Goal: Task Accomplishment & Management: Manage account settings

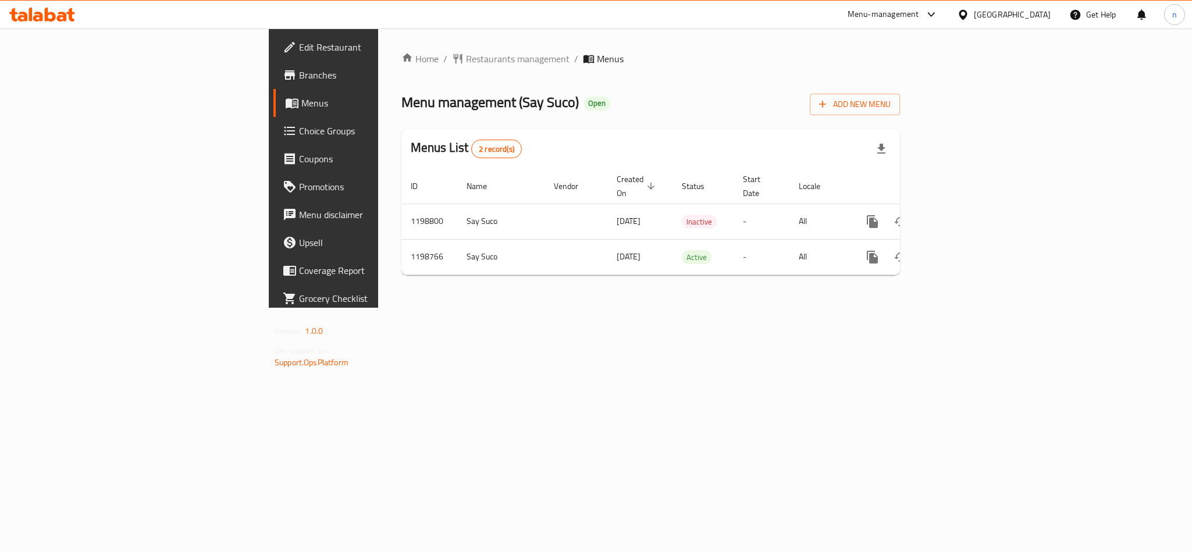
click at [299, 124] on span "Choice Groups" at bounding box center [378, 131] width 159 height 14
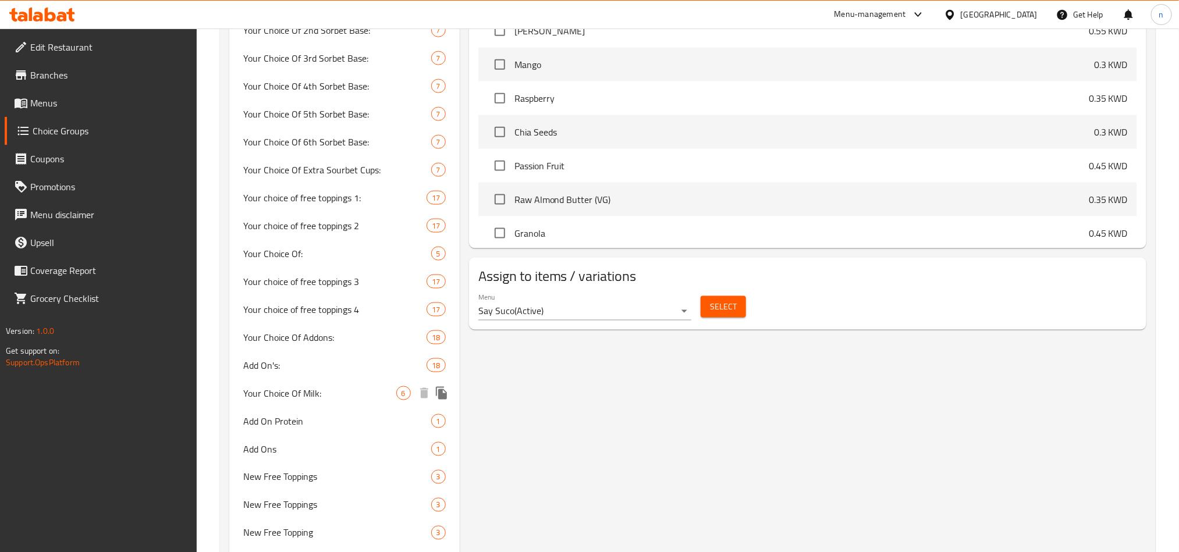
scroll to position [785, 0]
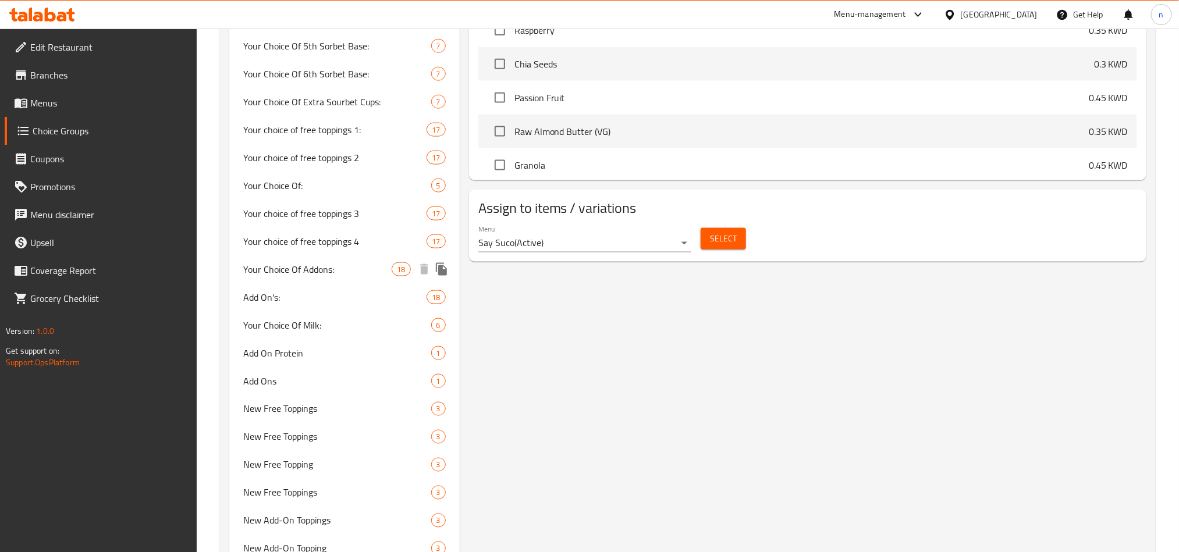
click at [289, 276] on span "Your Choice Of Addons:" at bounding box center [317, 269] width 149 height 14
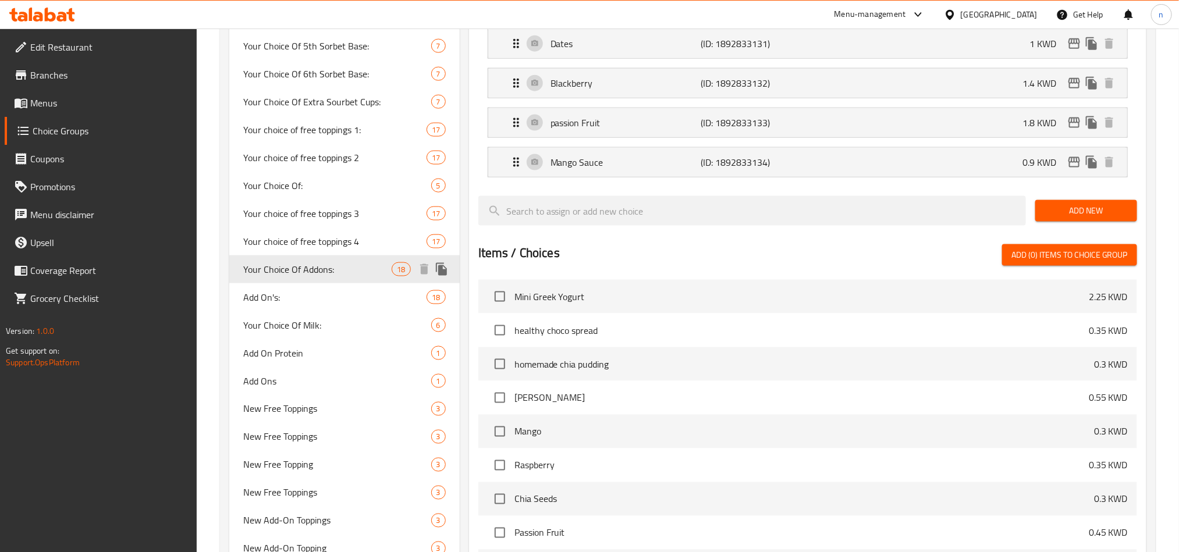
type input "Your Choice Of Addons:"
type input "إختيارك من الإضافات"
type input "0"
type input "14"
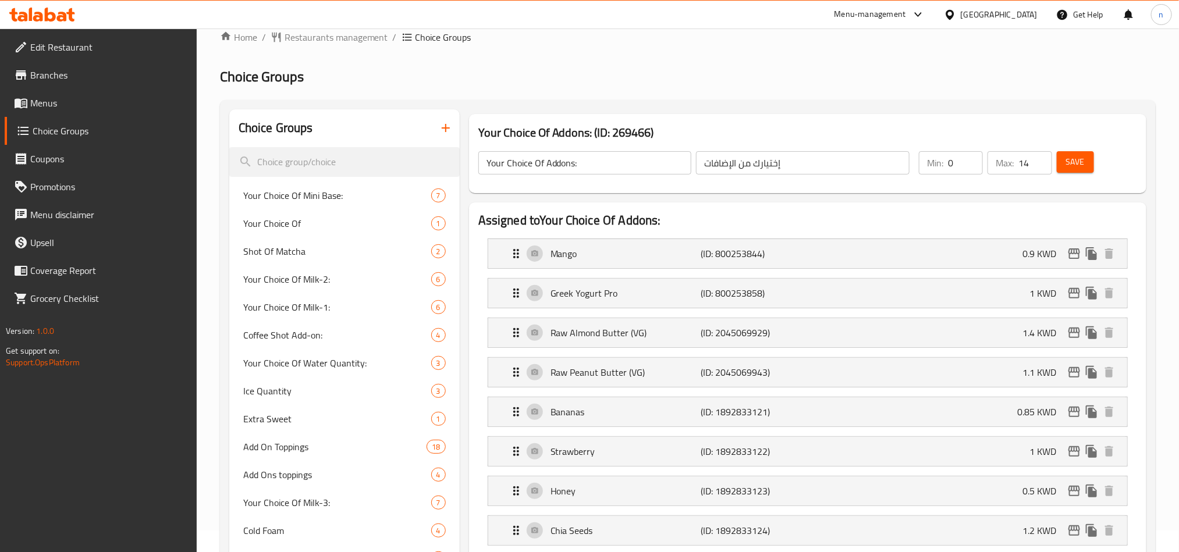
scroll to position [0, 0]
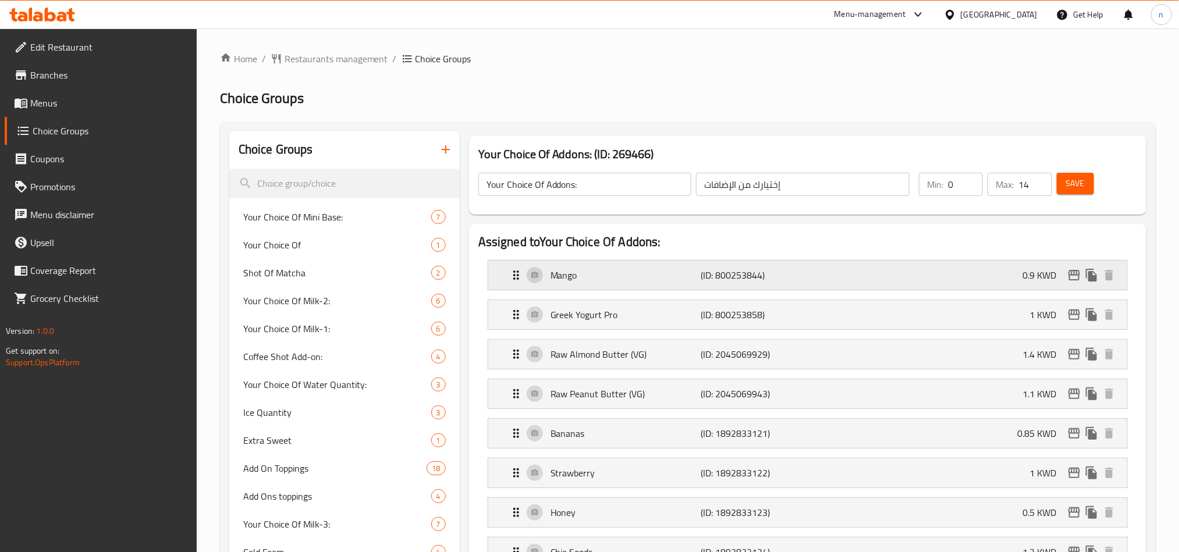
click at [658, 286] on div "Mango (ID: 800253844) 0.9 KWD" at bounding box center [811, 275] width 604 height 29
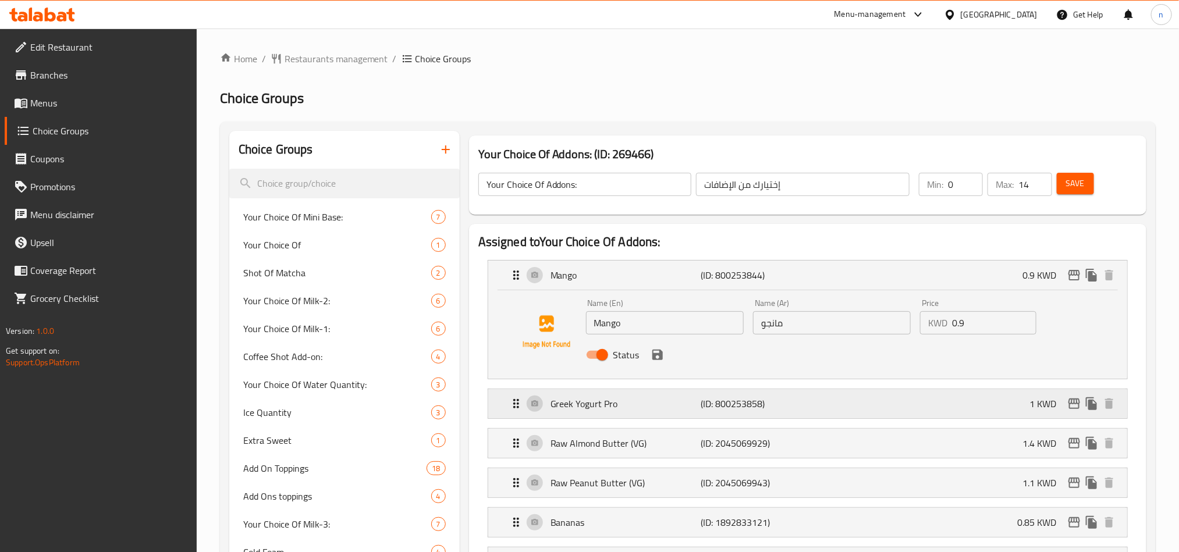
click at [675, 411] on p "Greek Yogurt Pro" at bounding box center [625, 404] width 150 height 14
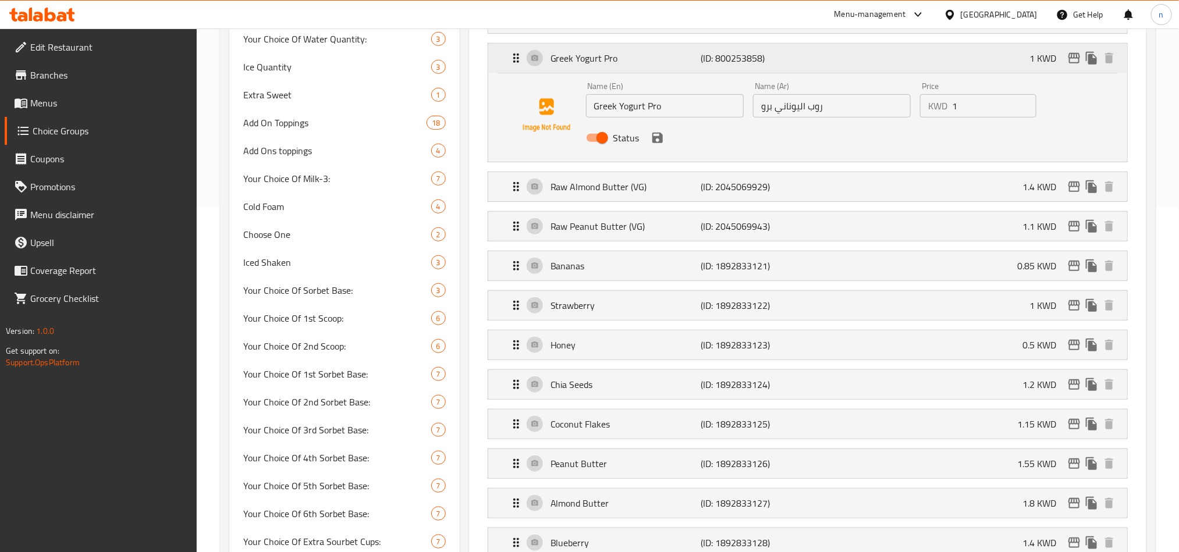
scroll to position [349, 0]
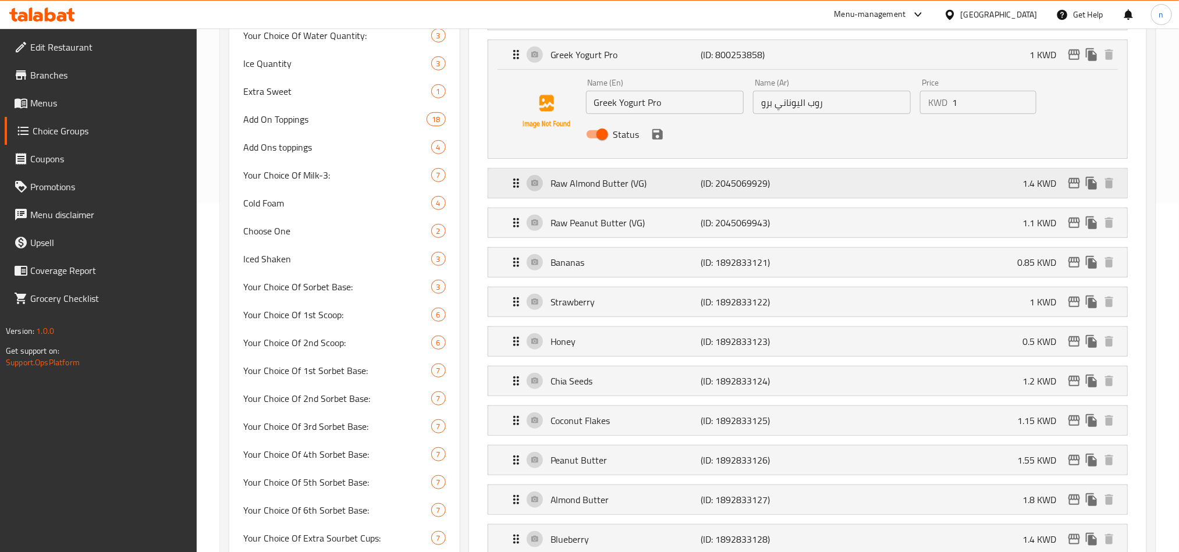
click at [620, 195] on div "Raw Almond Butter (VG) (ID: 2045069929) 1.4 KWD" at bounding box center [811, 183] width 604 height 29
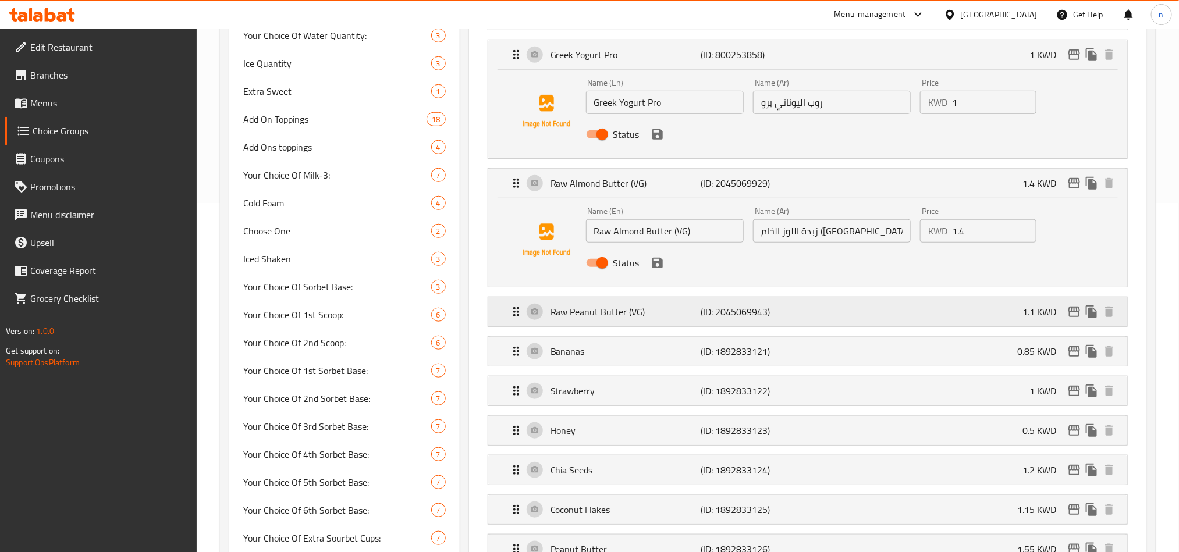
click at [636, 318] on p "Raw Peanut Butter (VG)" at bounding box center [625, 312] width 150 height 14
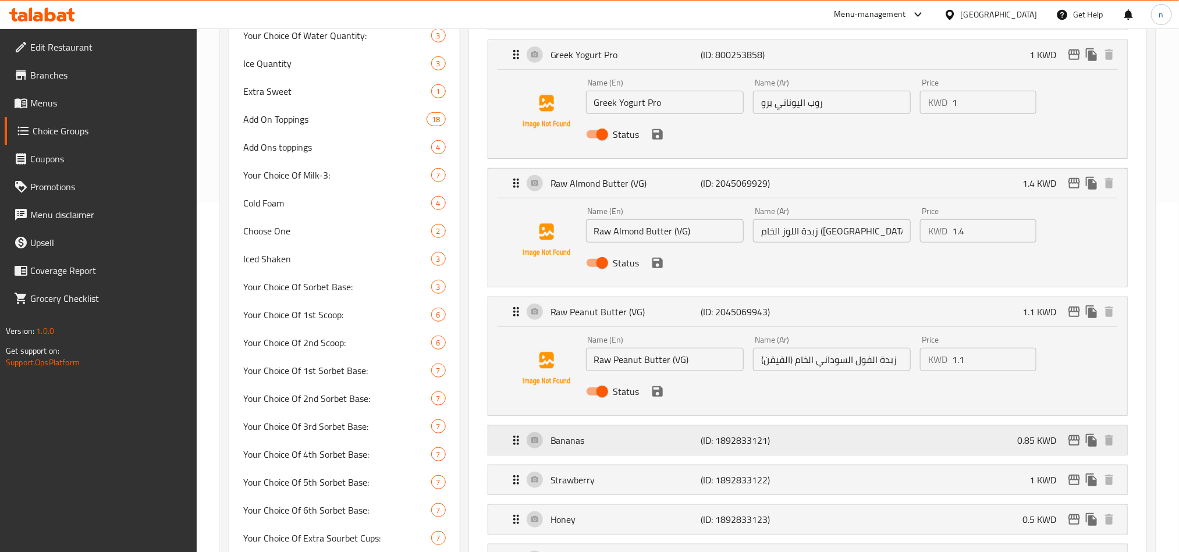
click at [632, 447] on p "Bananas" at bounding box center [625, 440] width 150 height 14
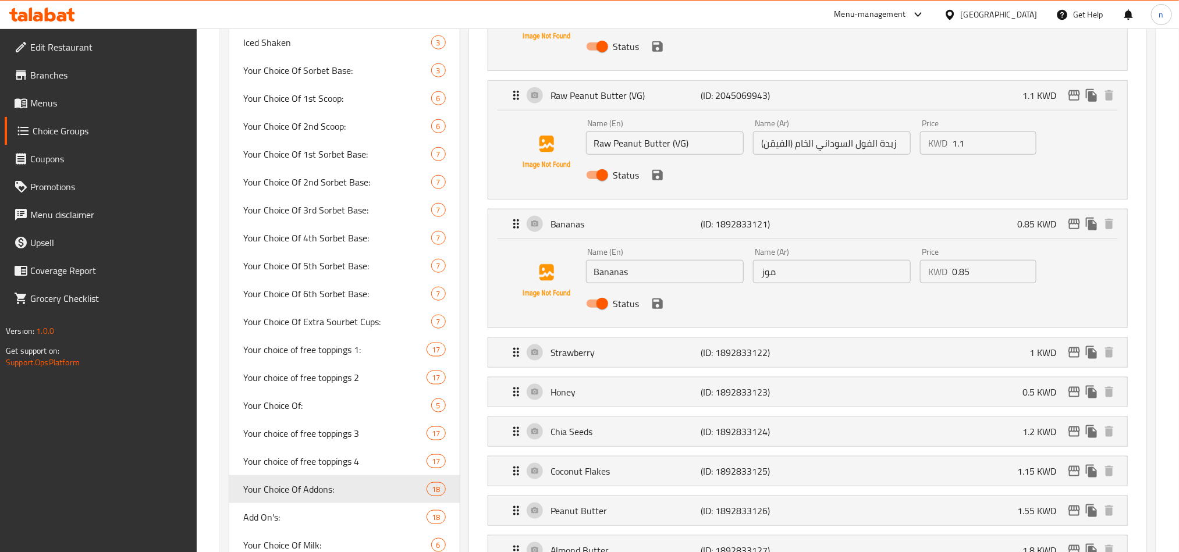
scroll to position [698, 0]
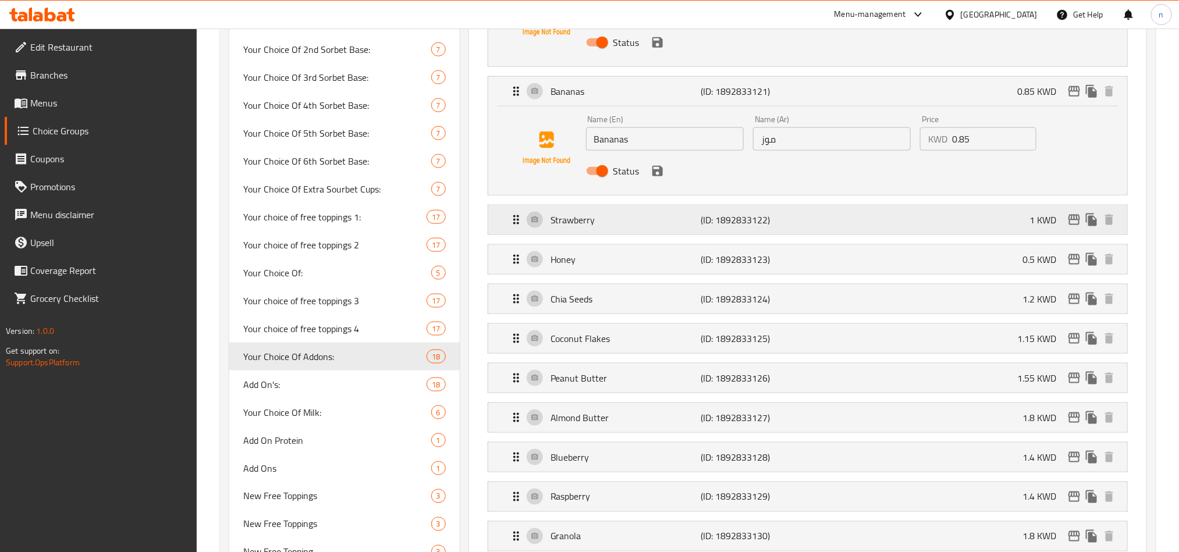
click at [596, 231] on div "Strawberry (ID: 1892833122) 1 KWD" at bounding box center [811, 219] width 604 height 29
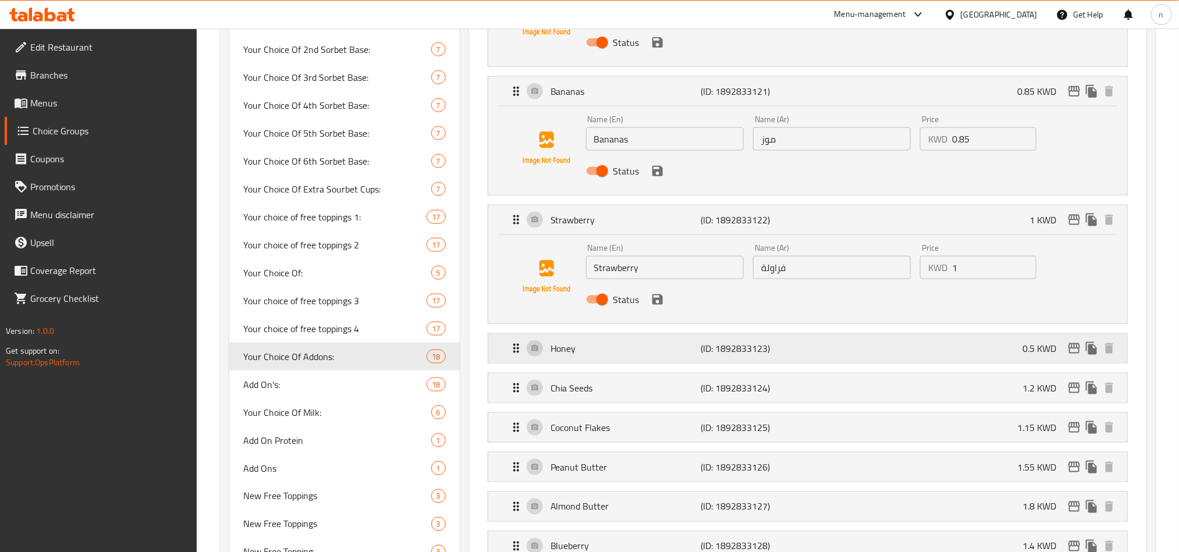
click at [609, 350] on p "Honey" at bounding box center [625, 348] width 150 height 14
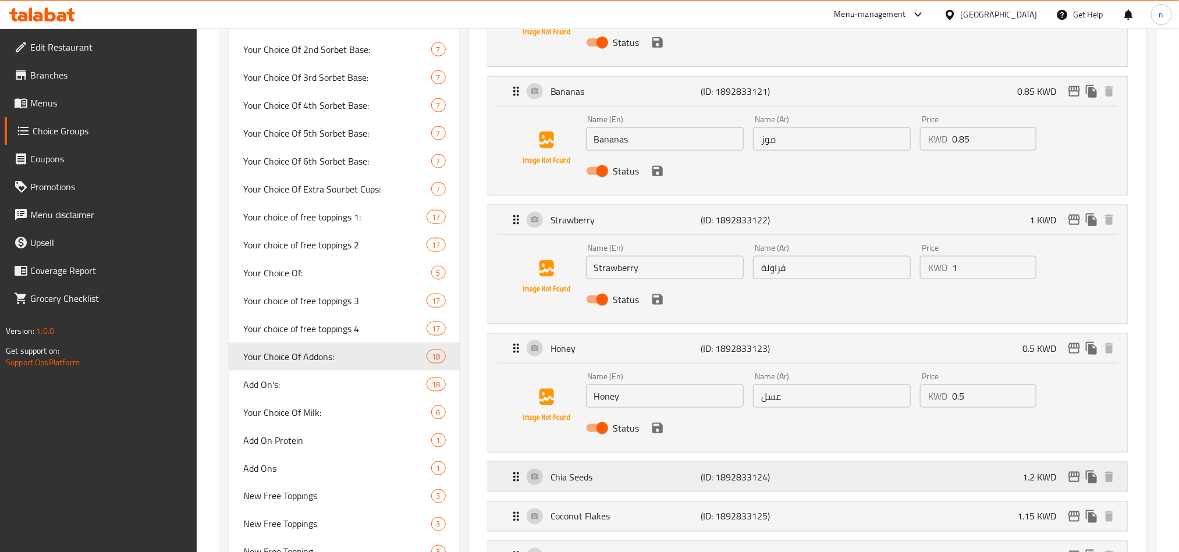
click at [597, 489] on div "Chia Seeds (ID: 1892833124) 1.2 KWD" at bounding box center [811, 476] width 604 height 29
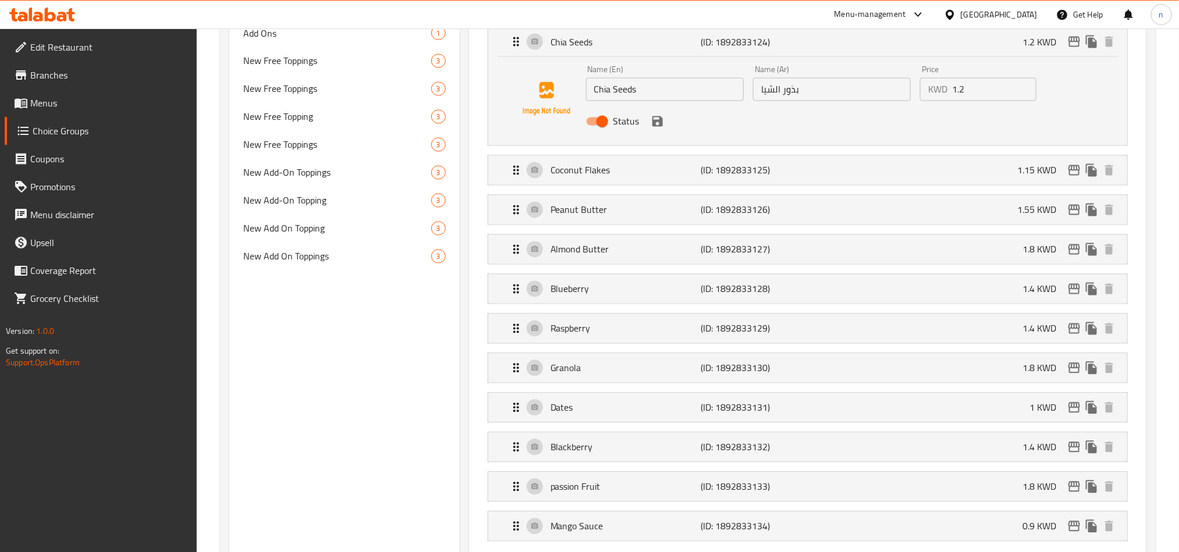
scroll to position [1134, 0]
click at [585, 176] on p "Coconut Flakes" at bounding box center [625, 169] width 150 height 14
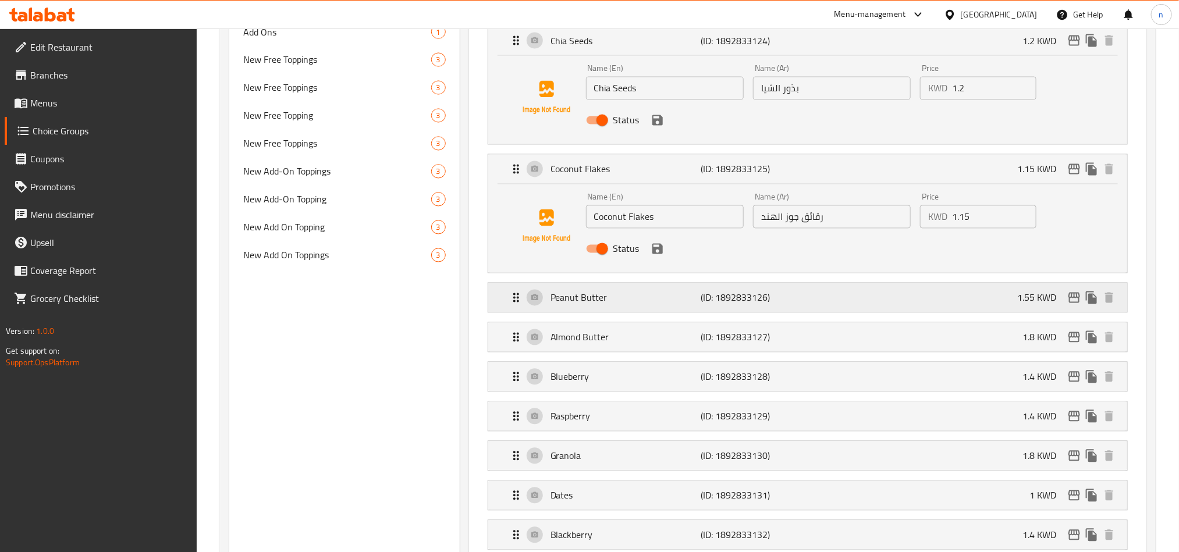
click at [585, 305] on p "Peanut Butter" at bounding box center [625, 298] width 150 height 14
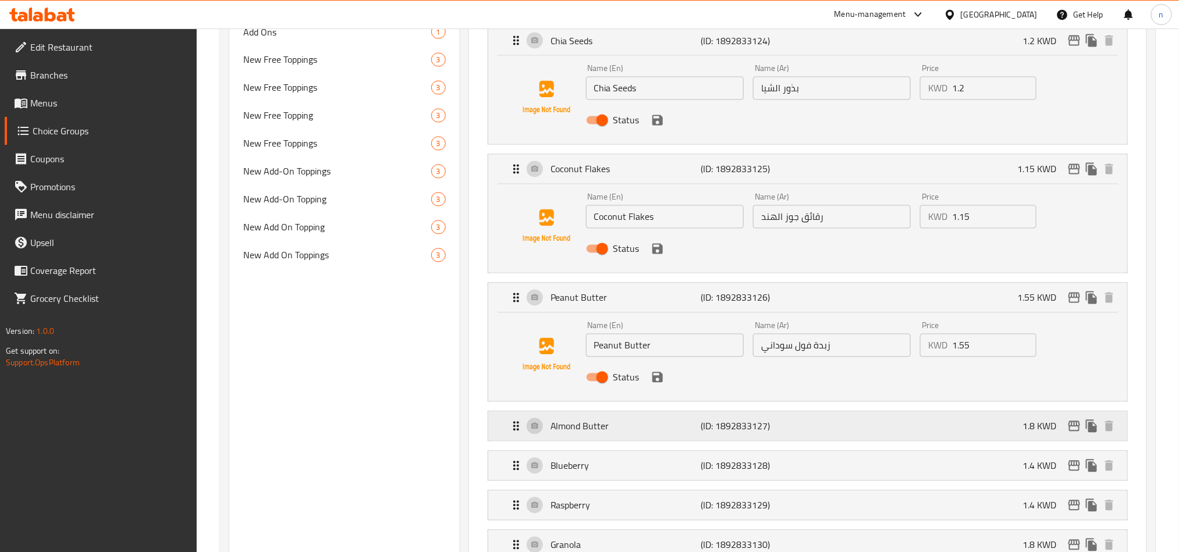
click at [572, 433] on p "Almond Butter" at bounding box center [625, 426] width 150 height 14
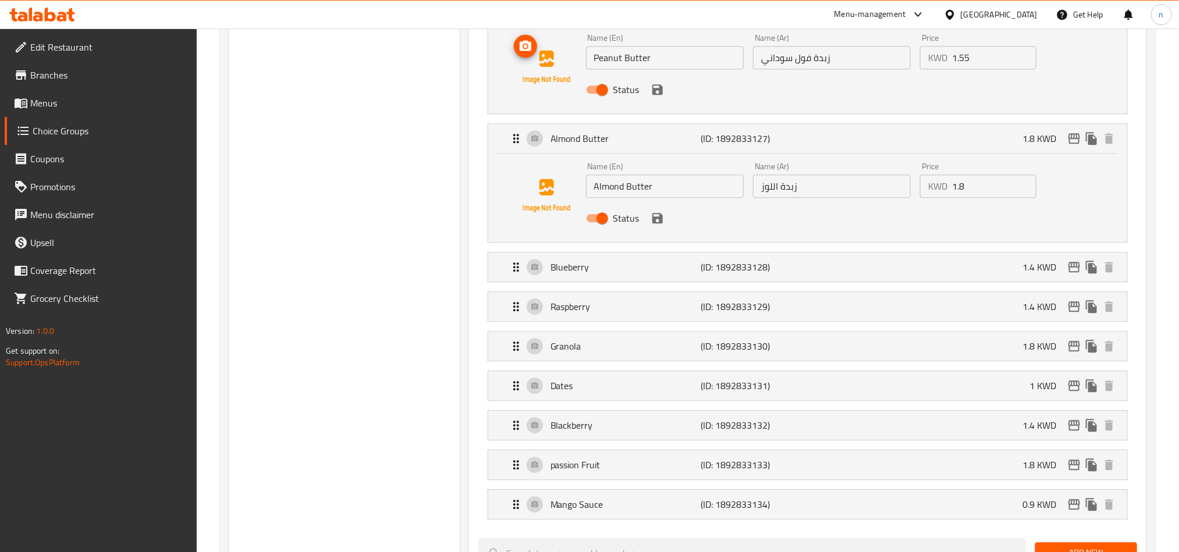
scroll to position [1483, 0]
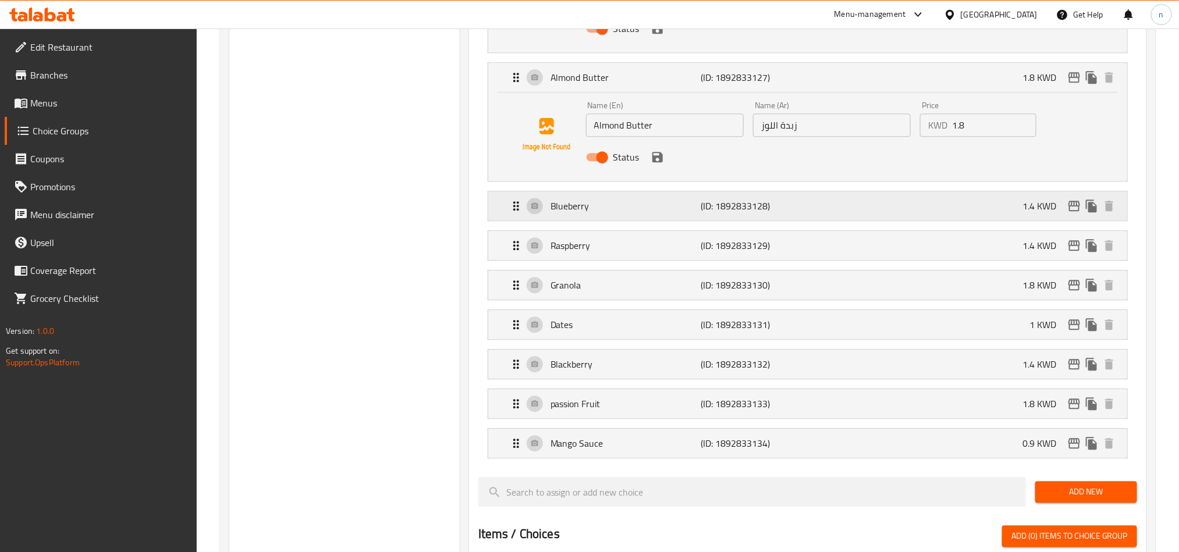
click at [574, 213] on p "Blueberry" at bounding box center [625, 206] width 150 height 14
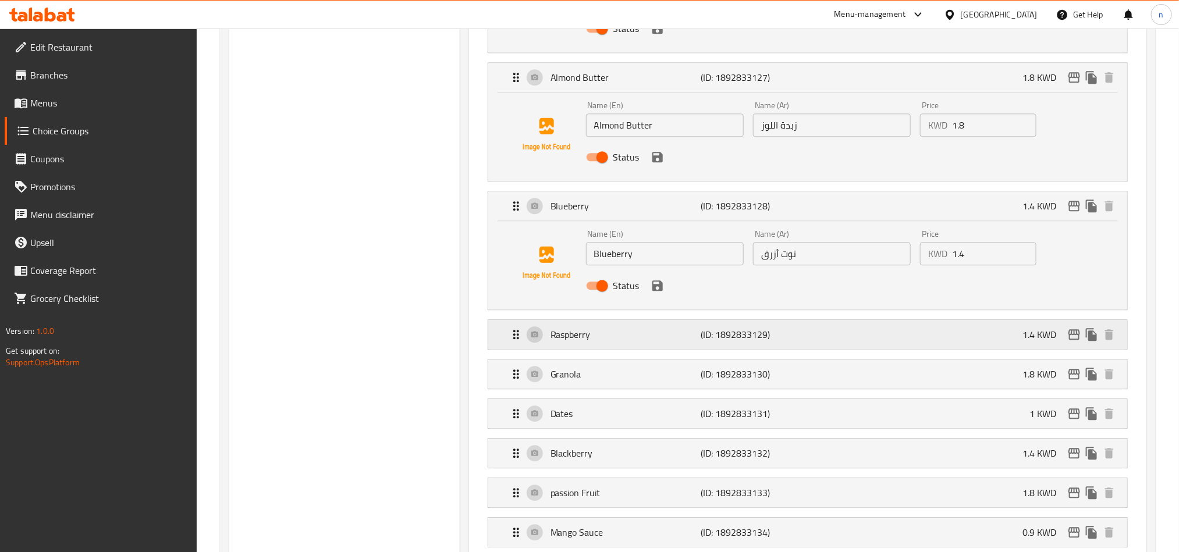
click at [587, 349] on div "Raspberry (ID: 1892833129) 1.4 KWD" at bounding box center [811, 334] width 604 height 29
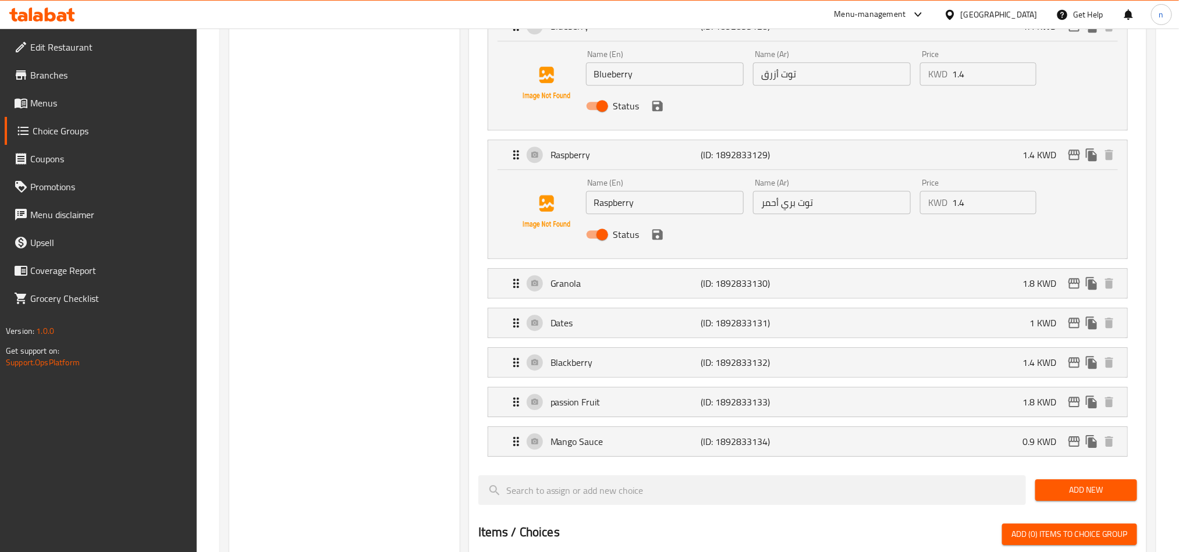
scroll to position [1832, 0]
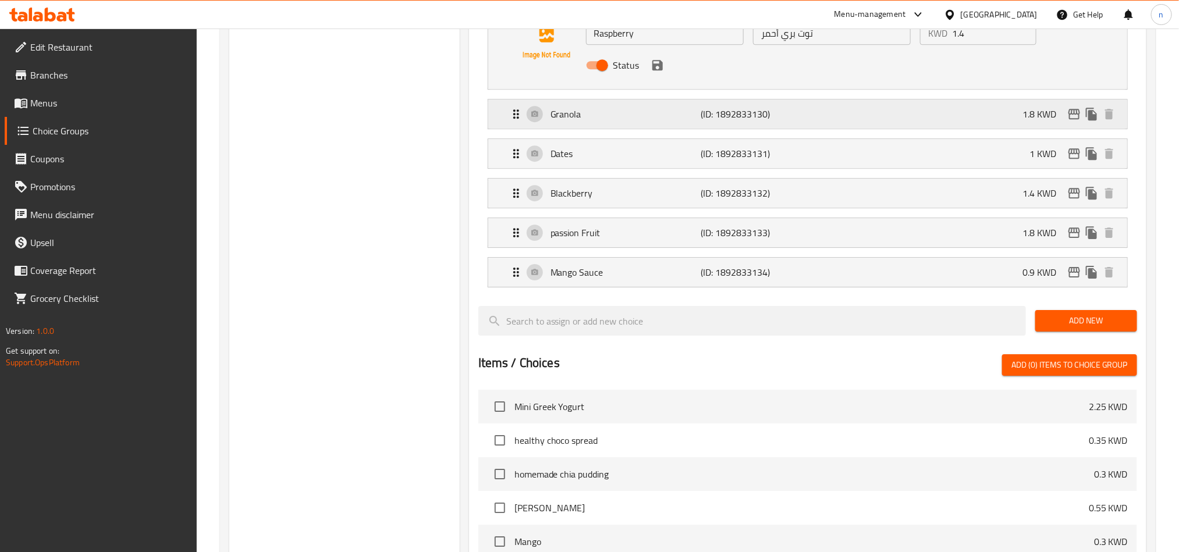
click at [590, 121] on p "Granola" at bounding box center [625, 114] width 150 height 14
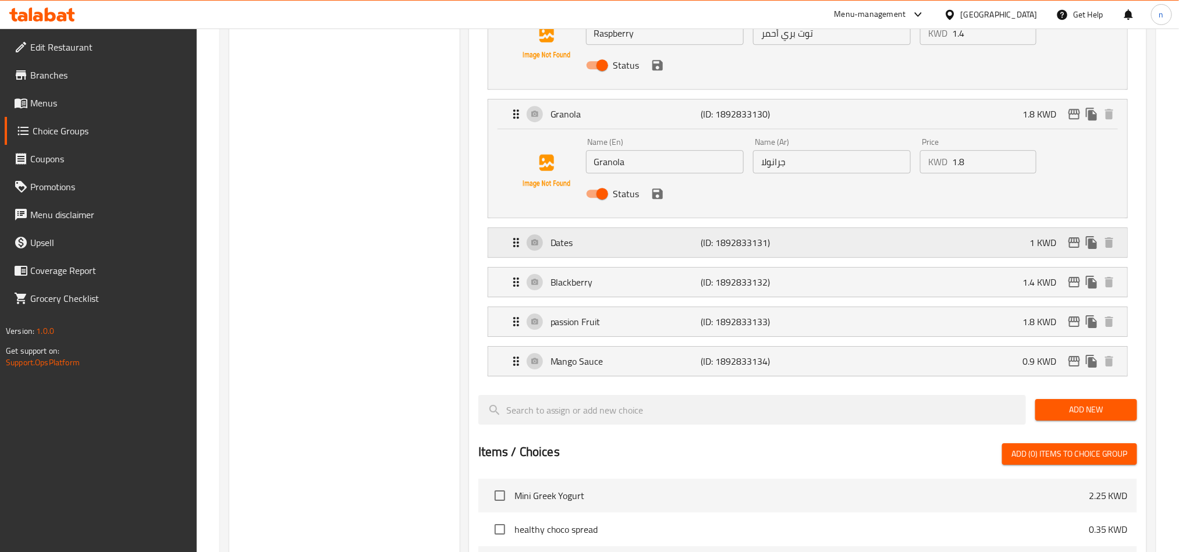
click at [581, 250] on p "Dates" at bounding box center [625, 243] width 150 height 14
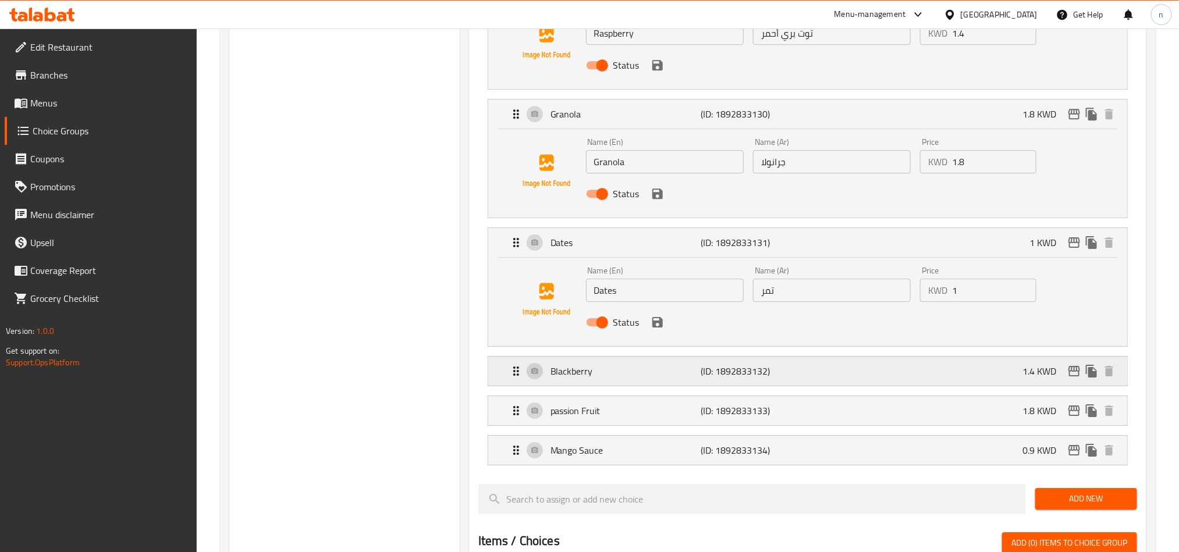
click at [590, 375] on p "Blackberry" at bounding box center [625, 371] width 150 height 14
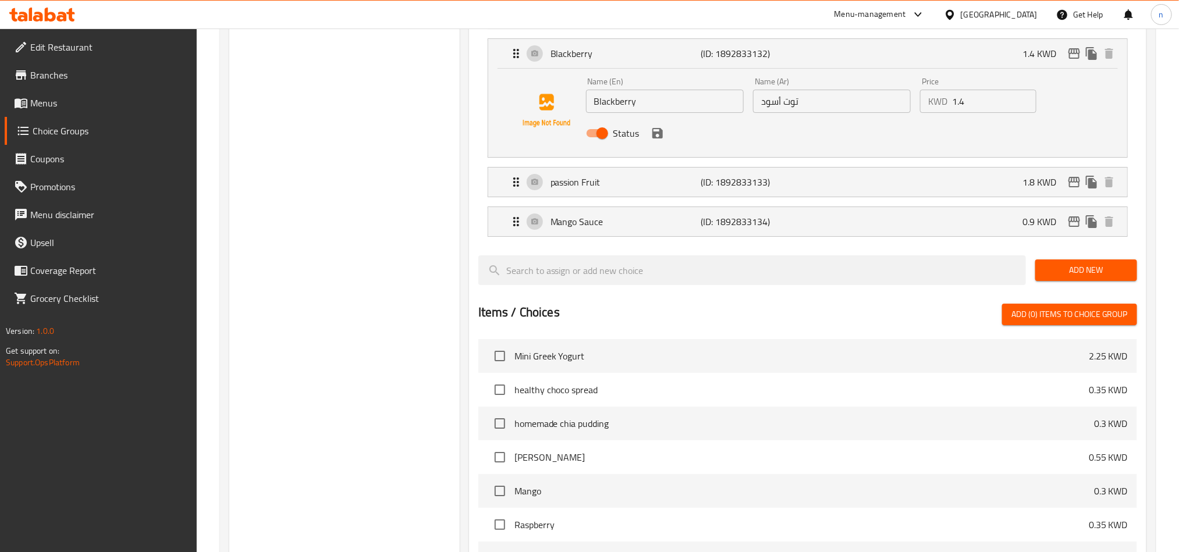
scroll to position [2181, 0]
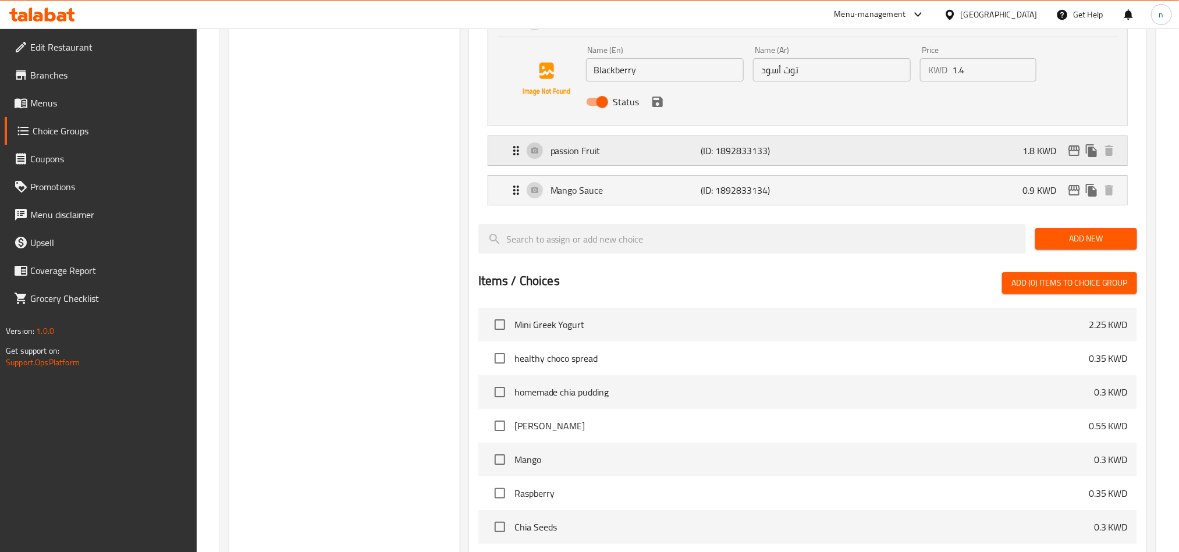
click at [606, 152] on p "passion Fruit" at bounding box center [625, 151] width 150 height 14
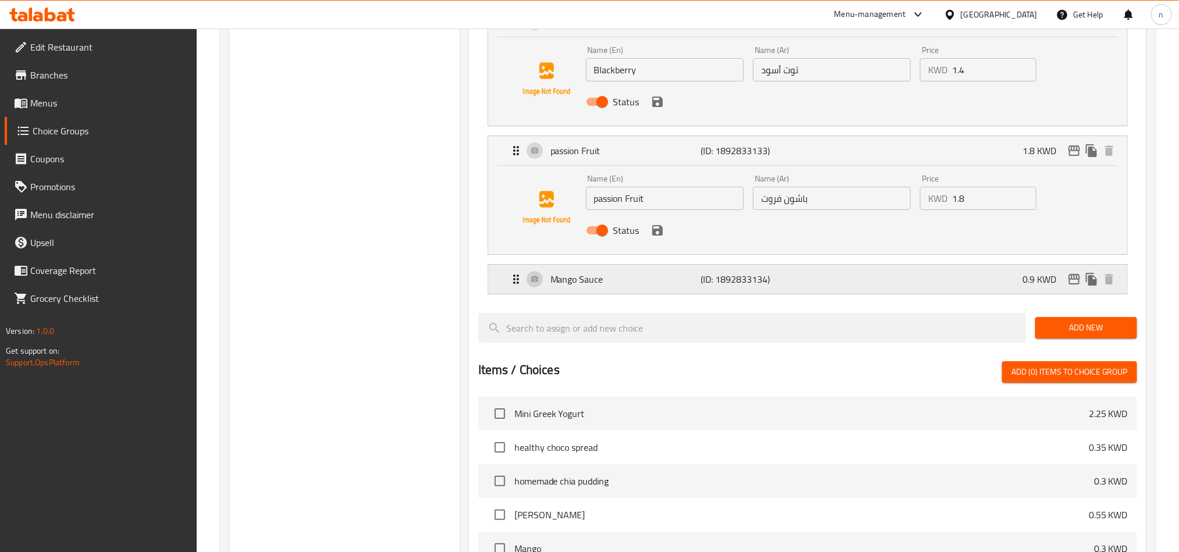
click at [624, 284] on p "Mango Sauce" at bounding box center [625, 279] width 150 height 14
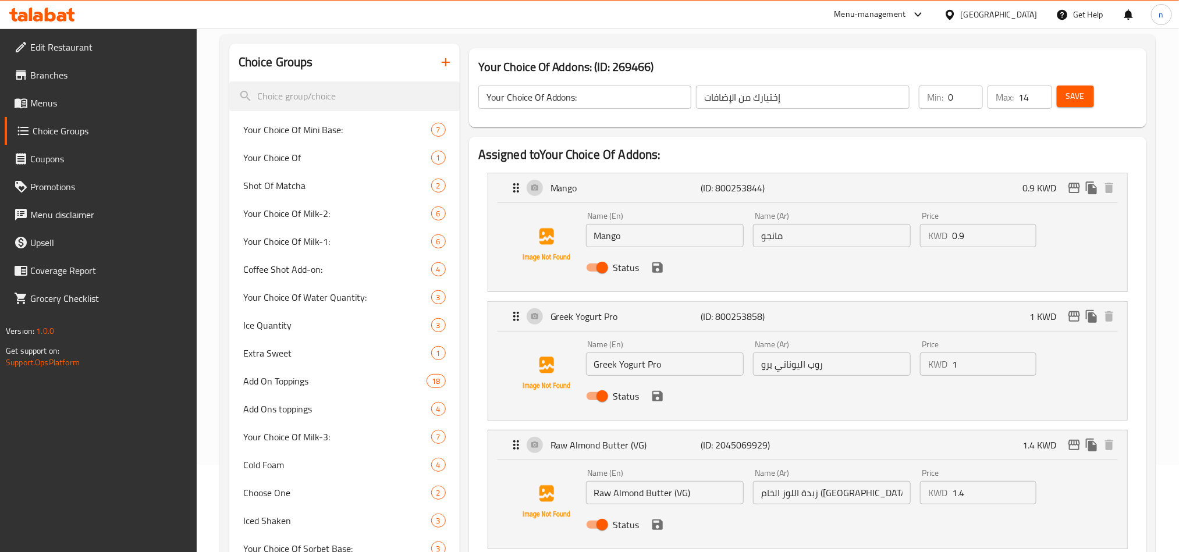
scroll to position [0, 0]
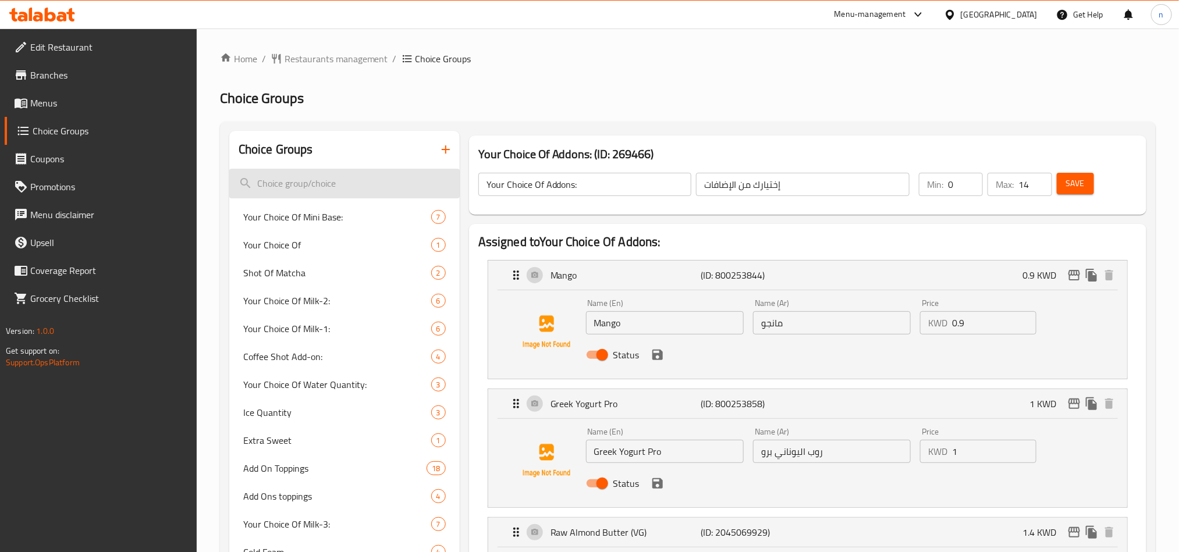
click at [264, 185] on input "search" at bounding box center [344, 184] width 230 height 30
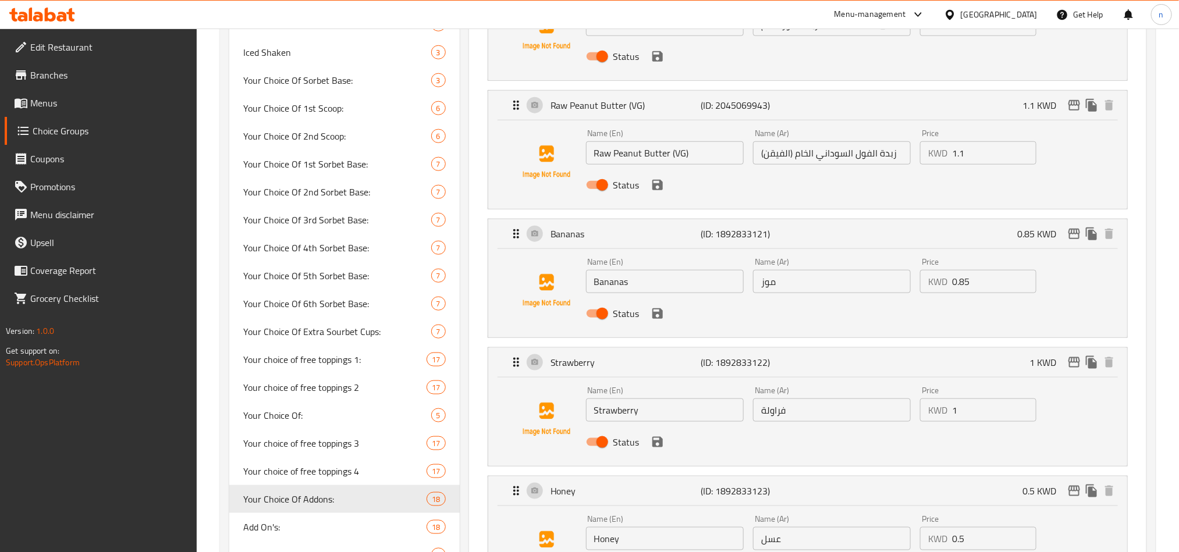
scroll to position [611, 0]
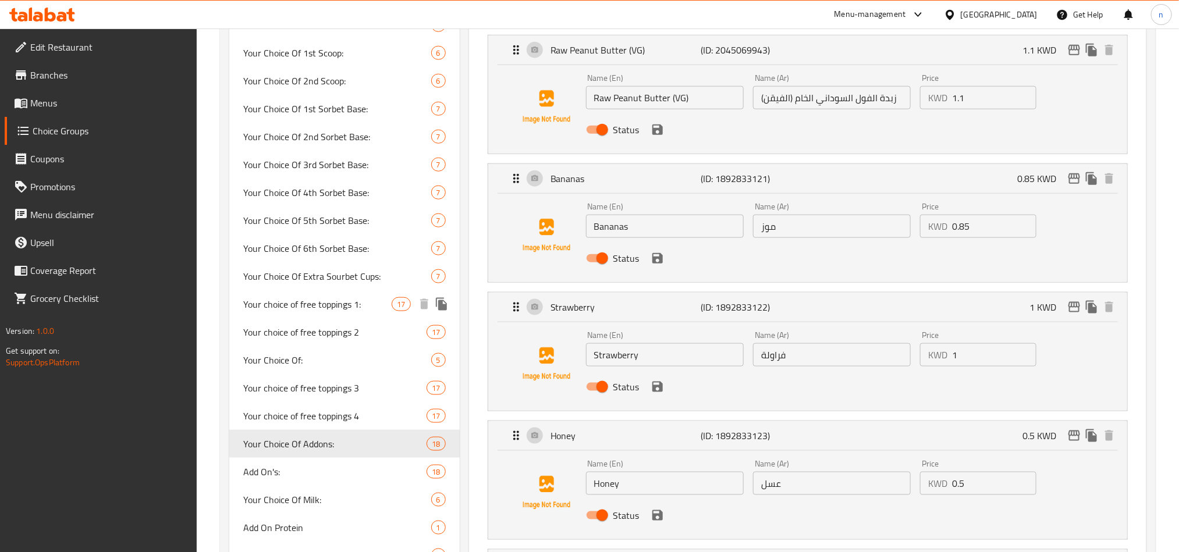
click at [327, 308] on span "Your choice of free toppings 1:" at bounding box center [317, 304] width 149 height 14
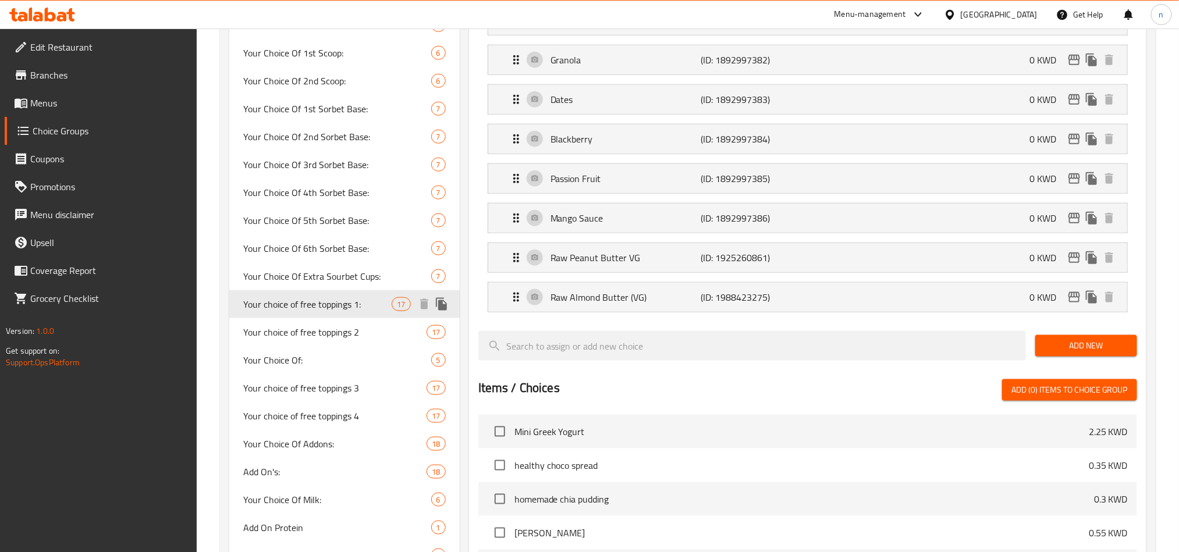
type input "Your choice of free toppings 1:"
type input "اختيارك من إضافات مجانية 1"
type input "1"
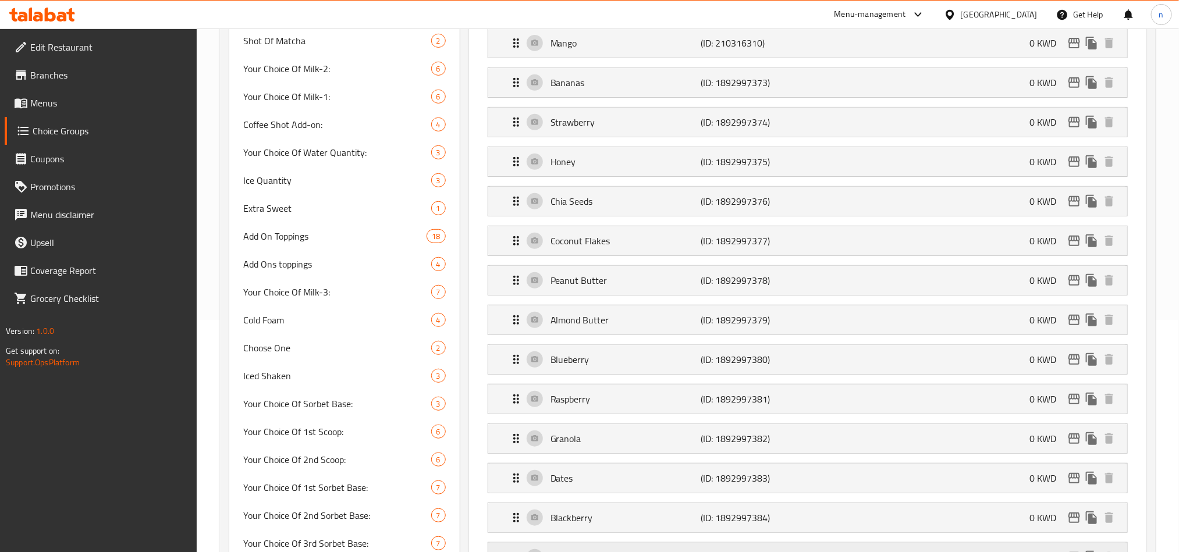
scroll to position [0, 0]
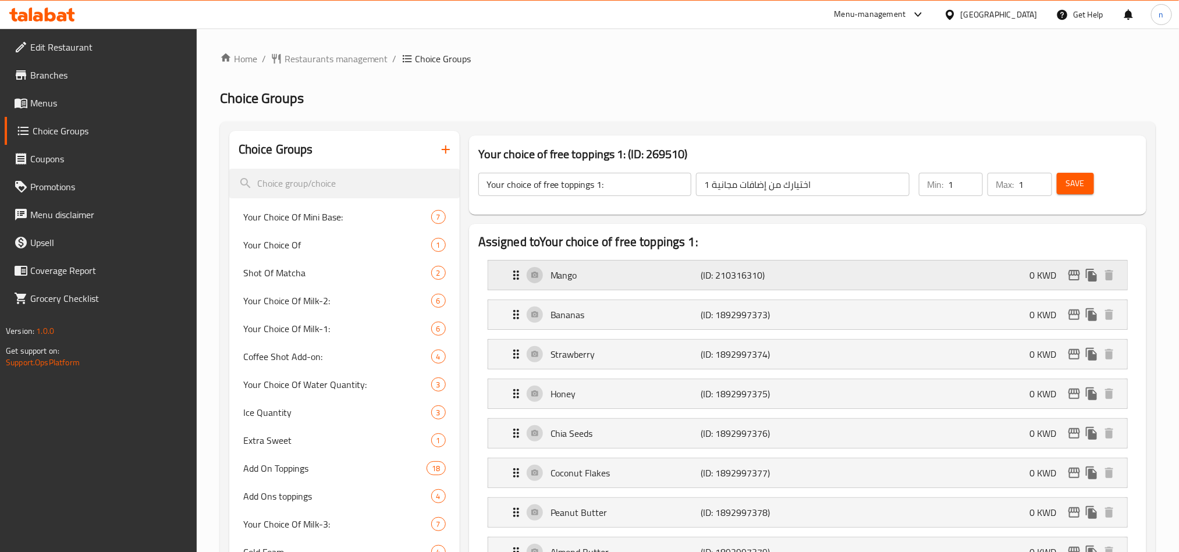
click at [564, 275] on p "Mango" at bounding box center [625, 275] width 150 height 14
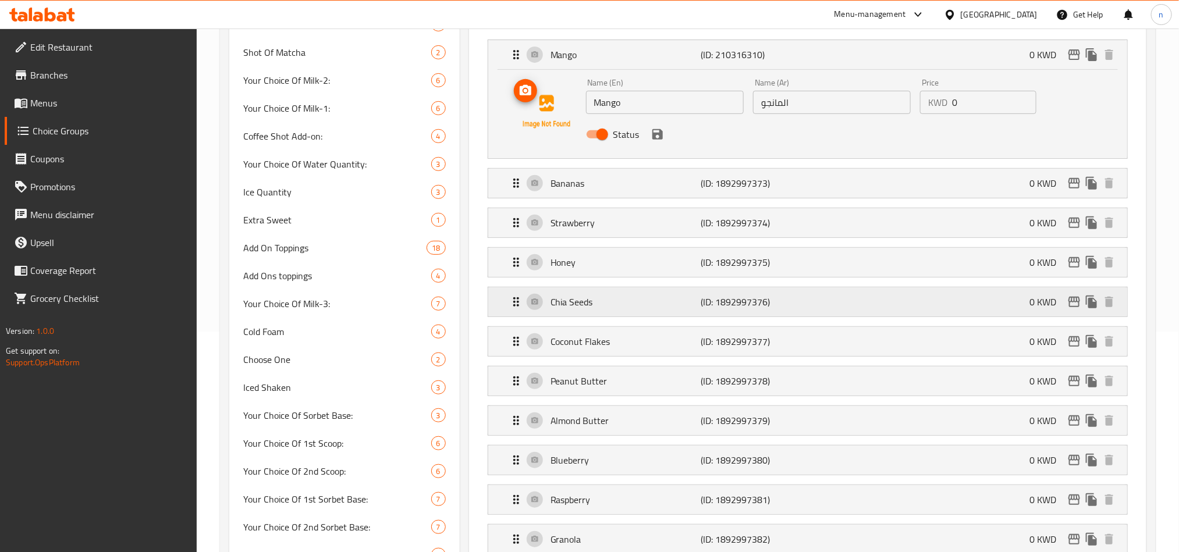
scroll to position [262, 0]
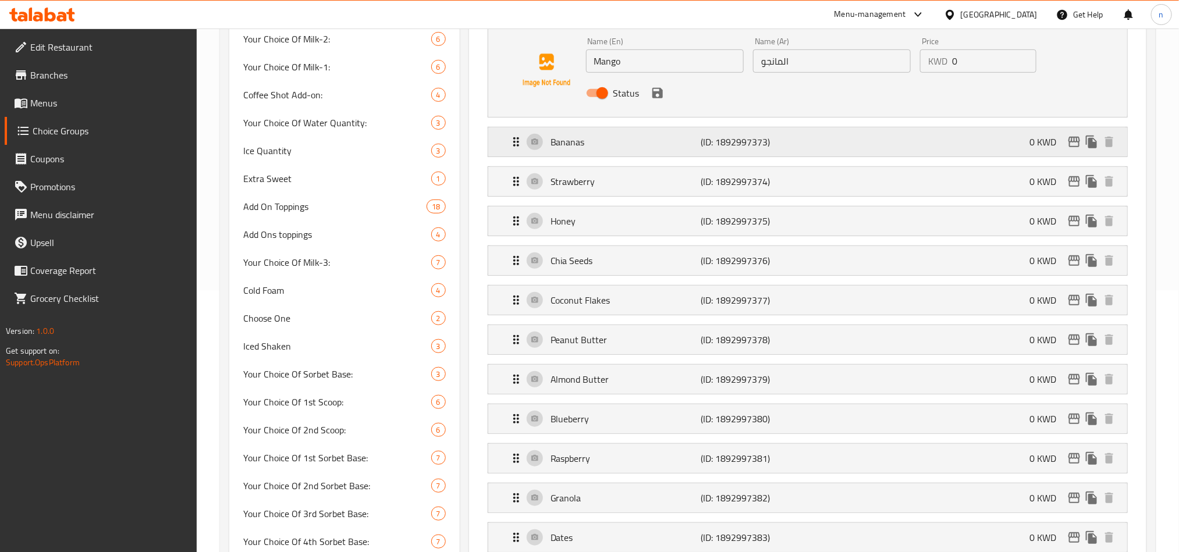
click at [561, 144] on p "Bananas" at bounding box center [625, 142] width 150 height 14
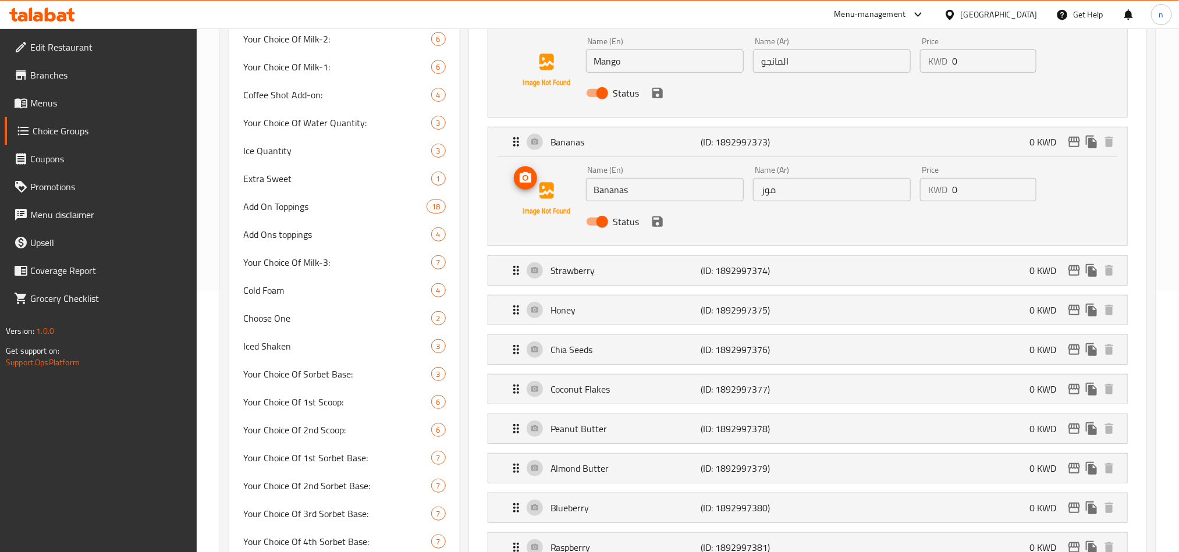
scroll to position [436, 0]
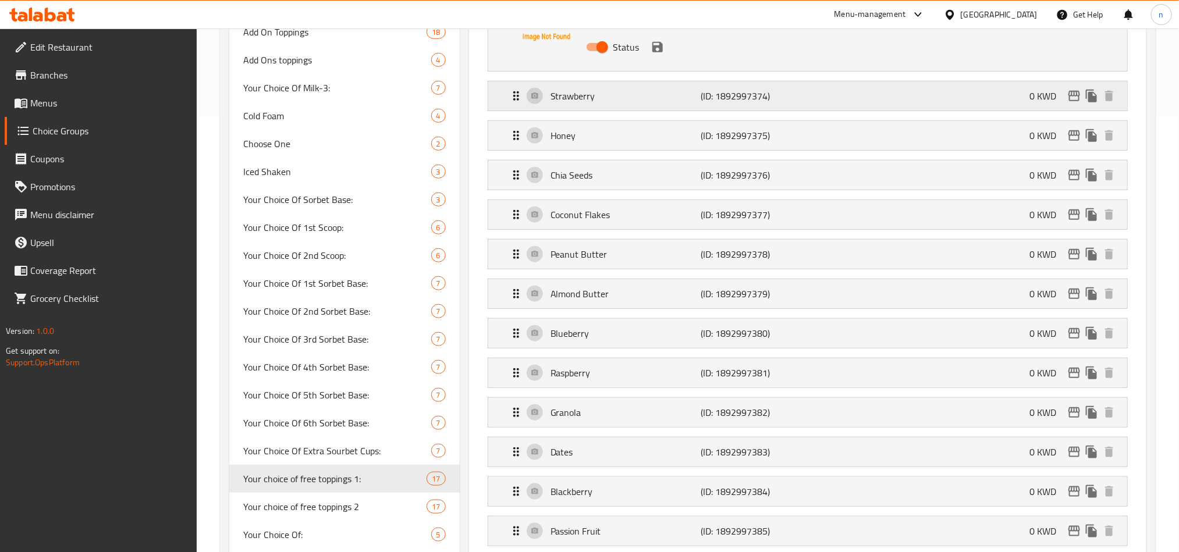
click at [576, 101] on p "Strawberry" at bounding box center [625, 96] width 150 height 14
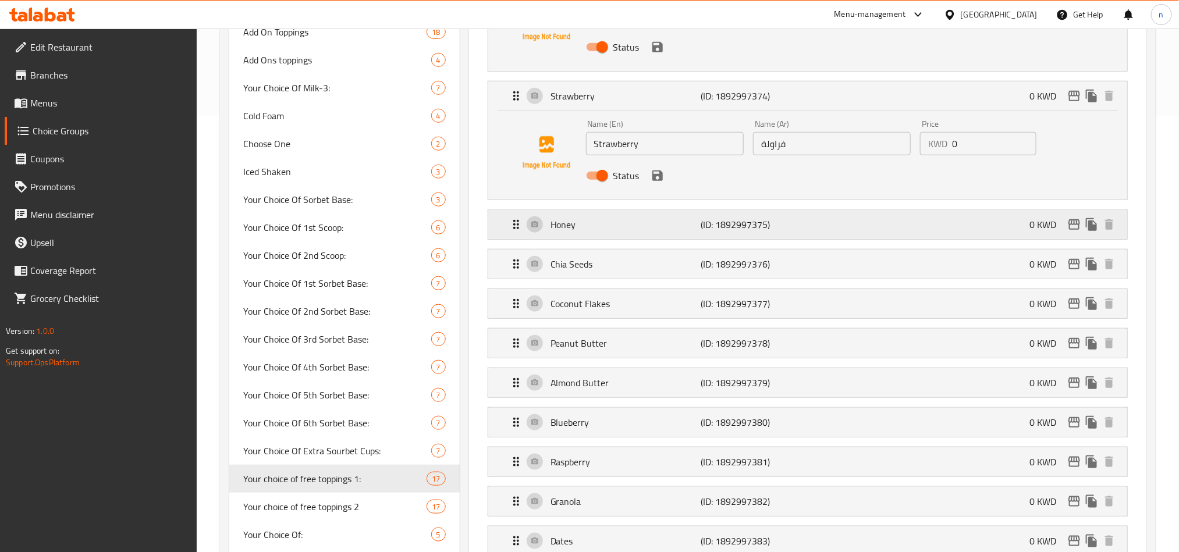
click at [592, 232] on p "Honey" at bounding box center [625, 225] width 150 height 14
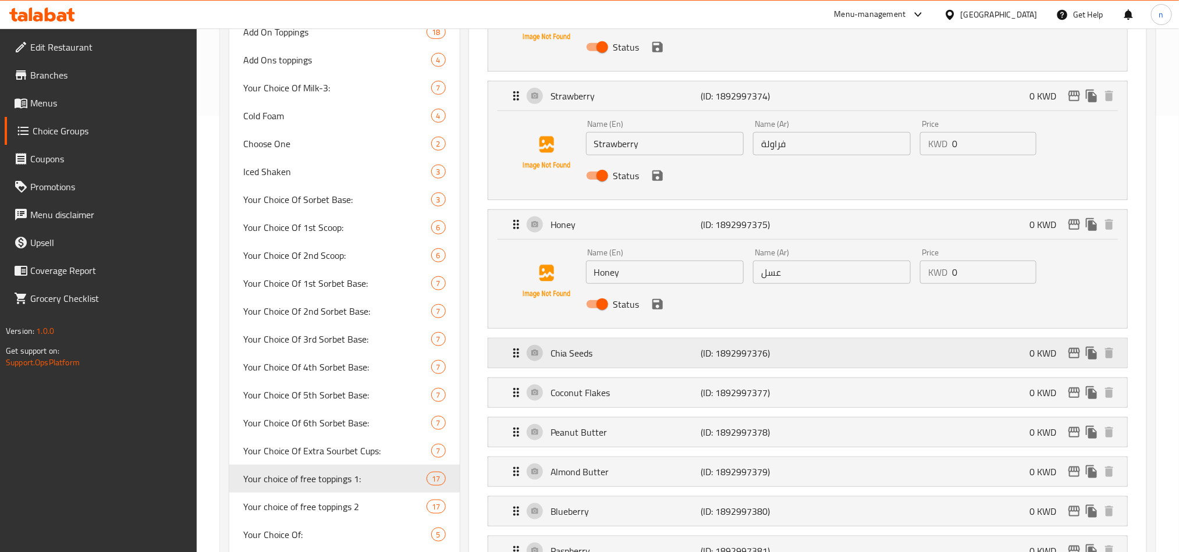
click at [595, 360] on p "Chia Seeds" at bounding box center [625, 353] width 150 height 14
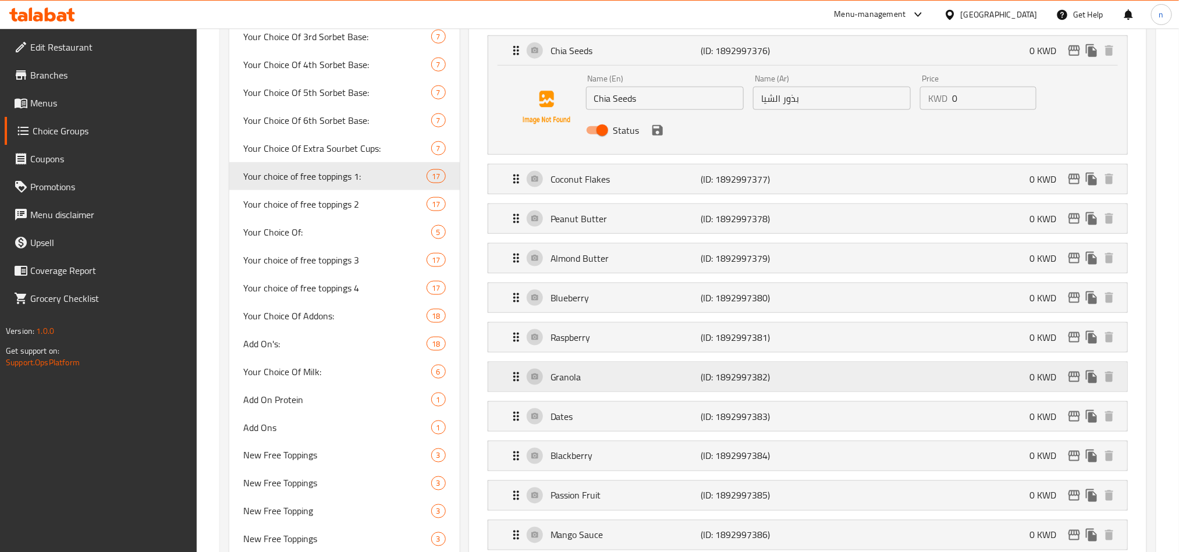
scroll to position [785, 0]
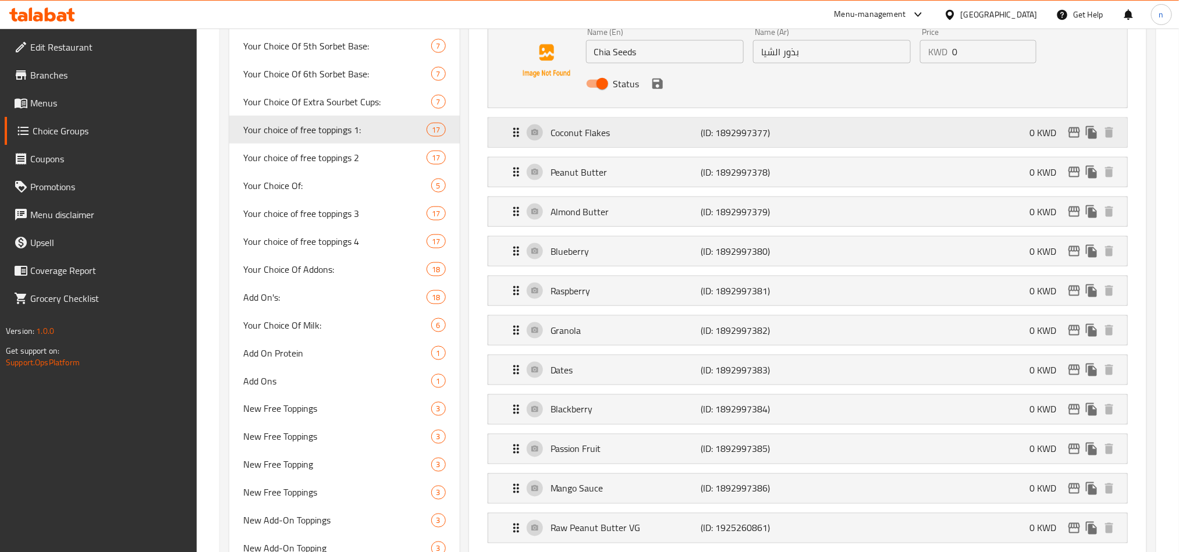
click at [594, 140] on p "Coconut Flakes" at bounding box center [625, 133] width 150 height 14
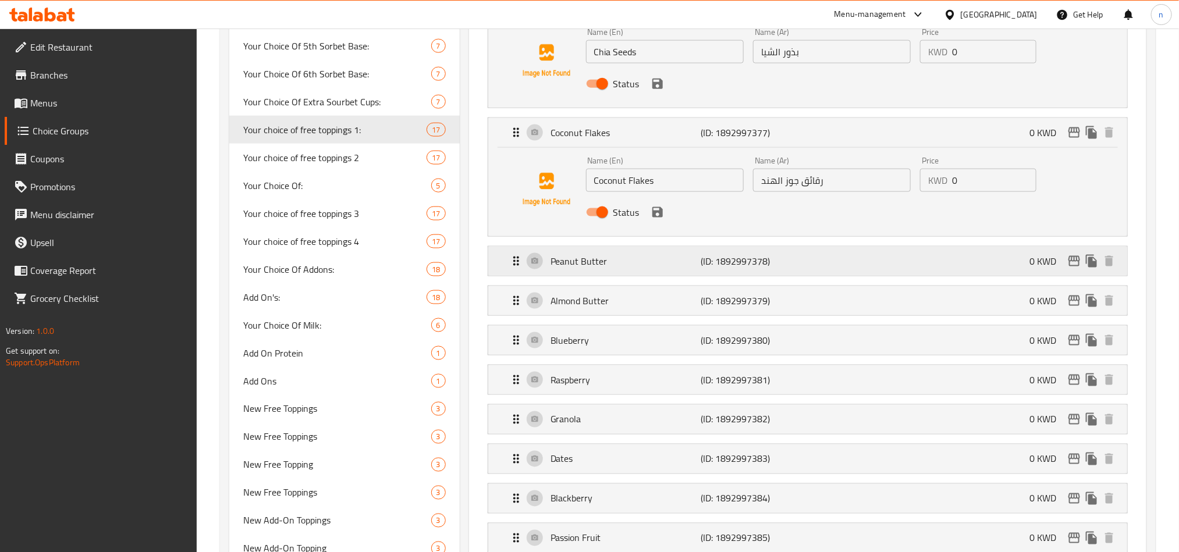
click at [597, 268] on p "Peanut Butter" at bounding box center [625, 261] width 150 height 14
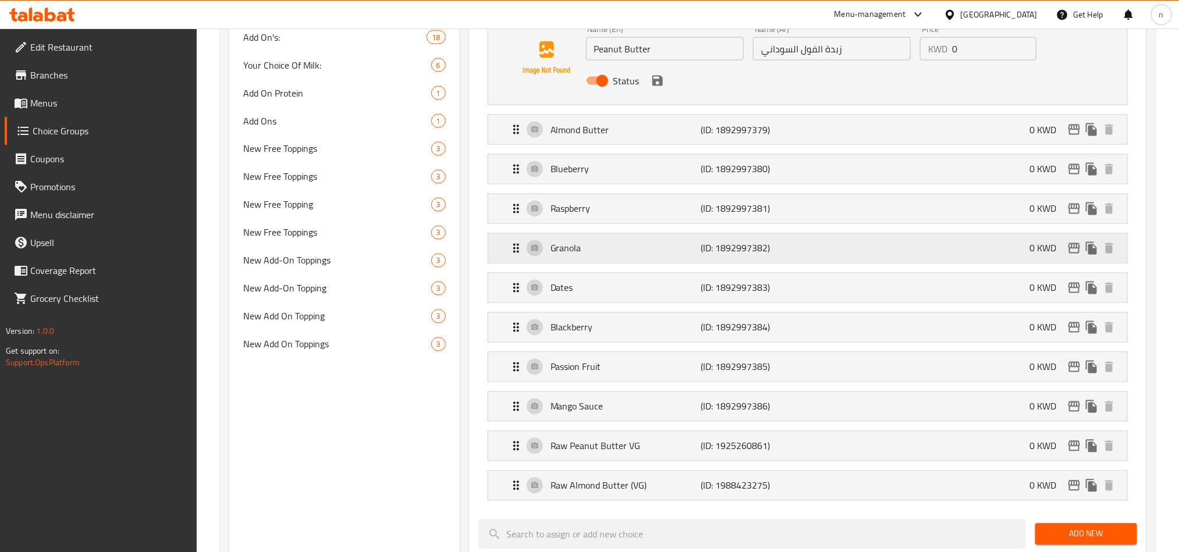
scroll to position [1047, 0]
click at [621, 131] on p "Almond Butter" at bounding box center [625, 128] width 150 height 14
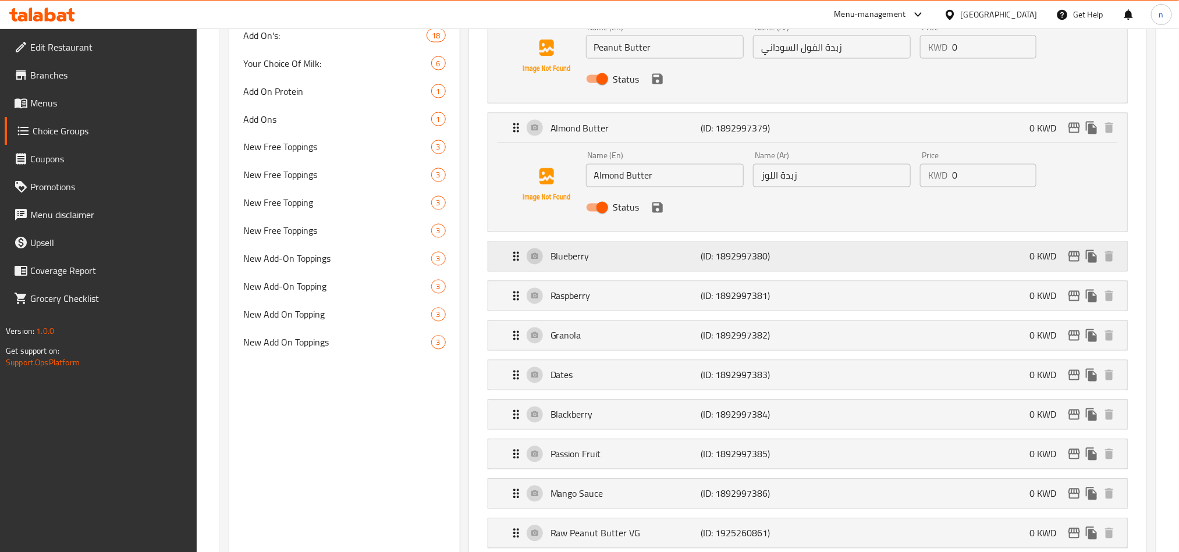
click at [602, 257] on p "Blueberry" at bounding box center [625, 257] width 150 height 14
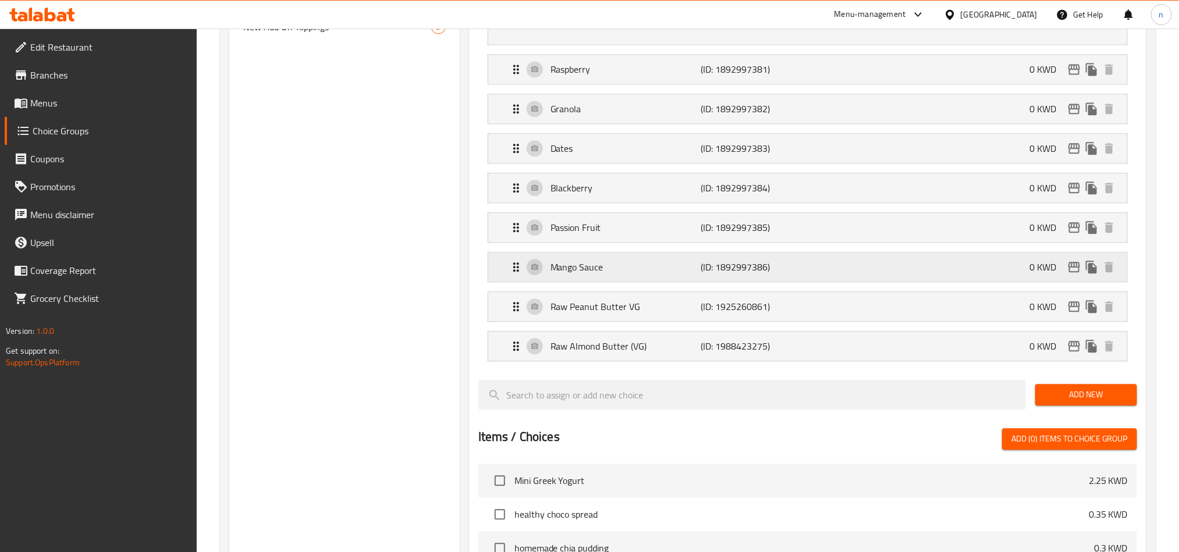
scroll to position [1396, 0]
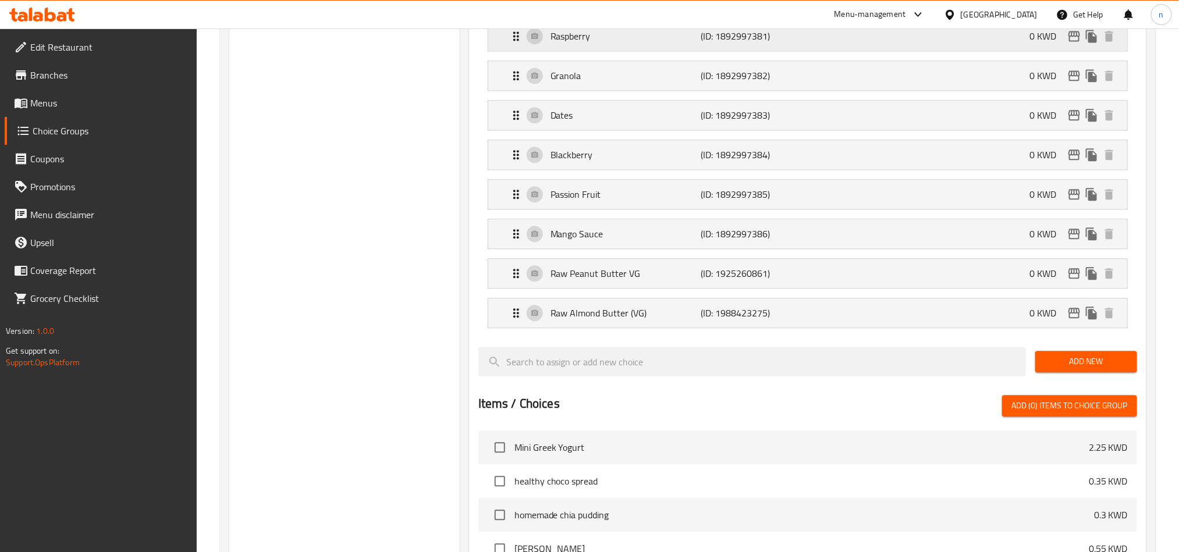
click at [596, 39] on p "Raspberry" at bounding box center [625, 36] width 150 height 14
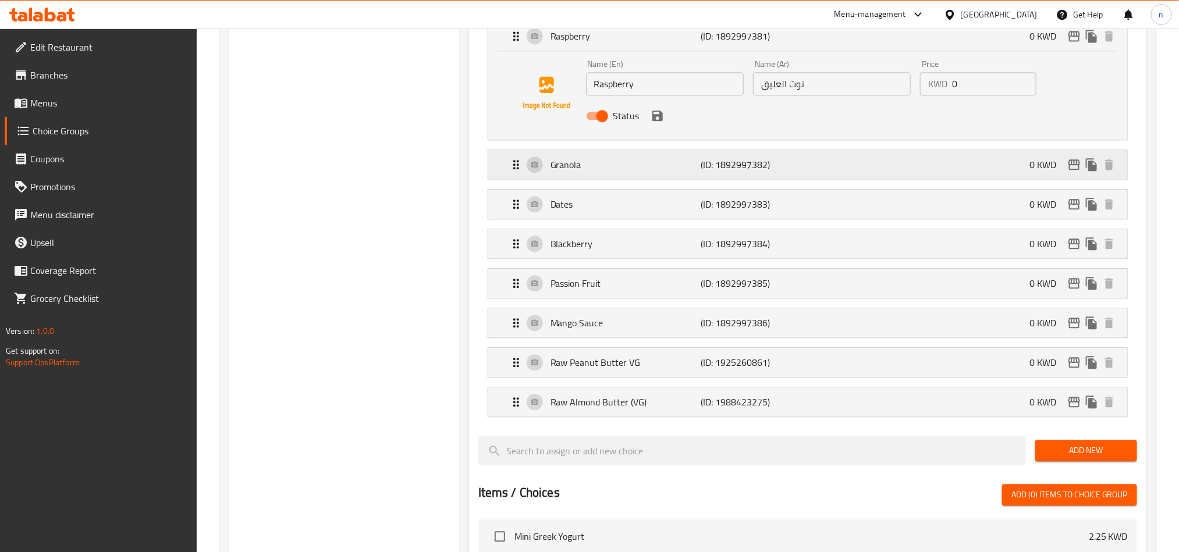
click at [592, 162] on p "Granola" at bounding box center [625, 165] width 150 height 14
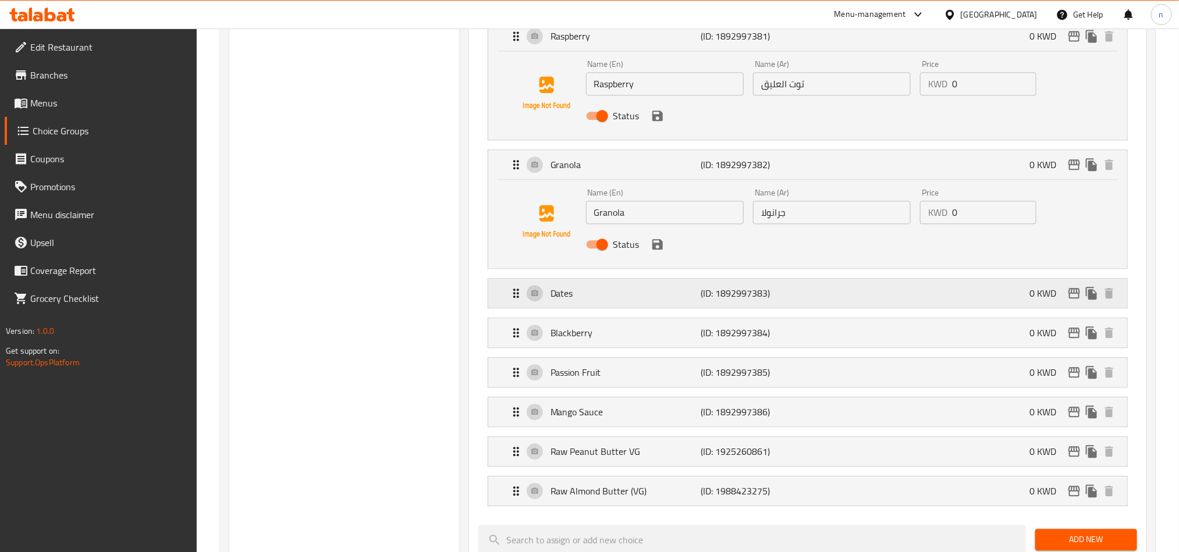
click at [575, 300] on p "Dates" at bounding box center [625, 293] width 150 height 14
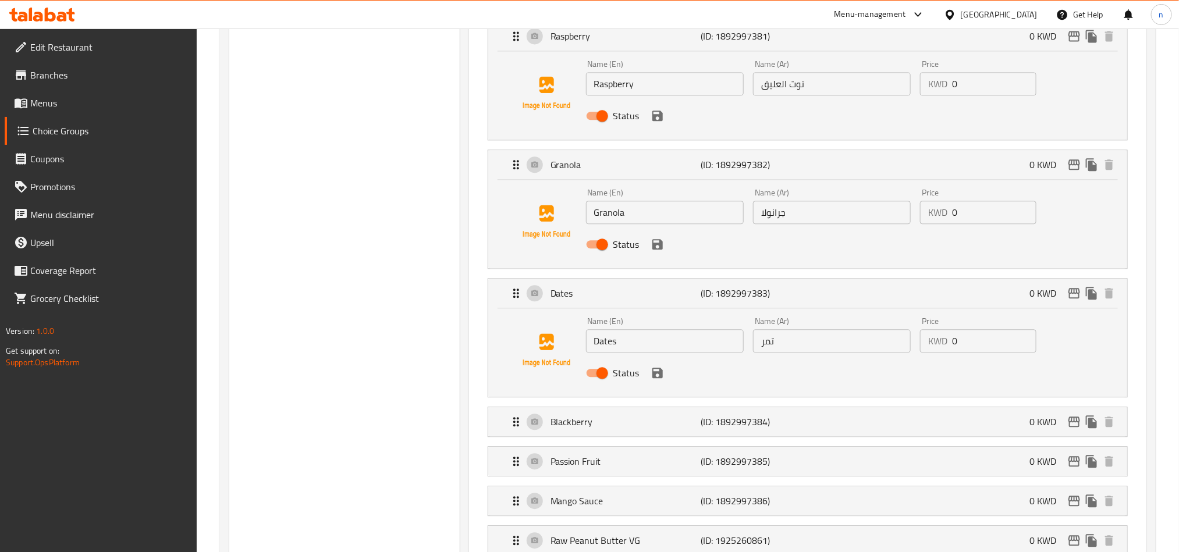
scroll to position [1658, 0]
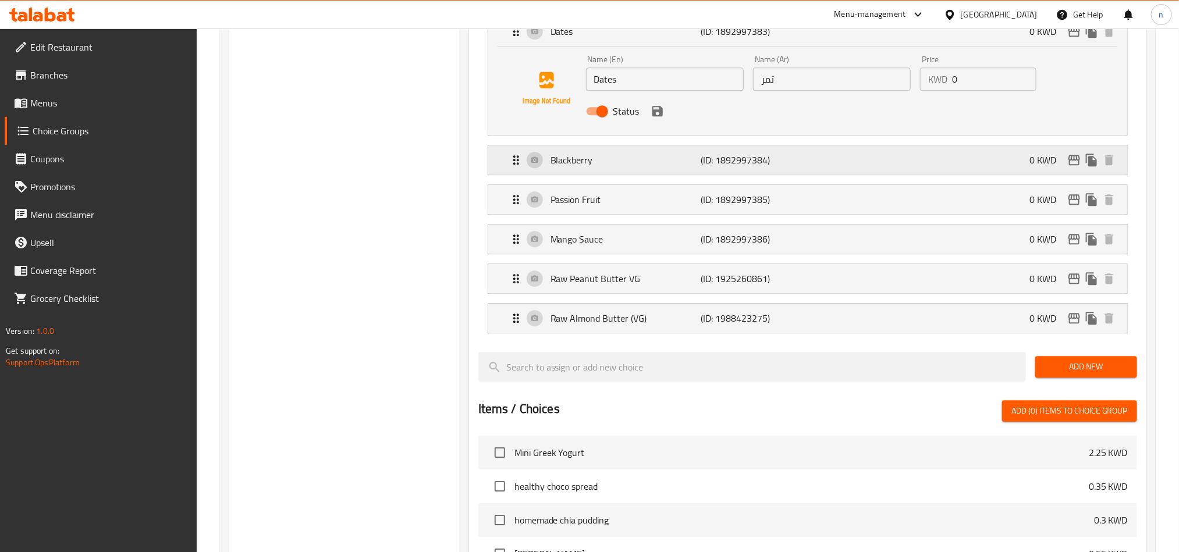
click at [590, 175] on div "Blackberry (ID: 1892997384) 0 KWD" at bounding box center [811, 159] width 604 height 29
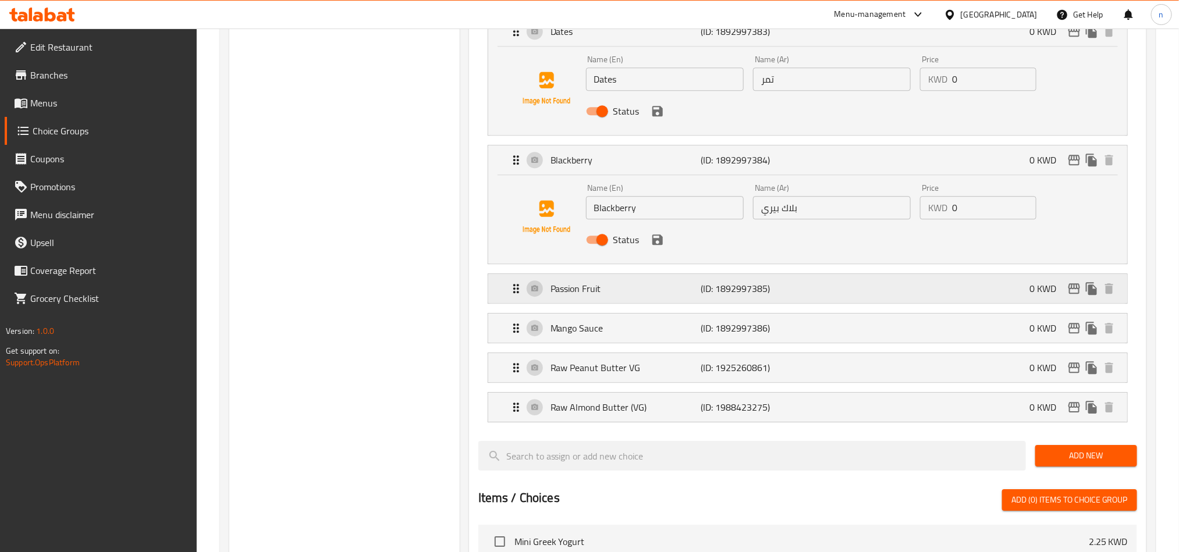
click at [607, 302] on div "Passion Fruit (ID: 1892997385) 0 KWD" at bounding box center [811, 288] width 604 height 29
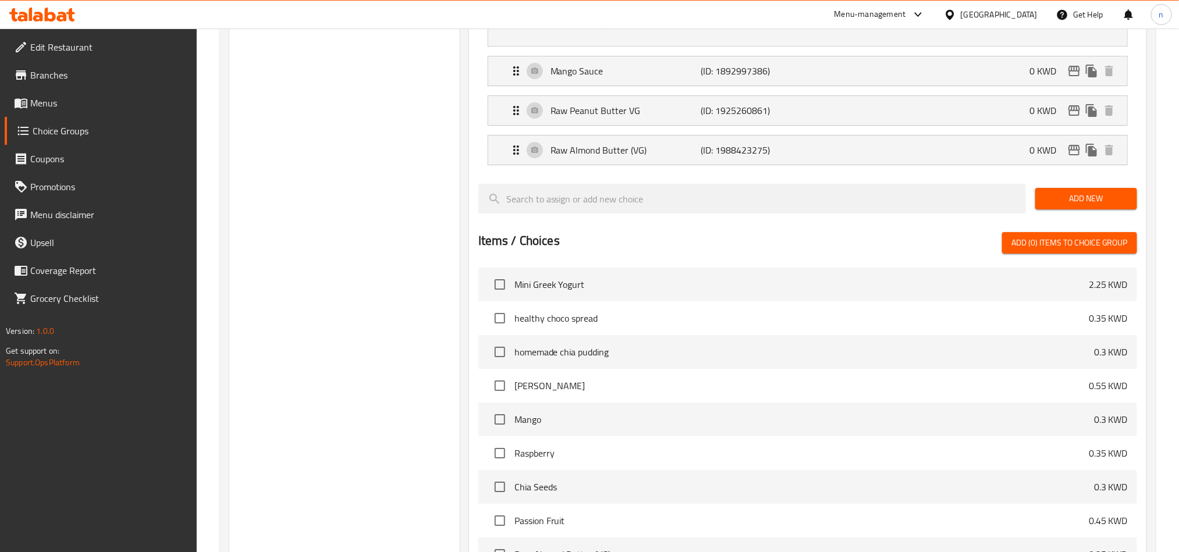
scroll to position [1920, 0]
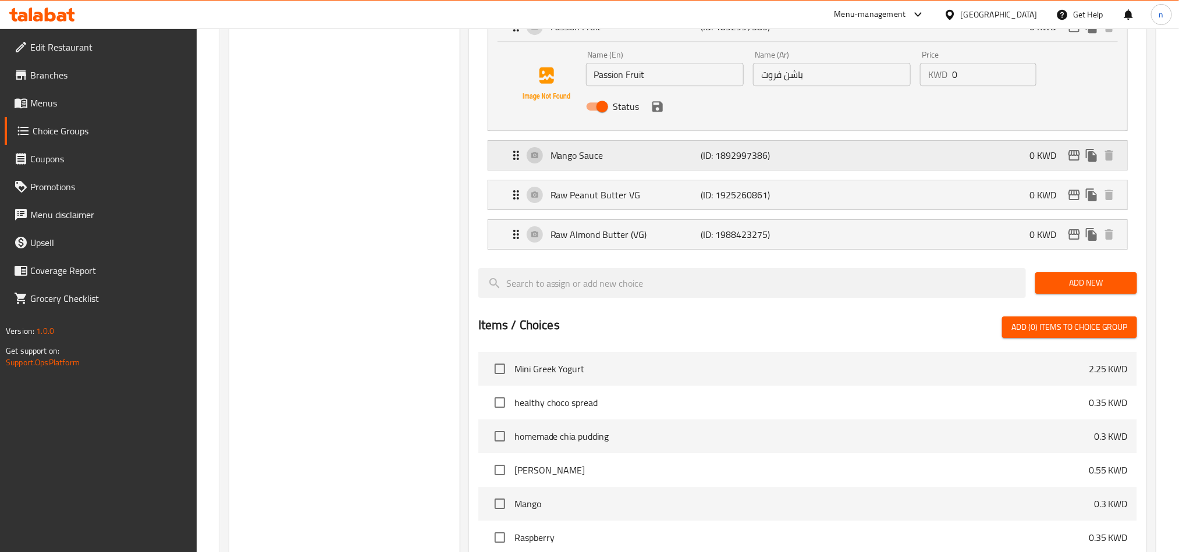
click at [560, 162] on p "Mango Sauce" at bounding box center [625, 155] width 150 height 14
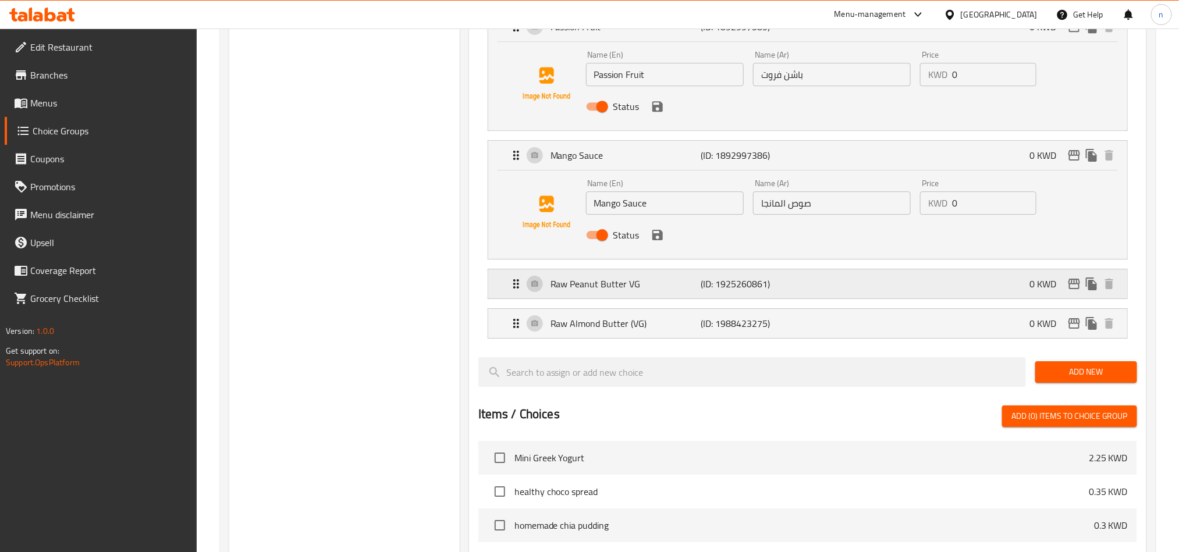
click at [579, 291] on p "Raw Peanut Butter VG" at bounding box center [625, 284] width 150 height 14
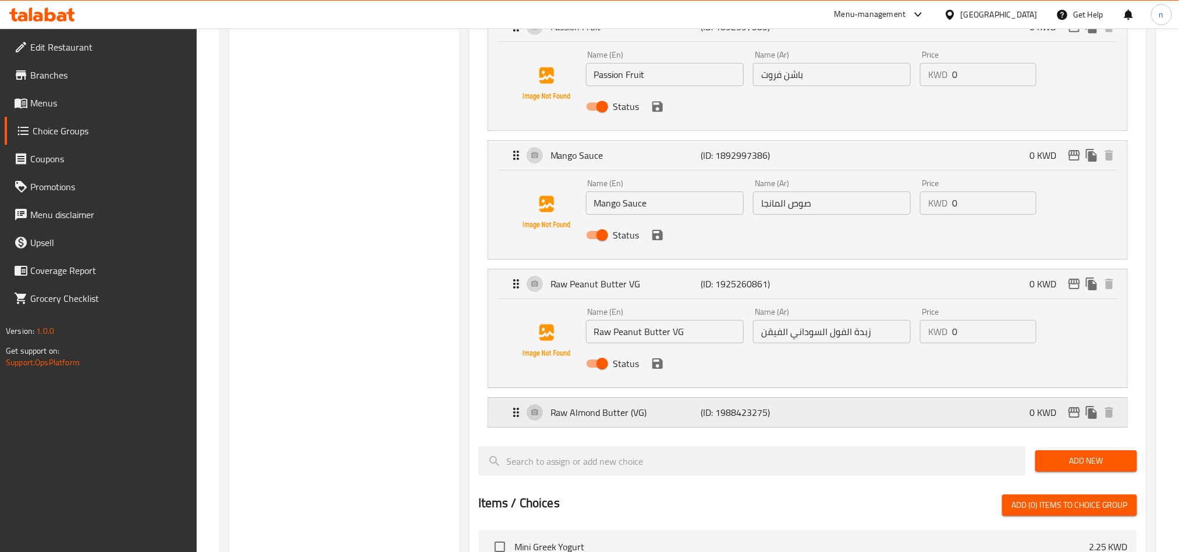
click at [590, 419] on p "Raw Almond Butter (VG)" at bounding box center [625, 412] width 150 height 14
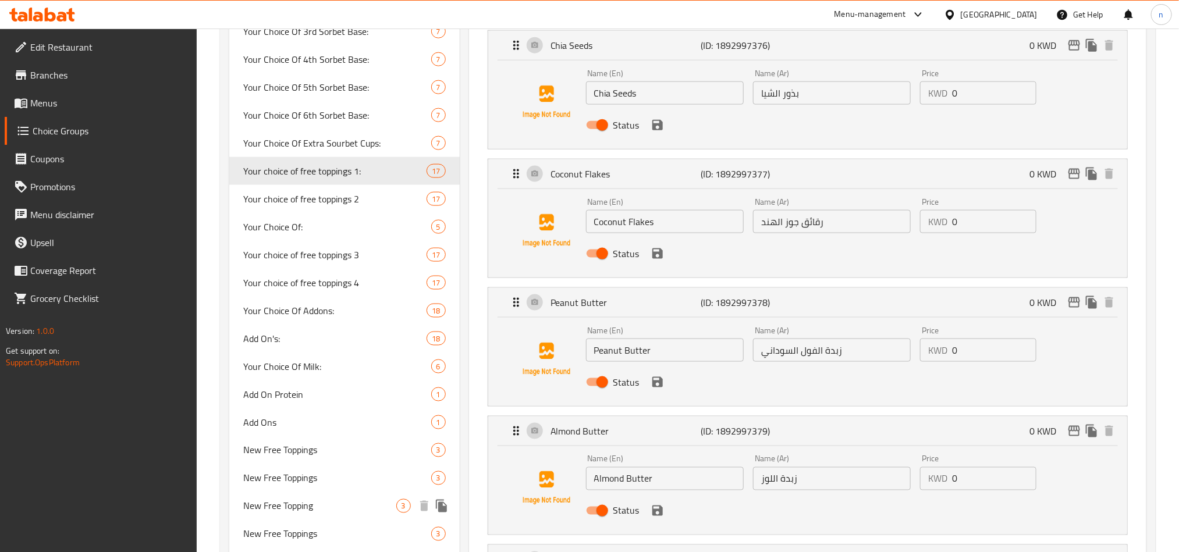
scroll to position [698, 0]
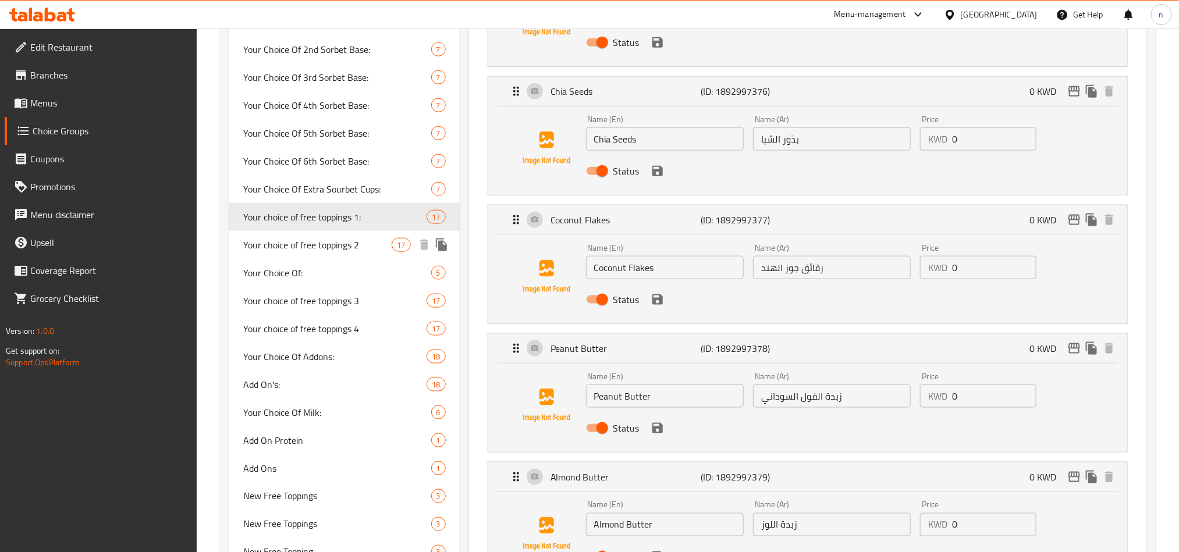
click at [335, 247] on span "Your choice of free toppings 2" at bounding box center [317, 245] width 149 height 14
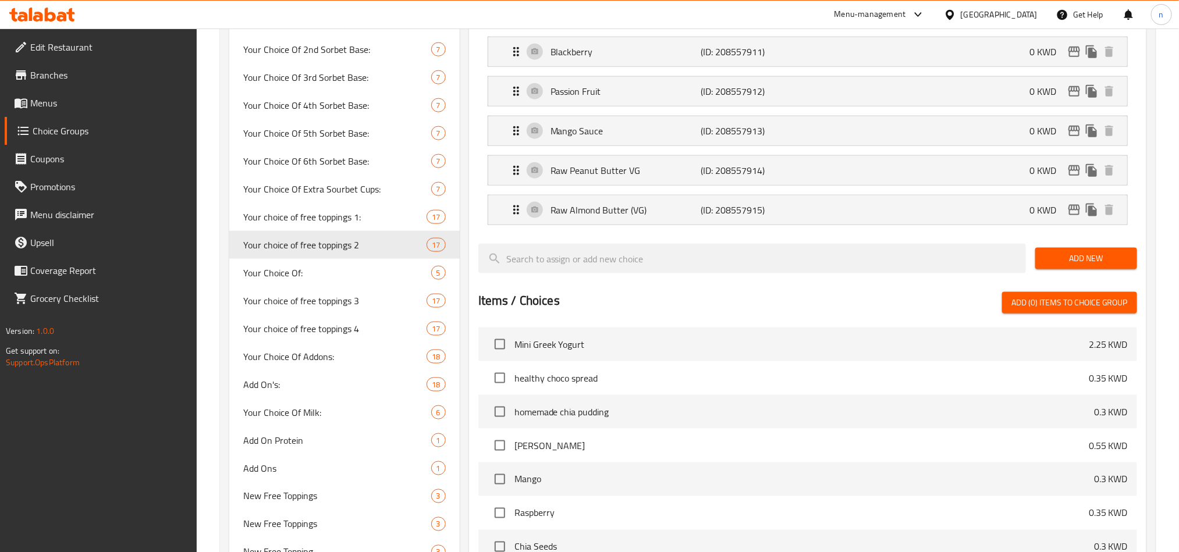
type input "Your choice of free toppings 2"
type input "اختيارك من إضافات مجانية 2"
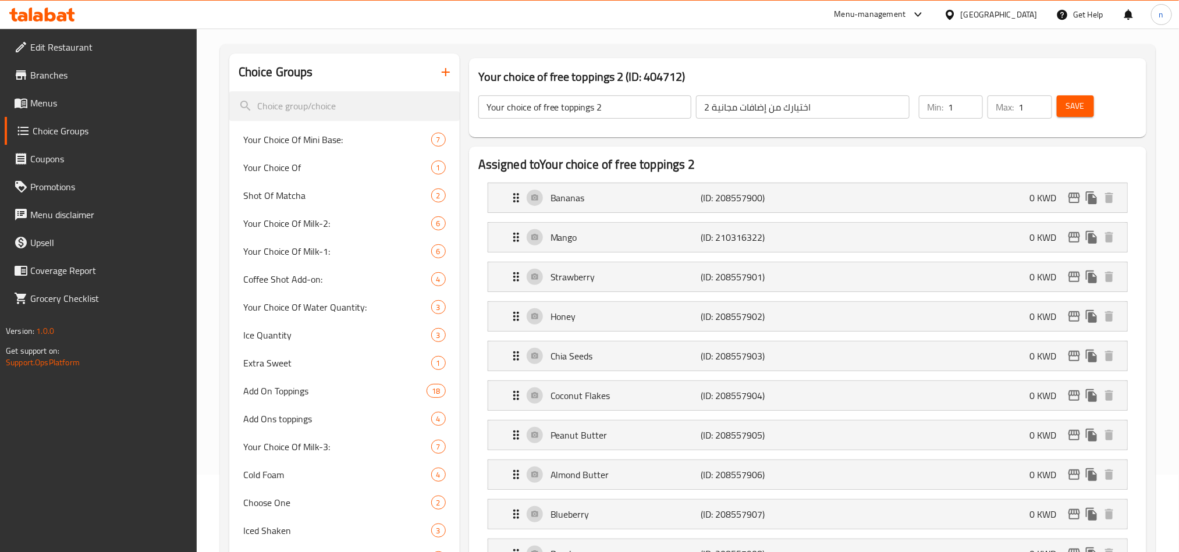
scroll to position [0, 0]
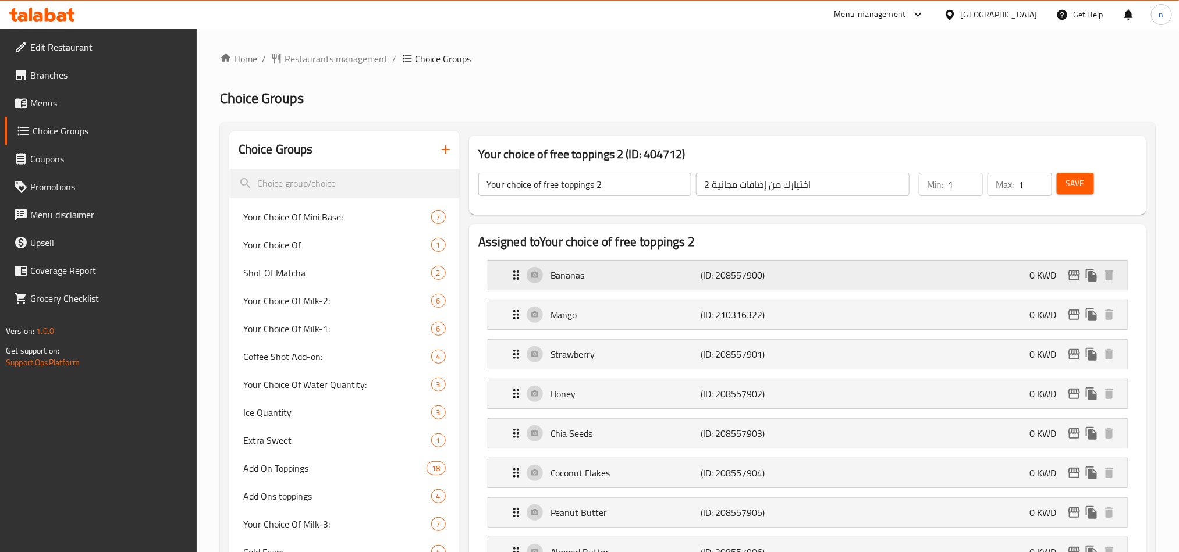
click at [609, 271] on p "Bananas" at bounding box center [625, 275] width 150 height 14
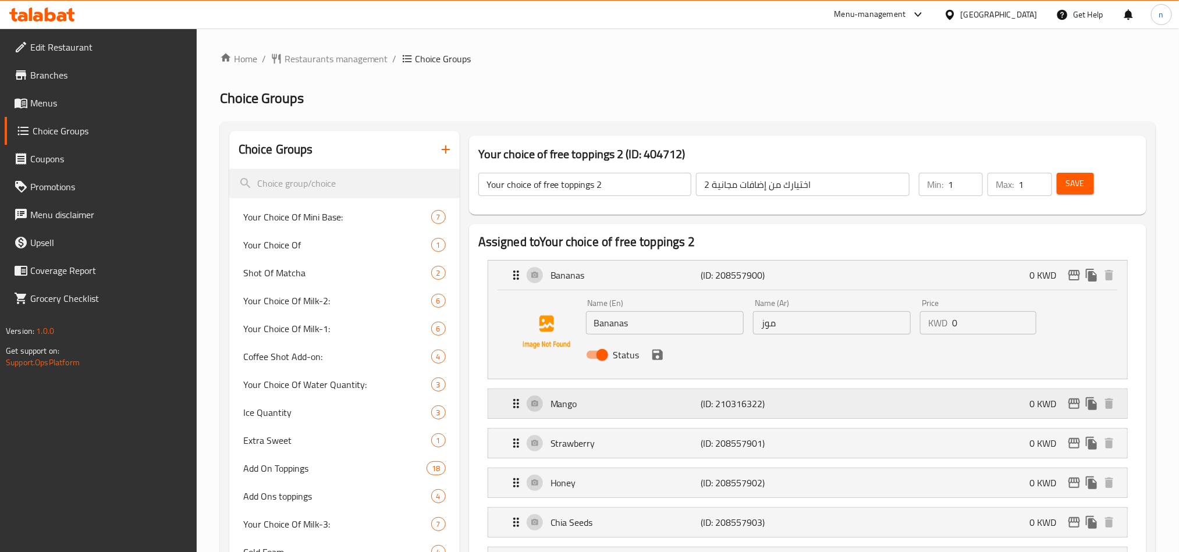
click at [588, 416] on div "Mango (ID: 210316322) 0 KWD" at bounding box center [811, 403] width 604 height 29
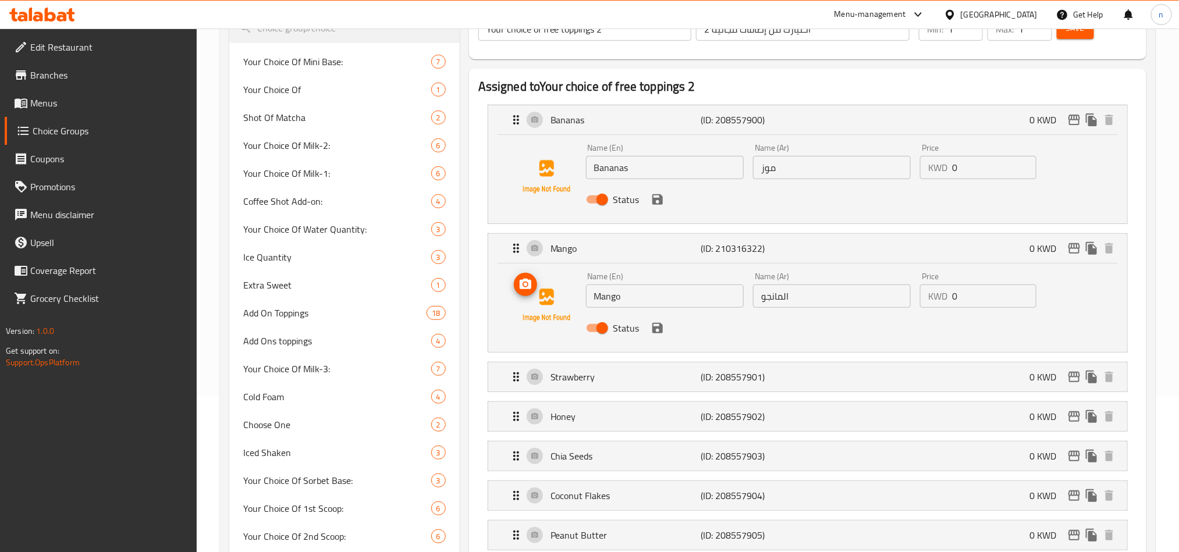
scroll to position [349, 0]
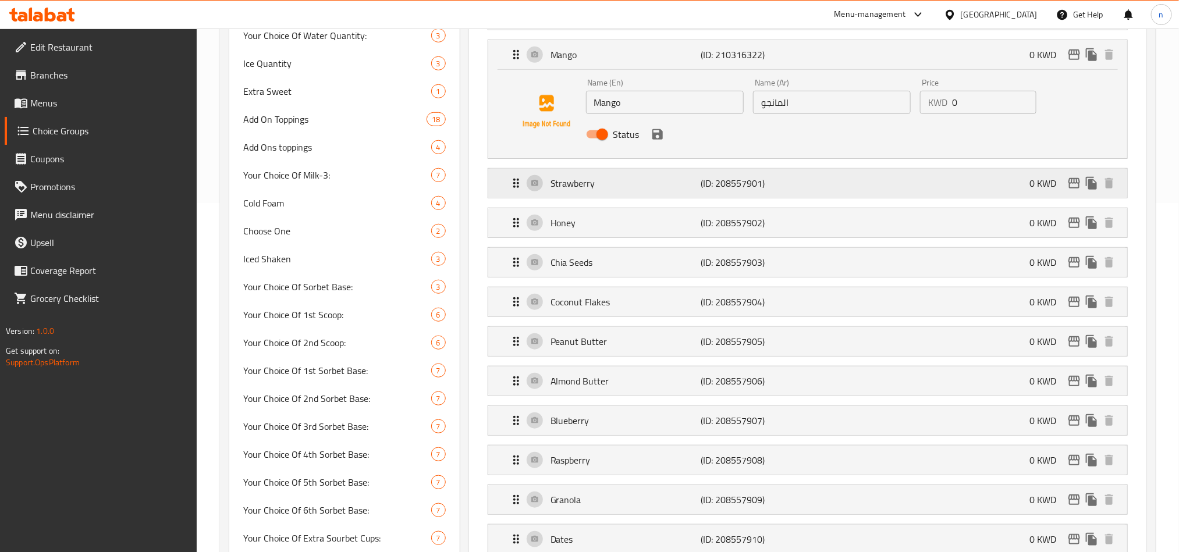
click at [622, 181] on p "Strawberry" at bounding box center [625, 183] width 150 height 14
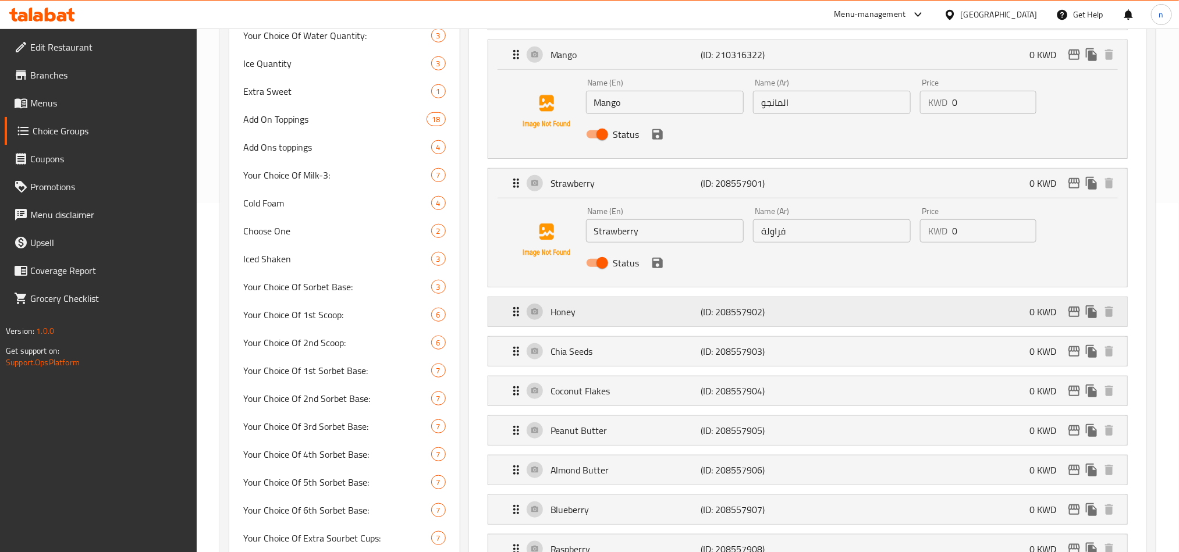
click at [609, 309] on p "Honey" at bounding box center [625, 312] width 150 height 14
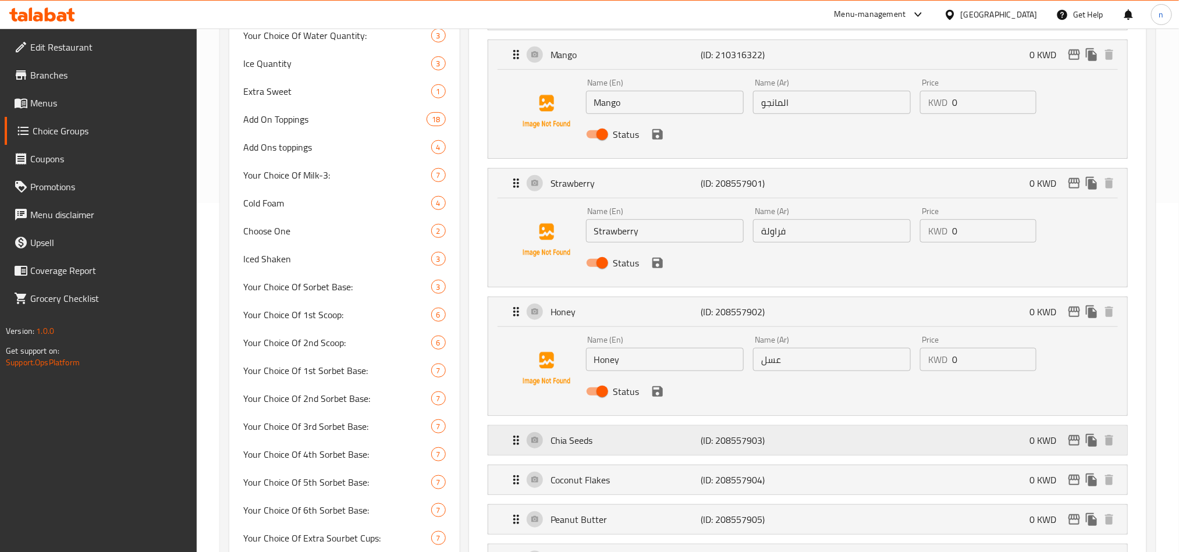
click at [588, 451] on div "Chia Seeds (ID: 208557903) 0 KWD" at bounding box center [811, 440] width 604 height 29
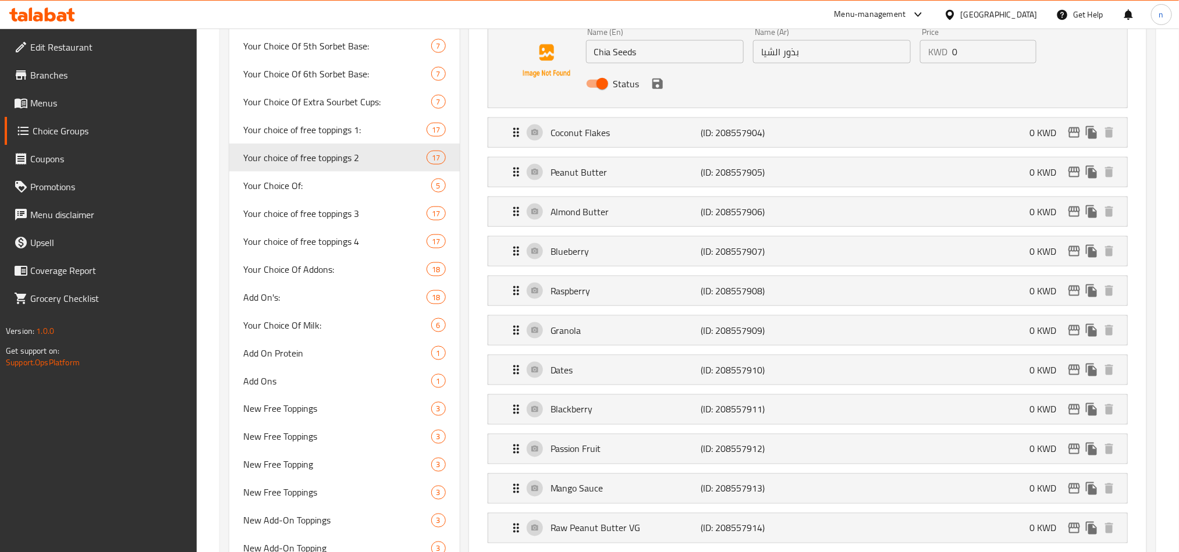
scroll to position [698, 0]
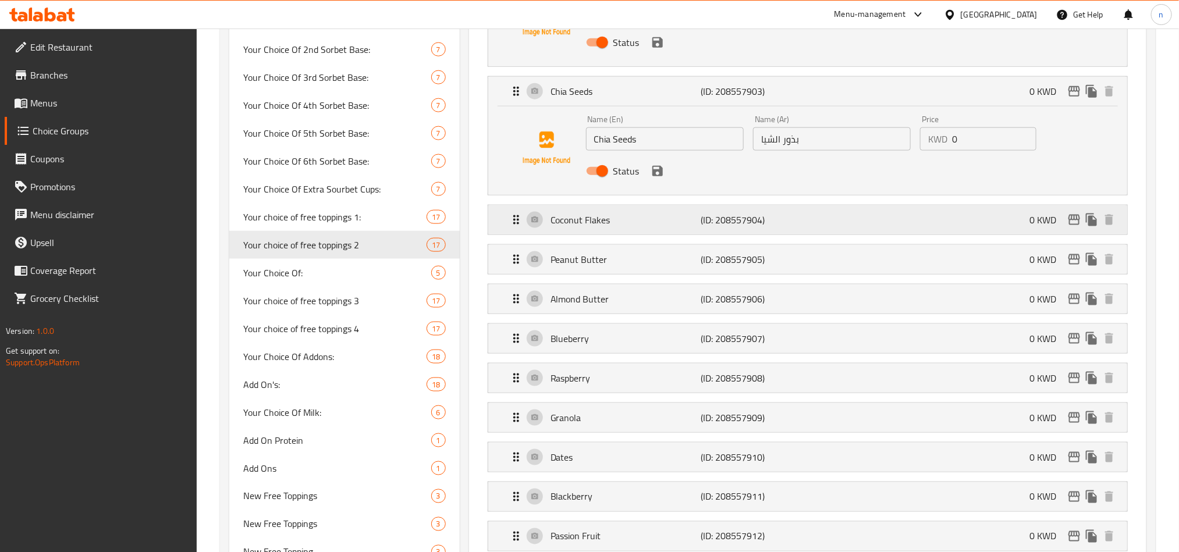
click at [629, 224] on p "Coconut Flakes" at bounding box center [625, 220] width 150 height 14
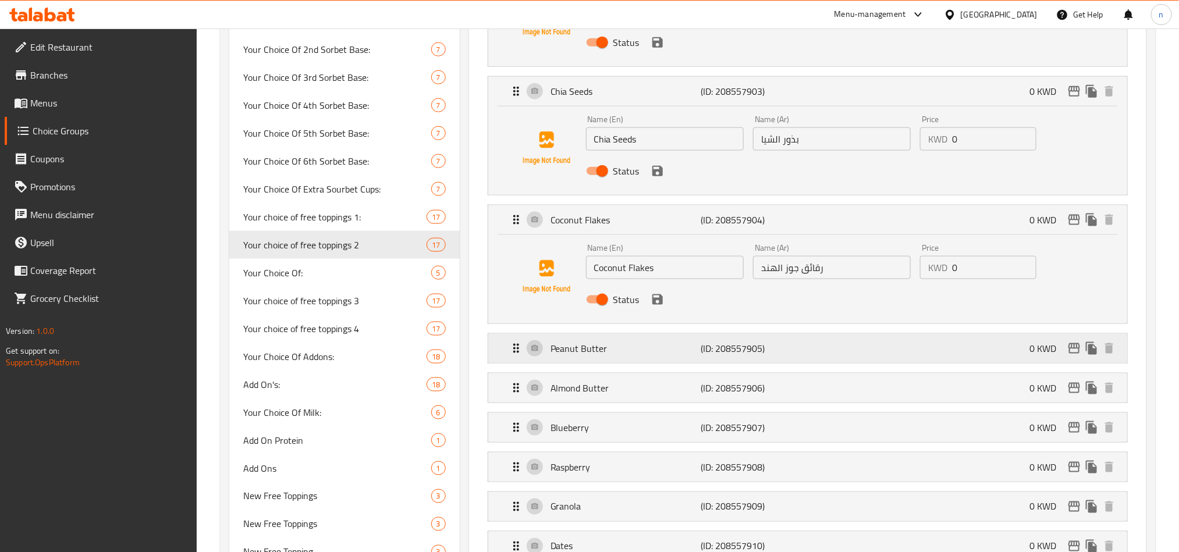
click at [613, 355] on p "Peanut Butter" at bounding box center [625, 348] width 150 height 14
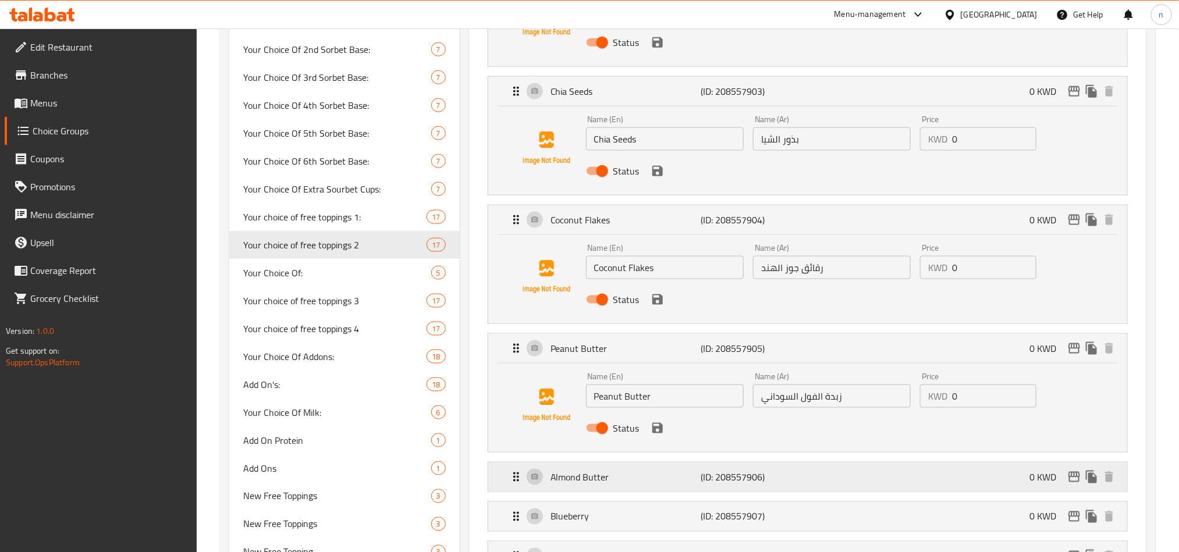
click at [600, 478] on p "Almond Butter" at bounding box center [625, 477] width 150 height 14
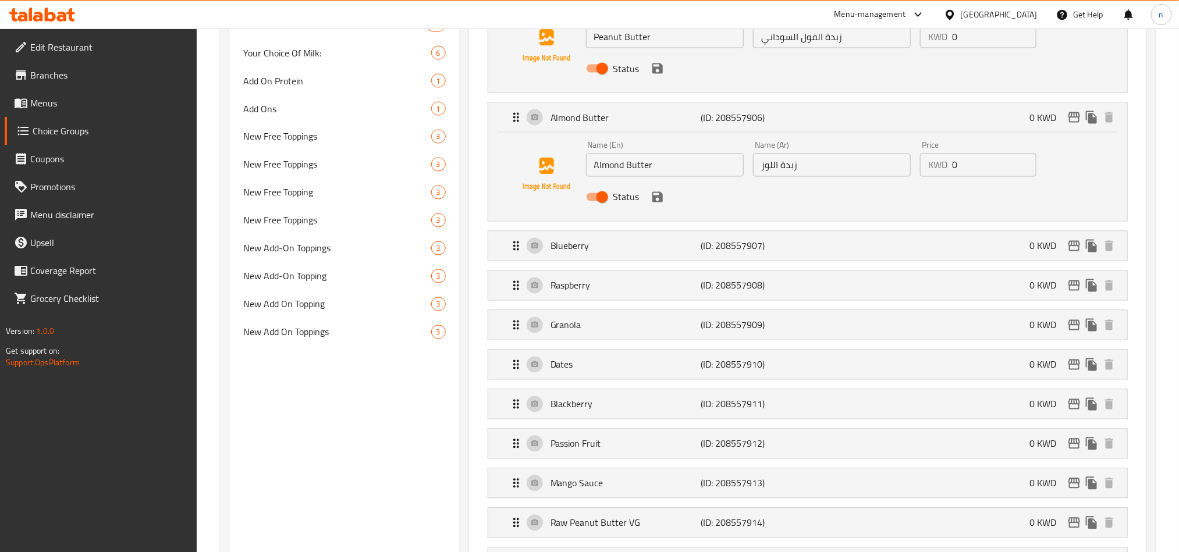
scroll to position [1134, 0]
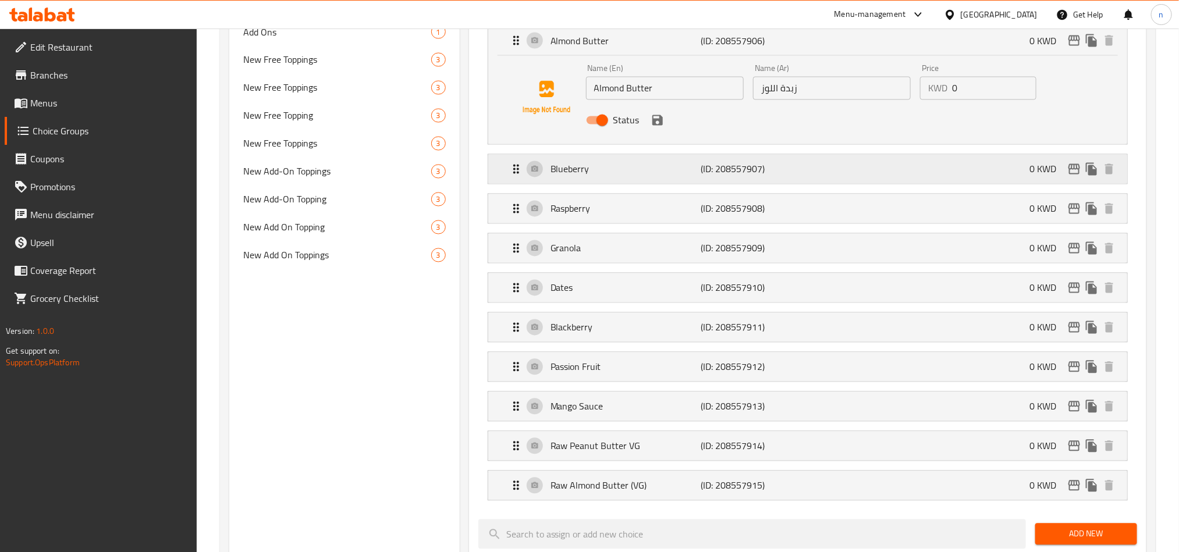
click at [603, 173] on p "Blueberry" at bounding box center [625, 169] width 150 height 14
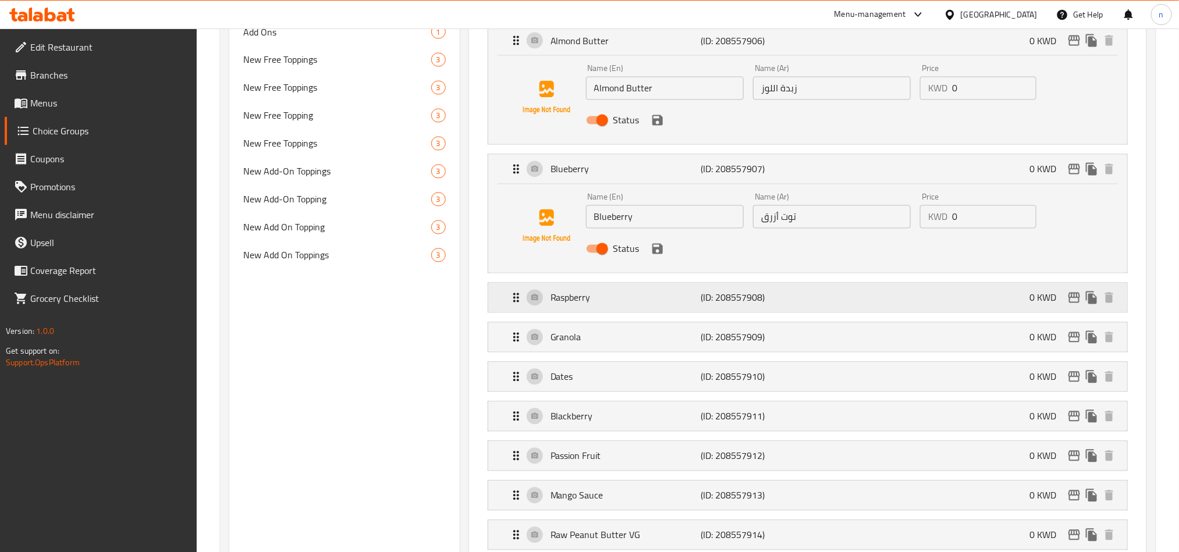
click at [604, 300] on p "Raspberry" at bounding box center [625, 298] width 150 height 14
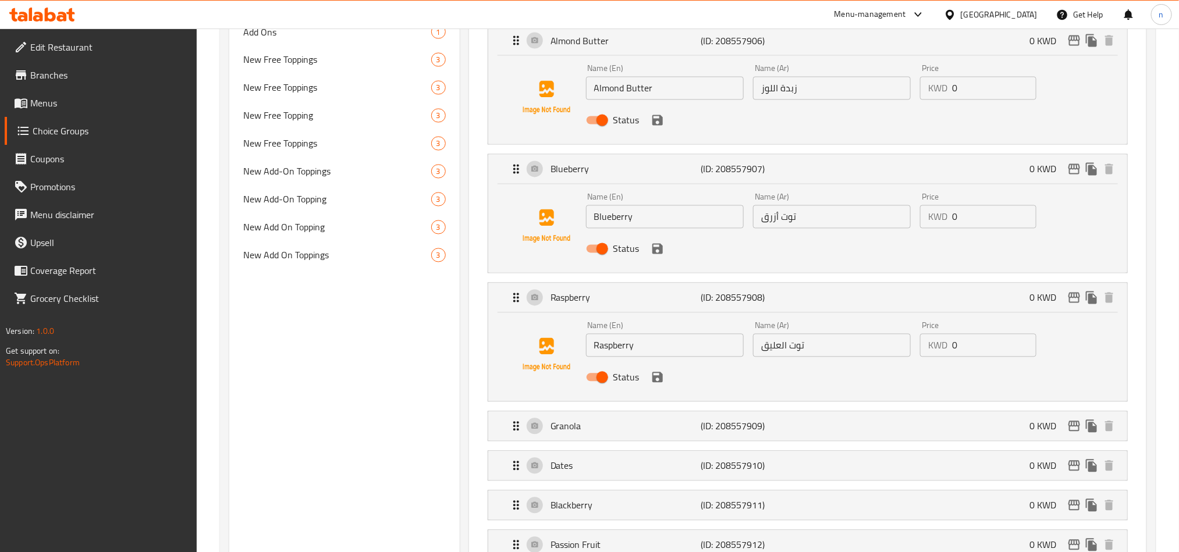
scroll to position [1309, 0]
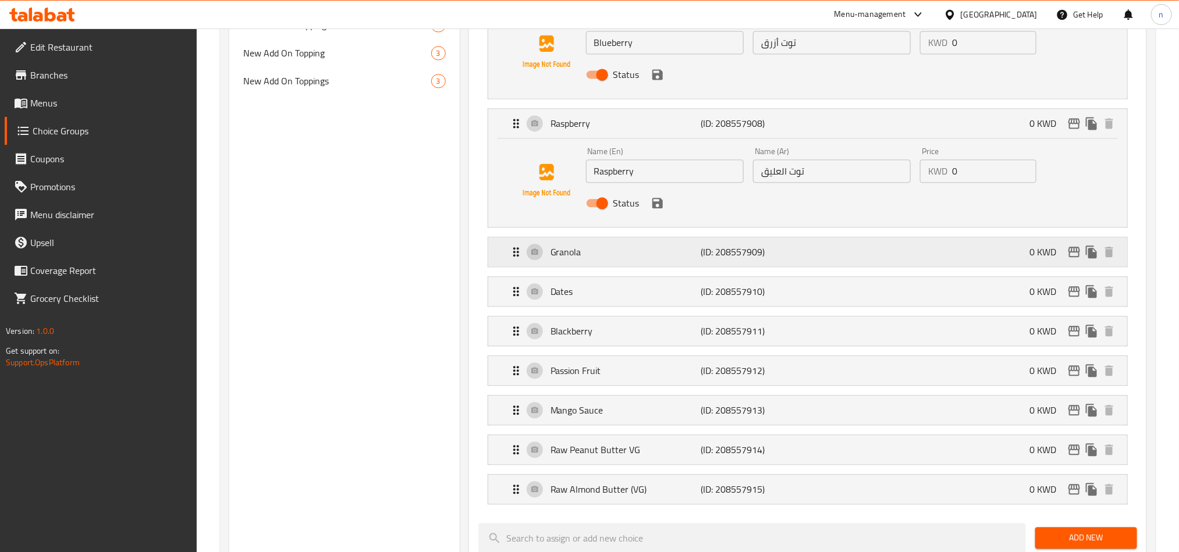
click at [602, 266] on div "Granola (ID: 208557909) 0 KWD" at bounding box center [811, 251] width 604 height 29
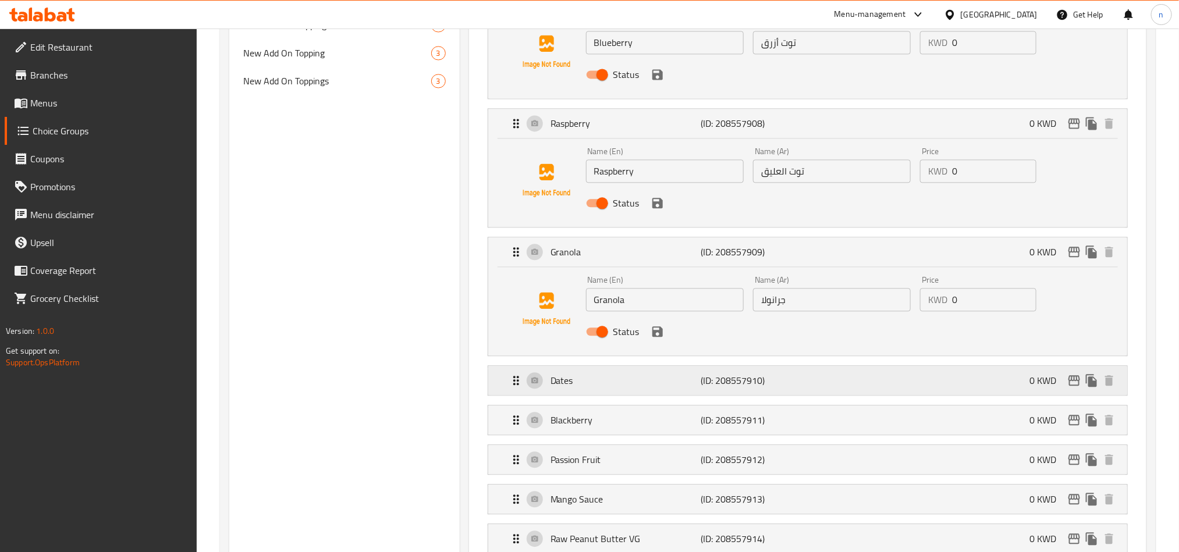
click at [597, 395] on div "Dates (ID: 208557910) 0 KWD" at bounding box center [811, 380] width 604 height 29
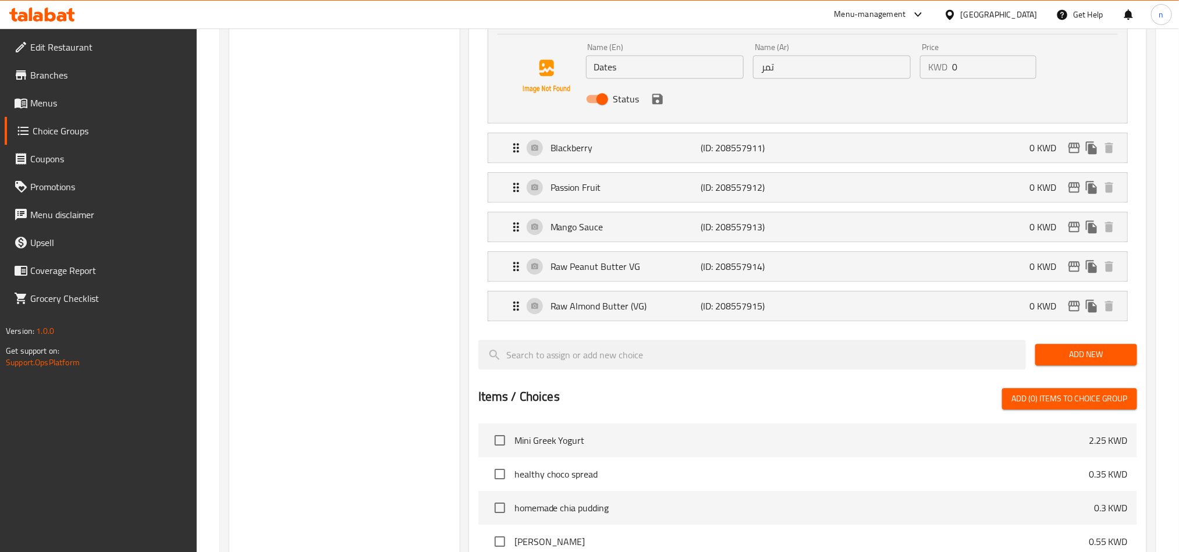
scroll to position [1745, 0]
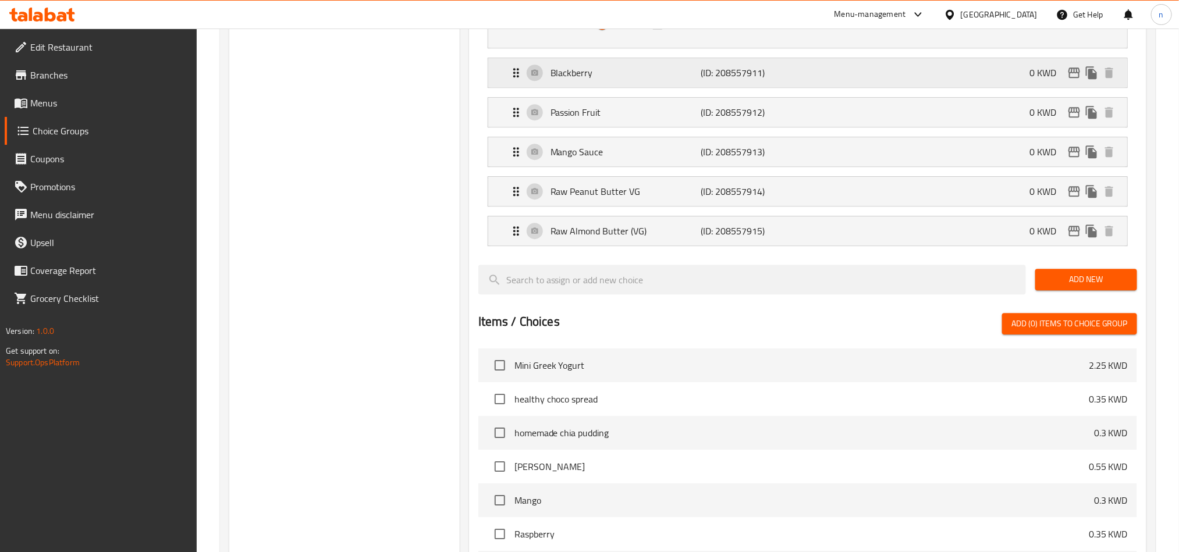
click at [611, 87] on div "Blackberry (ID: 208557911) 0 KWD" at bounding box center [811, 72] width 604 height 29
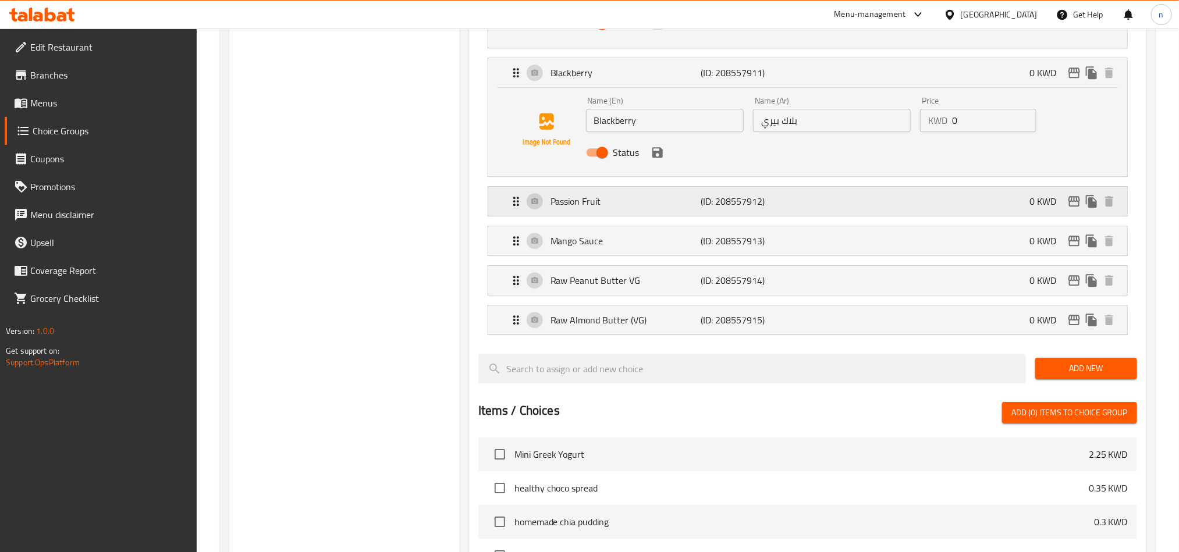
click at [608, 207] on p "Passion Fruit" at bounding box center [625, 201] width 150 height 14
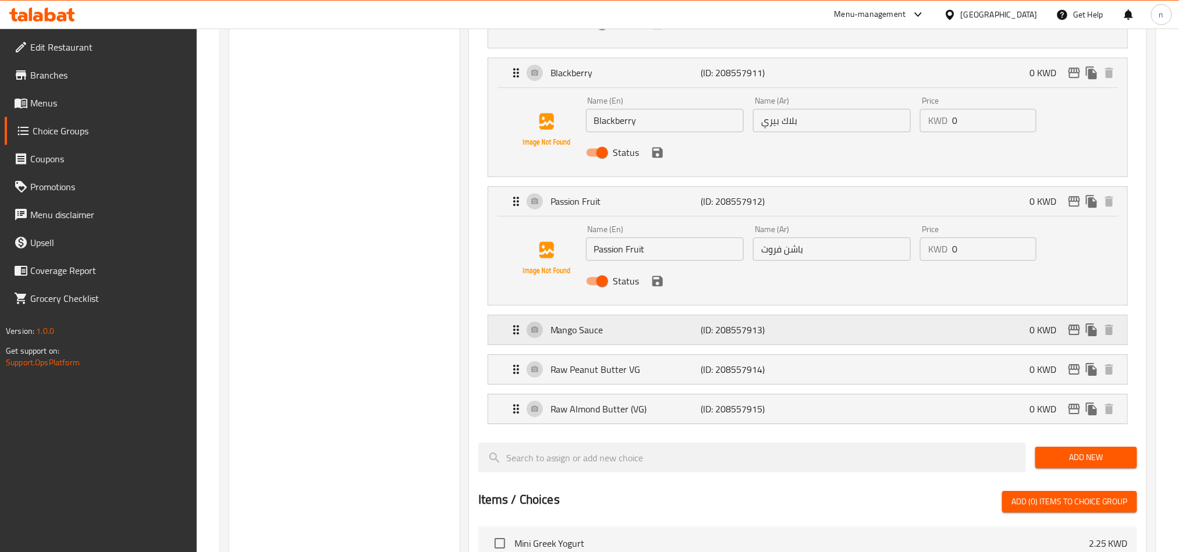
click at [610, 330] on p "Mango Sauce" at bounding box center [625, 330] width 150 height 14
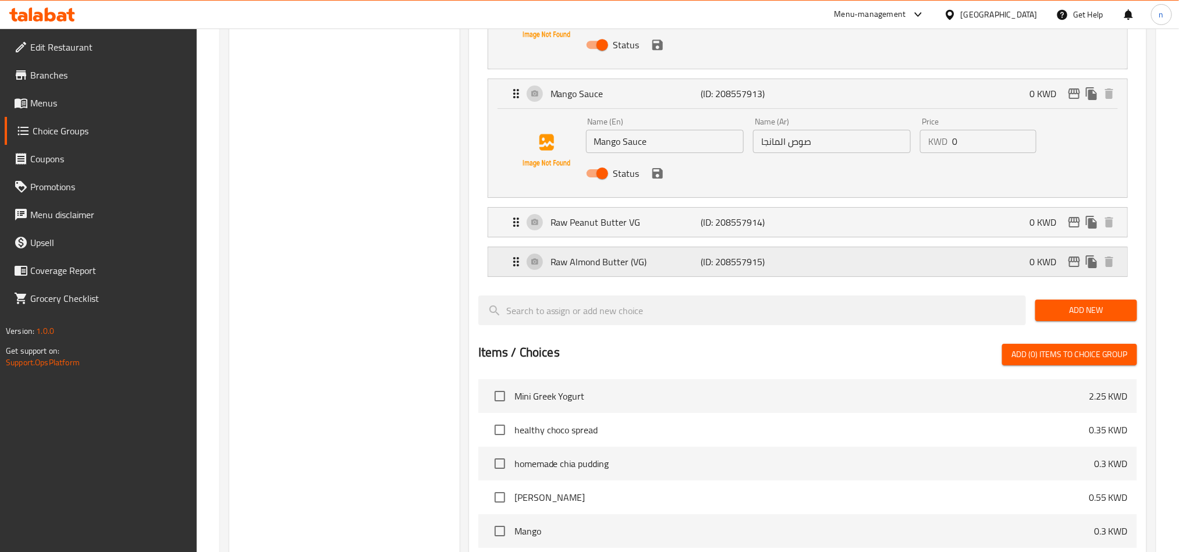
scroll to position [2007, 0]
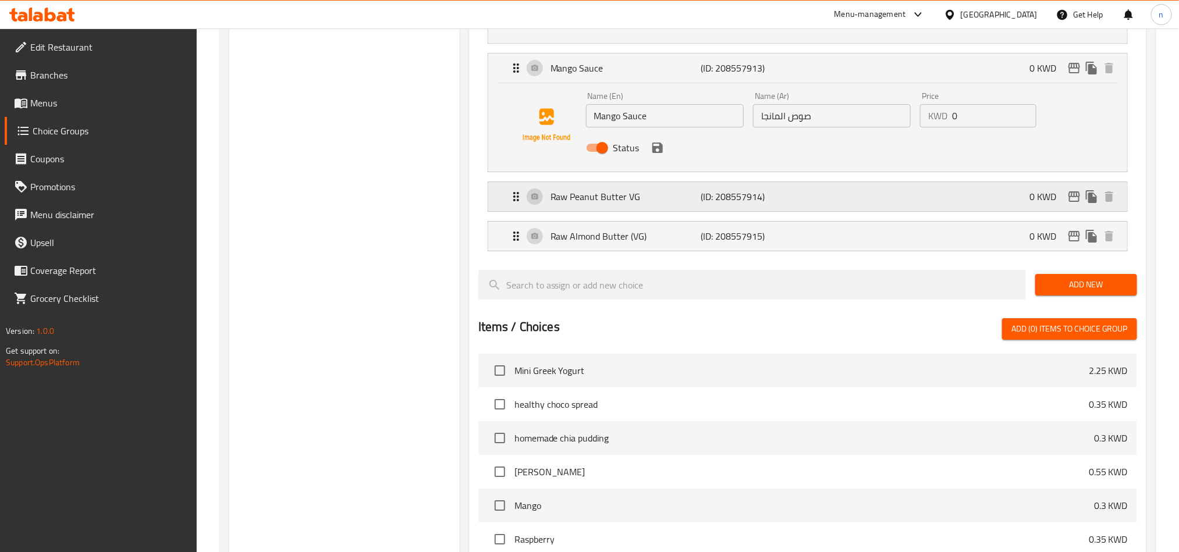
click at [569, 204] on p "Raw Peanut Butter VG" at bounding box center [625, 197] width 150 height 14
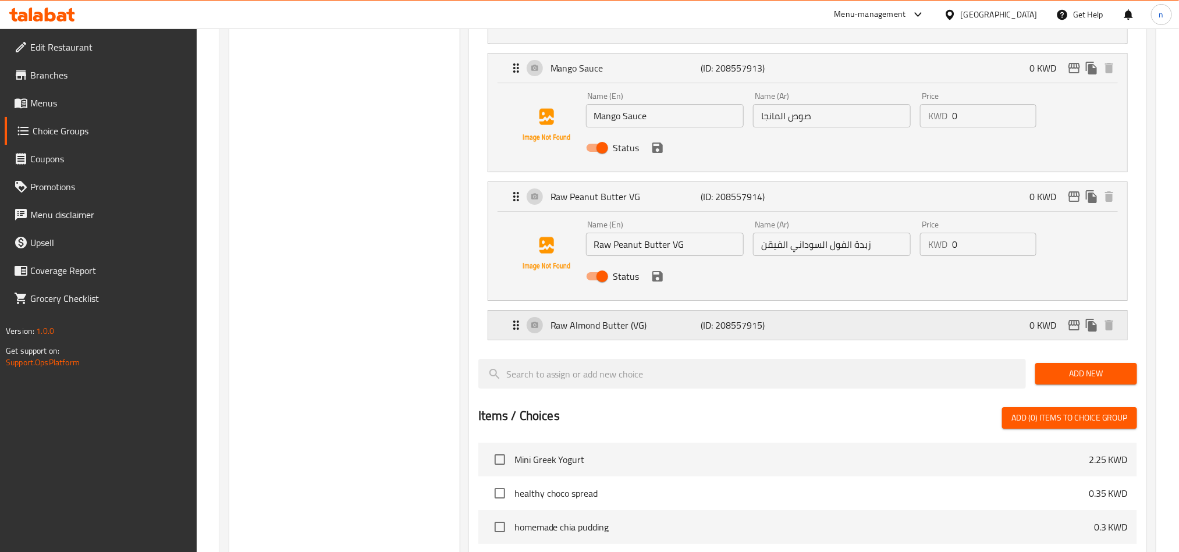
click at [585, 332] on p "Raw Almond Butter (VG)" at bounding box center [625, 325] width 150 height 14
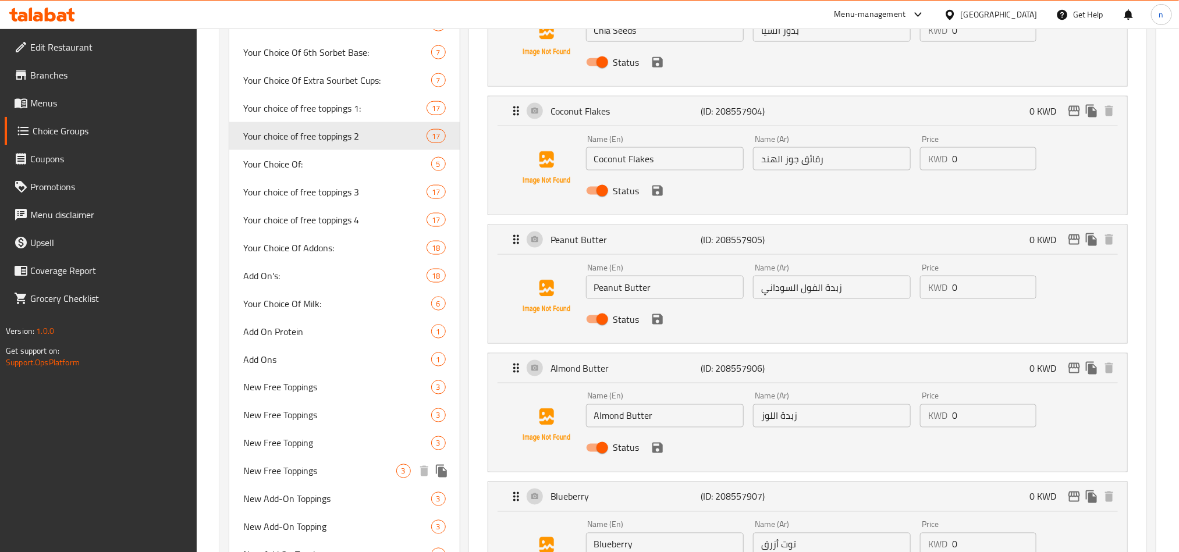
scroll to position [785, 0]
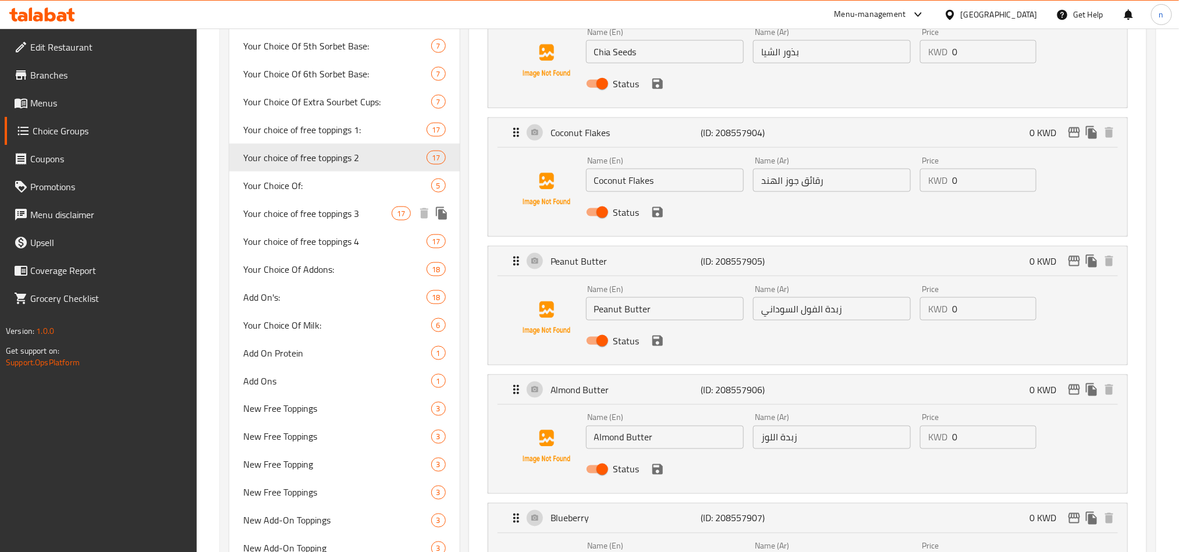
click at [333, 215] on span "Your choice of free toppings 3" at bounding box center [317, 214] width 149 height 14
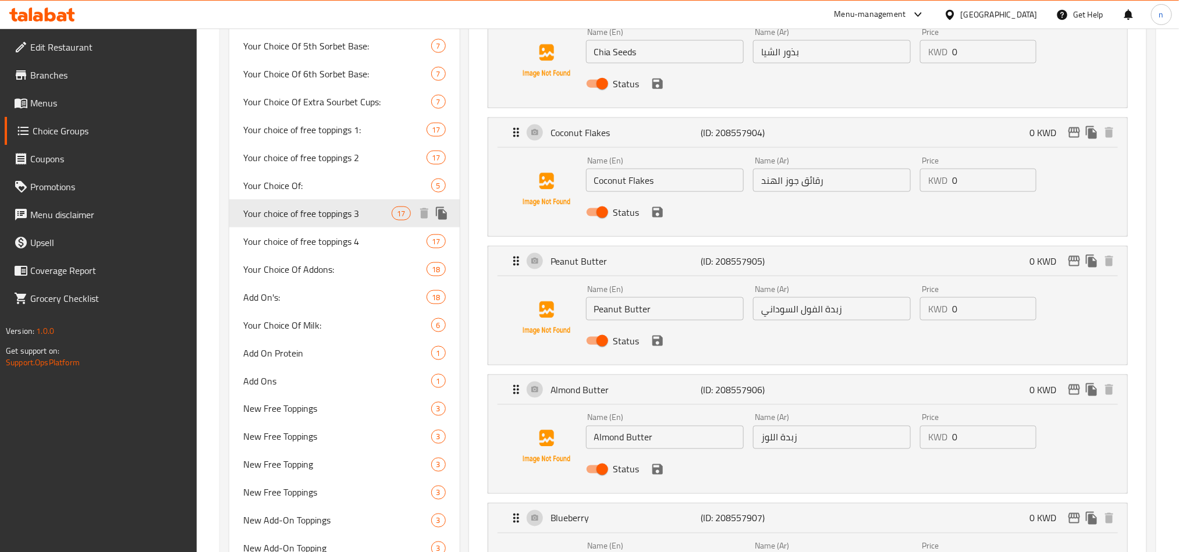
type input "Your choice of free toppings 3"
type input "اختيارك من إضافات مجانية 3"
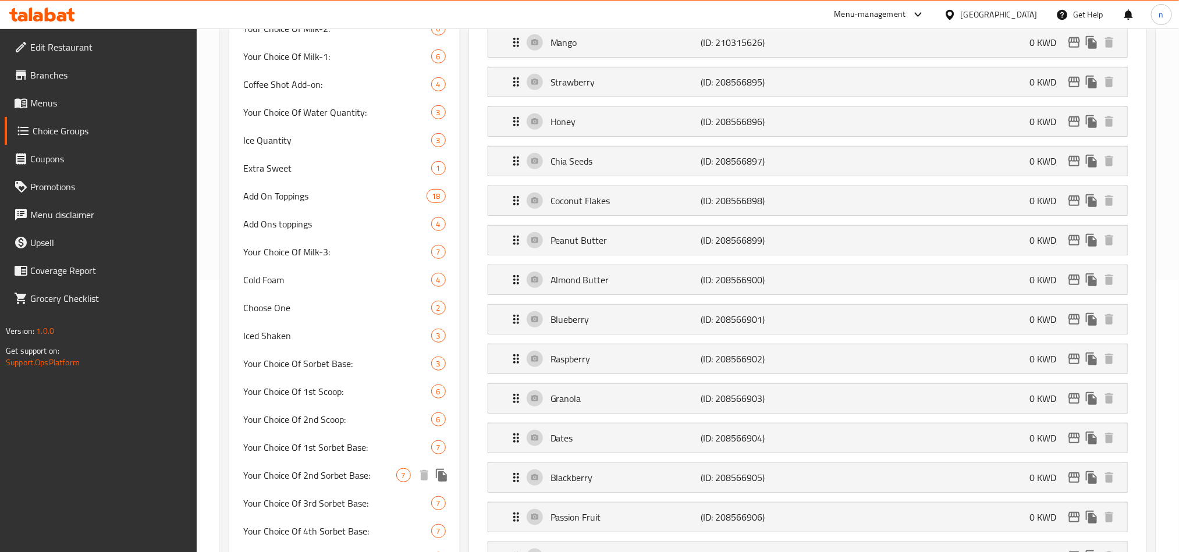
scroll to position [239, 0]
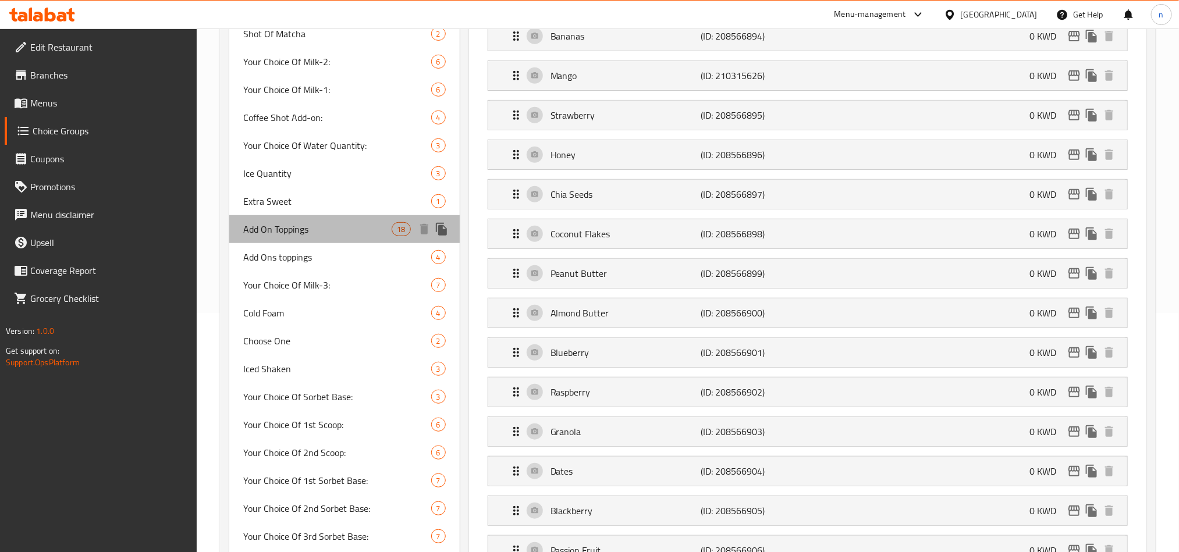
click at [286, 233] on span "Add On Toppings" at bounding box center [317, 229] width 149 height 14
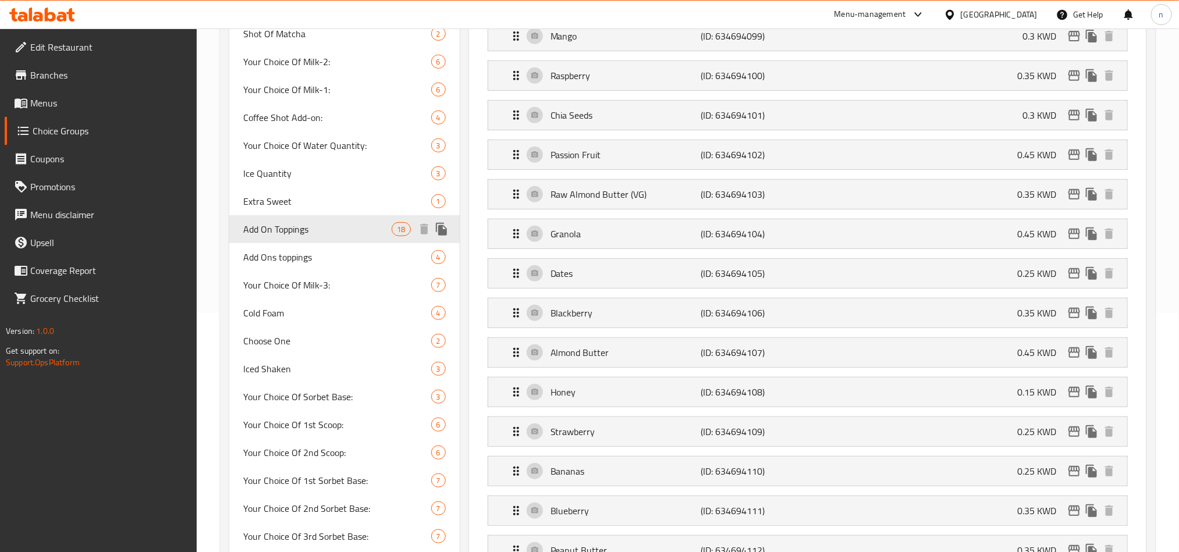
type input "Add On Toppings"
type input "إضافة على الطبقة"
type input "0"
type input "10"
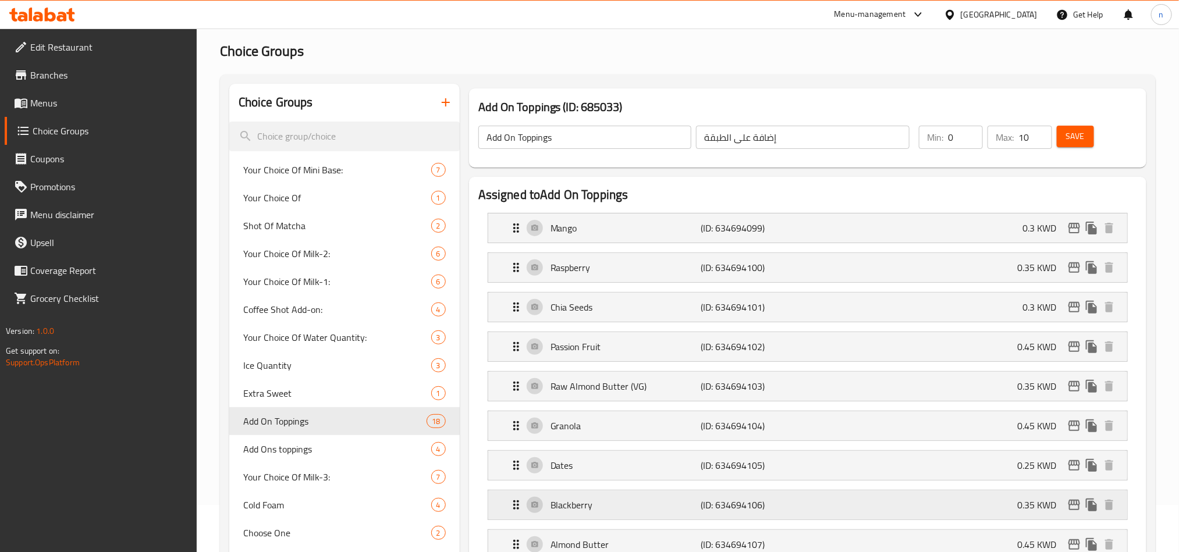
scroll to position [0, 0]
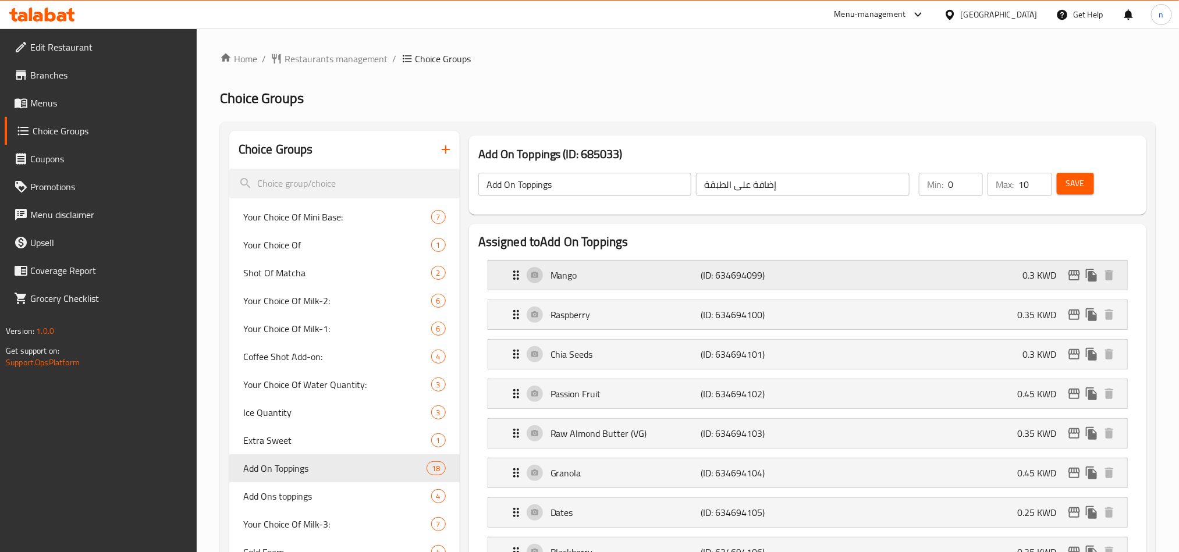
click at [640, 272] on p "Mango" at bounding box center [625, 275] width 150 height 14
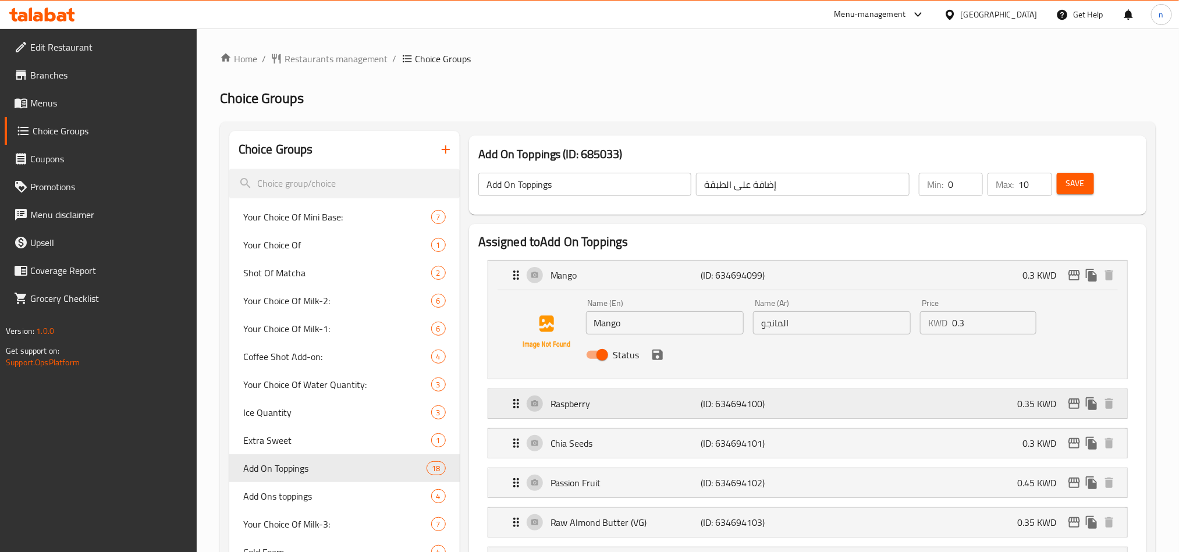
click at [622, 402] on p "Raspberry" at bounding box center [625, 404] width 150 height 14
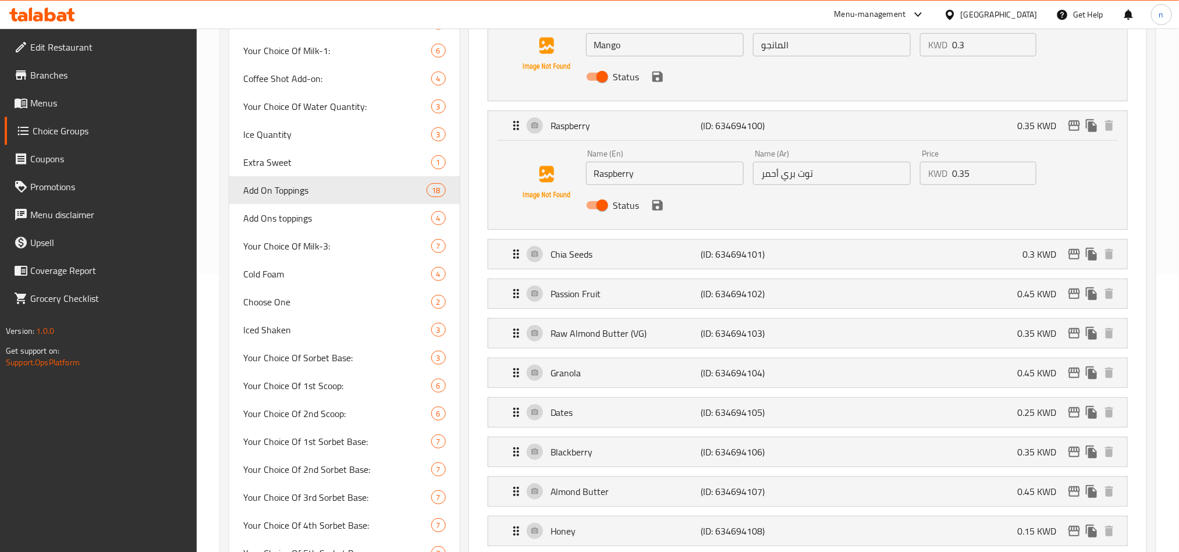
scroll to position [262, 0]
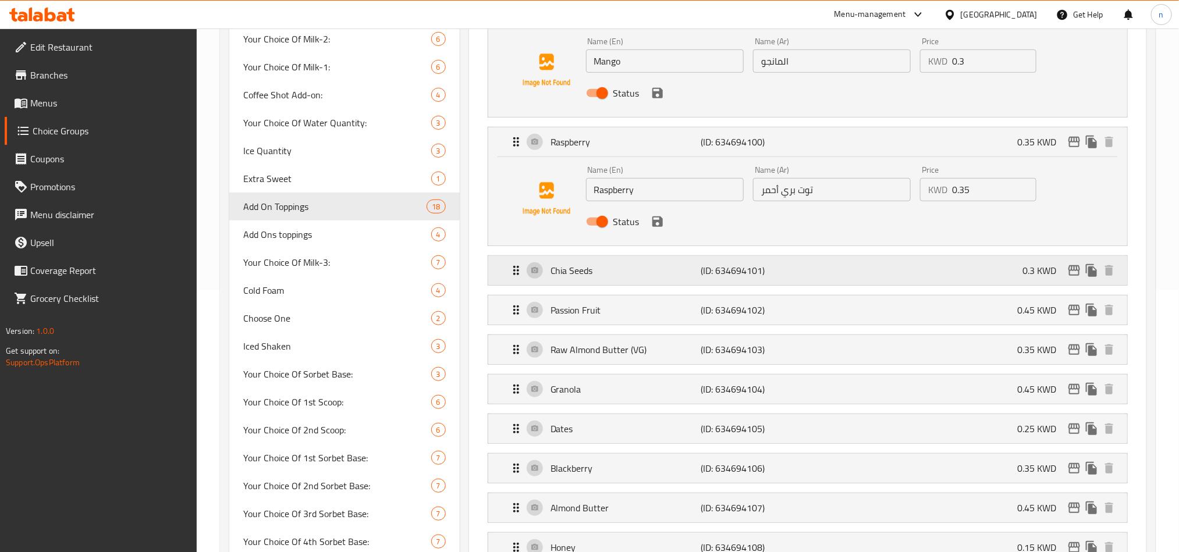
click at [645, 265] on p "Chia Seeds" at bounding box center [625, 271] width 150 height 14
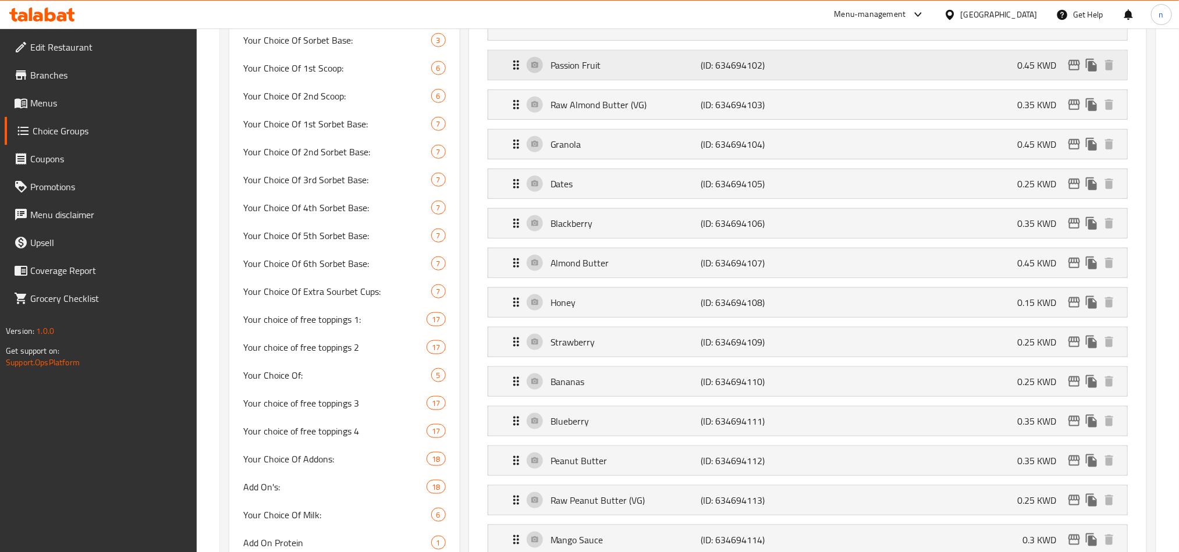
scroll to position [611, 0]
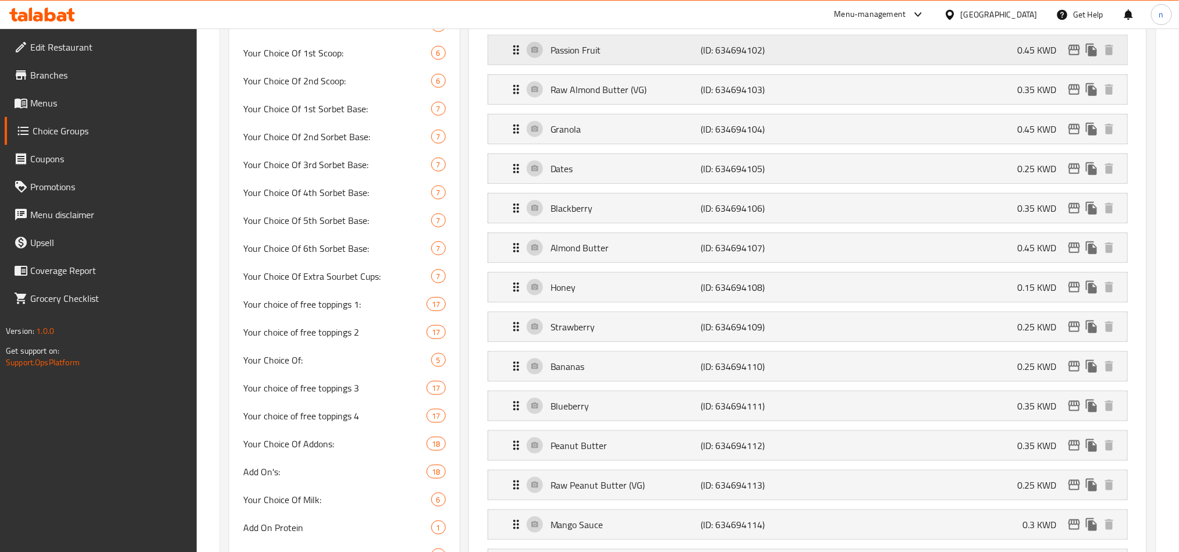
click at [620, 63] on div "Passion Fruit (ID: 634694102) 0.45 KWD" at bounding box center [811, 49] width 604 height 29
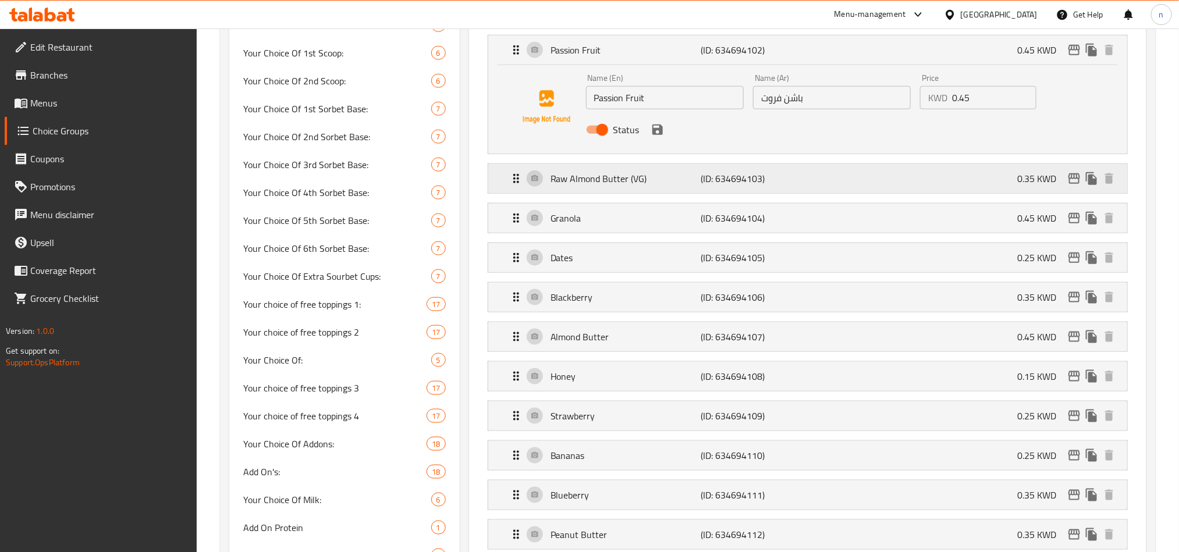
click at [625, 178] on p "Raw Almond Butter (VG)" at bounding box center [625, 179] width 150 height 14
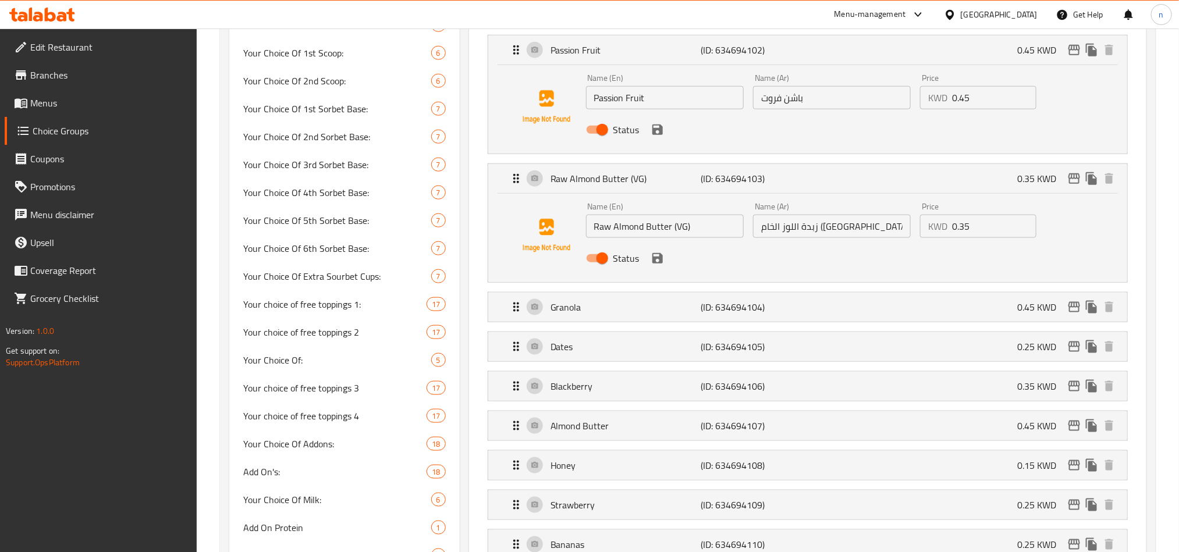
click at [582, 325] on li "Granola (ID: 634694104) 0.45 KWD Name (En) Granola Name (En) Name (Ar) جرانولا …" at bounding box center [807, 307] width 658 height 40
click at [601, 295] on div "Granola (ID: 634694104) 0.45 KWD" at bounding box center [811, 307] width 604 height 29
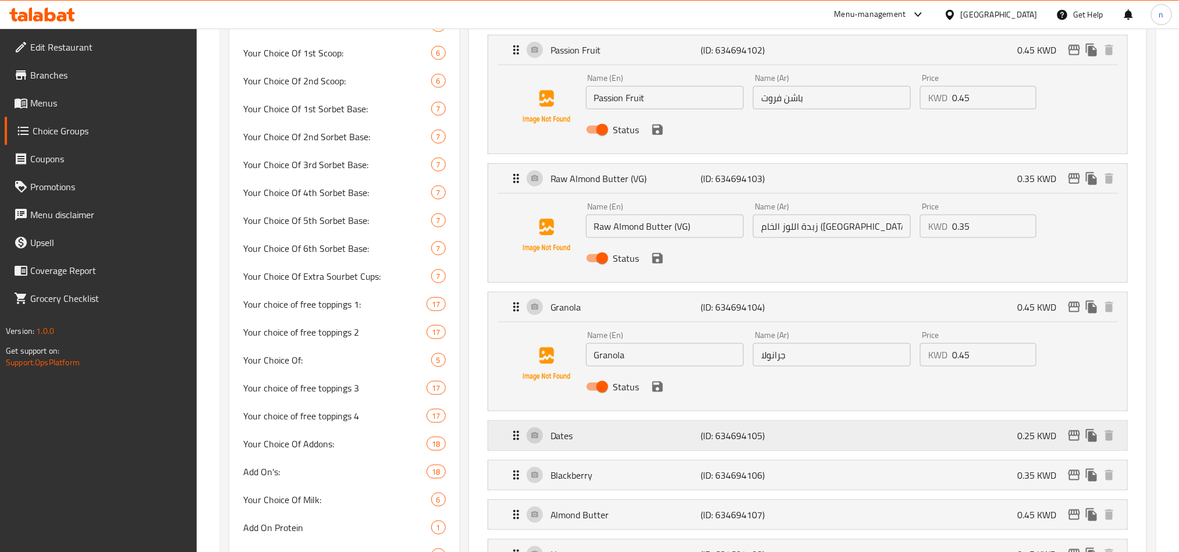
click at [595, 435] on p "Dates" at bounding box center [625, 436] width 150 height 14
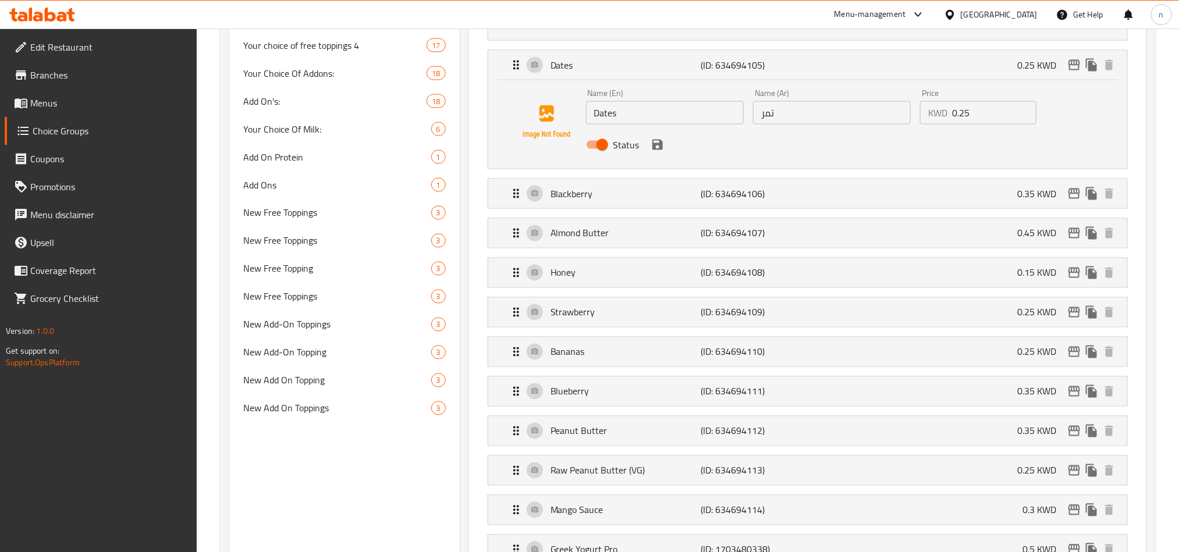
scroll to position [1047, 0]
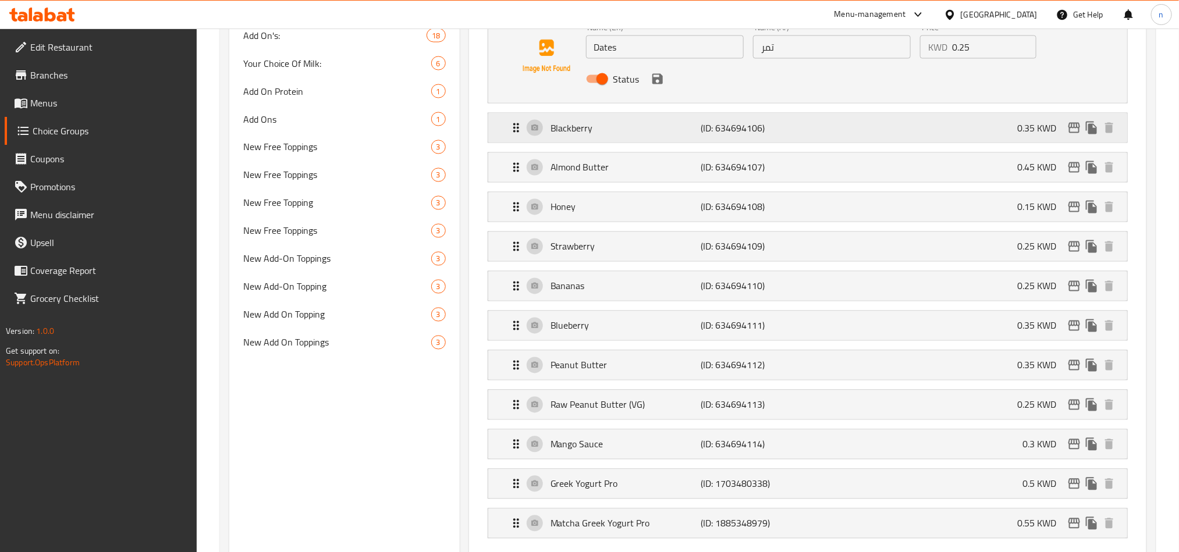
click at [622, 133] on p "Blackberry" at bounding box center [625, 128] width 150 height 14
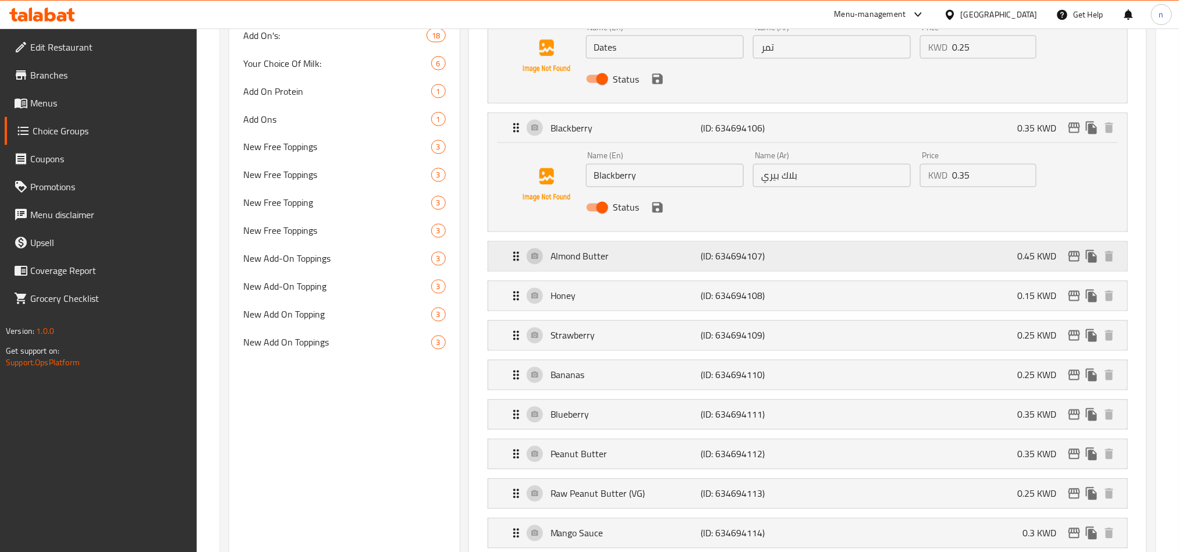
click at [614, 258] on p "Almond Butter" at bounding box center [625, 257] width 150 height 14
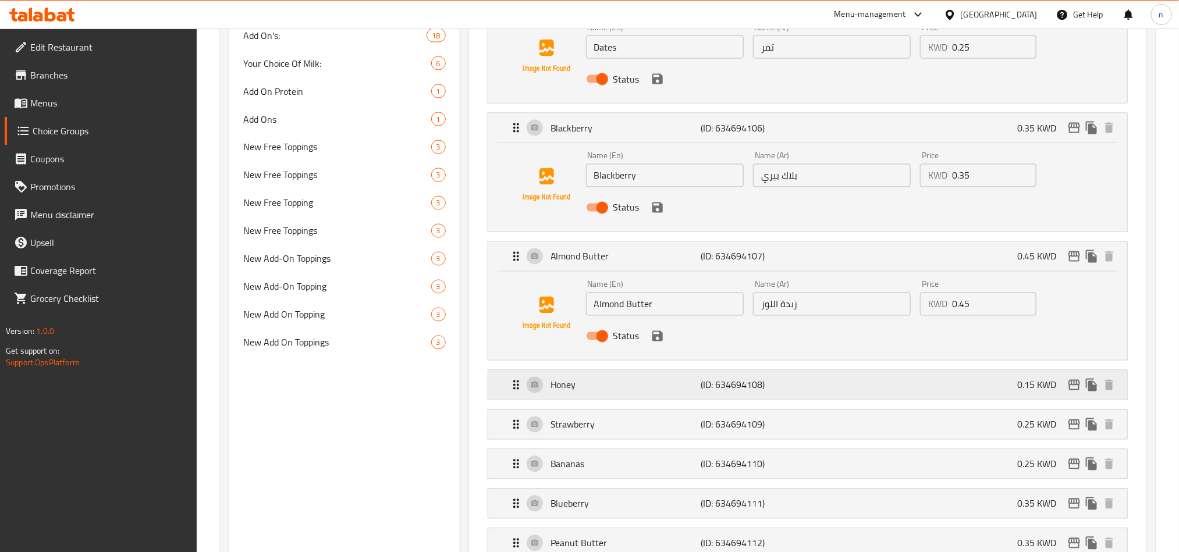
click at [571, 388] on p "Honey" at bounding box center [625, 385] width 150 height 14
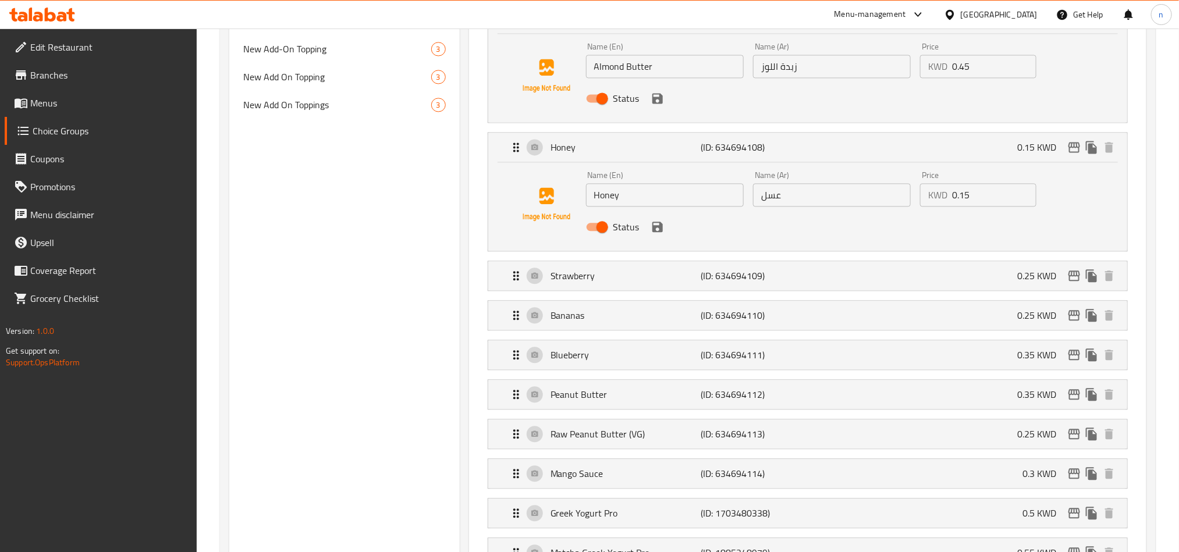
scroll to position [1396, 0]
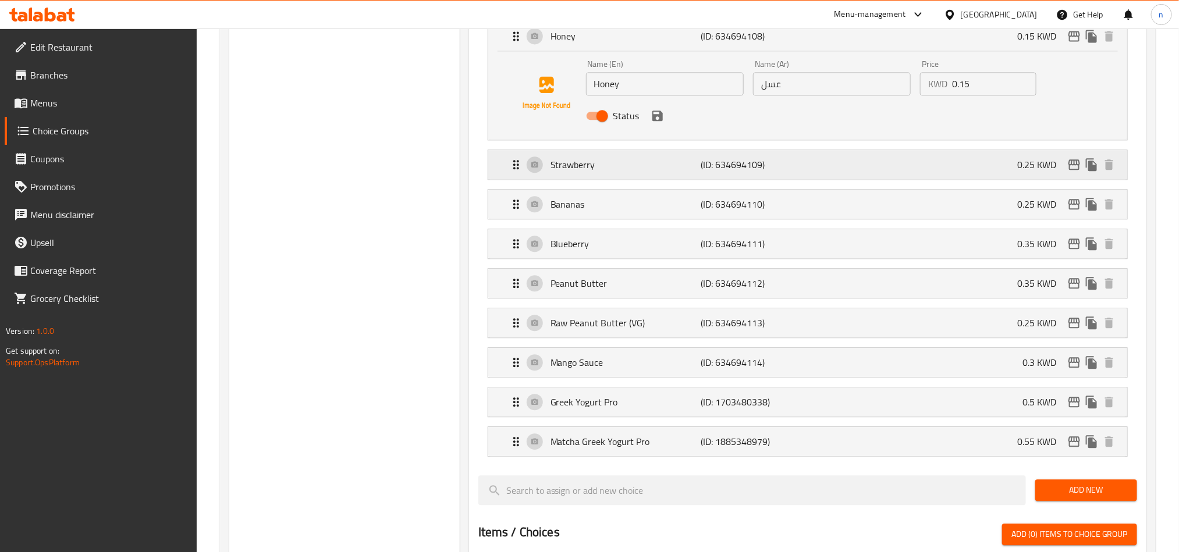
click at [585, 172] on p "Strawberry" at bounding box center [625, 165] width 150 height 14
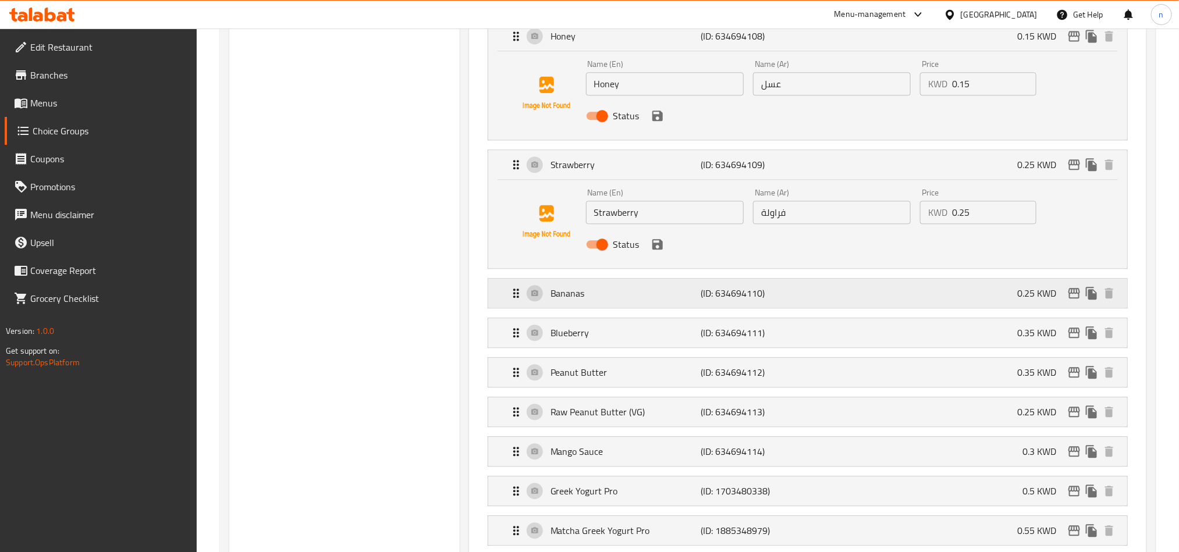
click at [594, 296] on p "Bananas" at bounding box center [625, 293] width 150 height 14
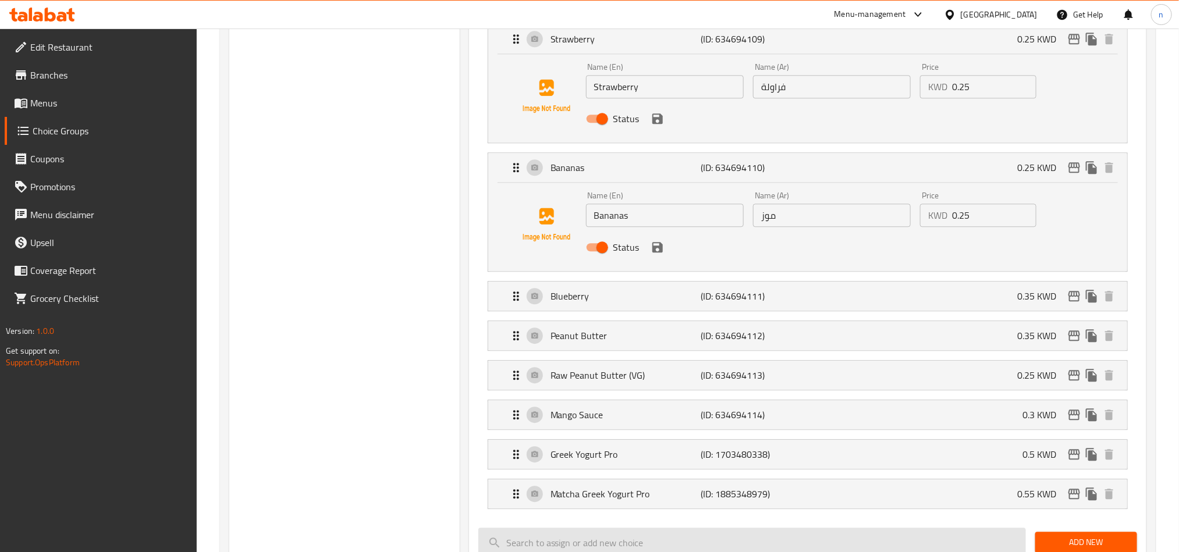
scroll to position [1745, 0]
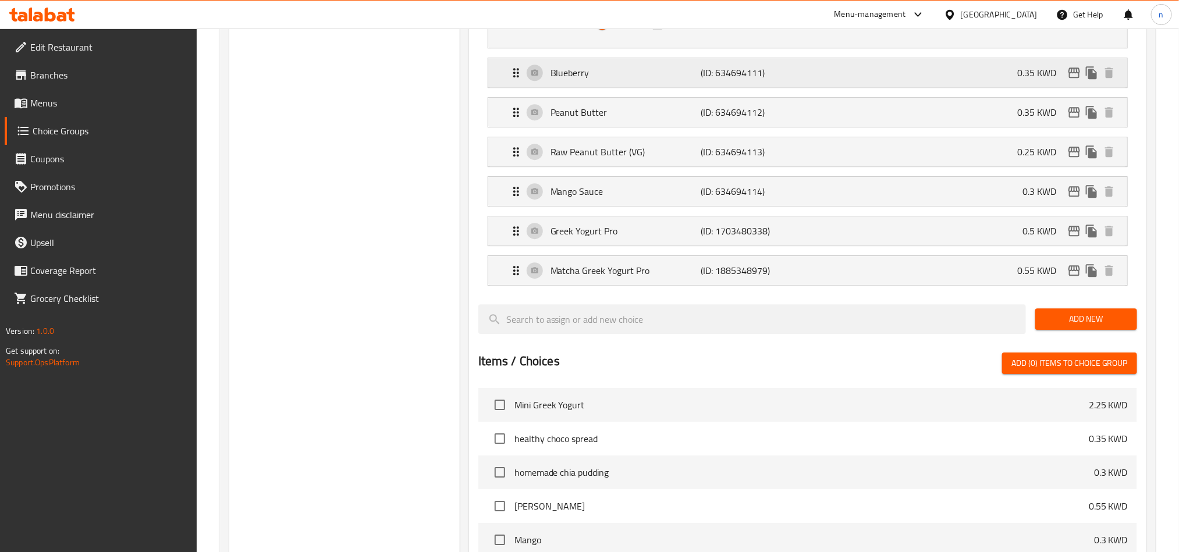
click at [604, 87] on div "Blueberry (ID: 634694111) 0.35 KWD" at bounding box center [811, 72] width 604 height 29
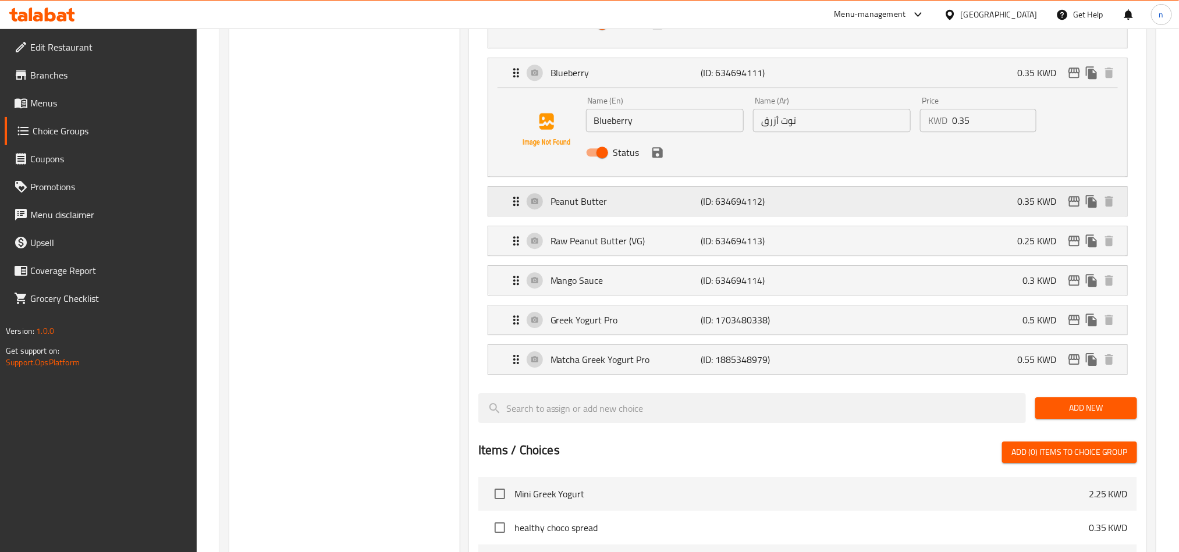
click at [604, 208] on p "Peanut Butter" at bounding box center [625, 201] width 150 height 14
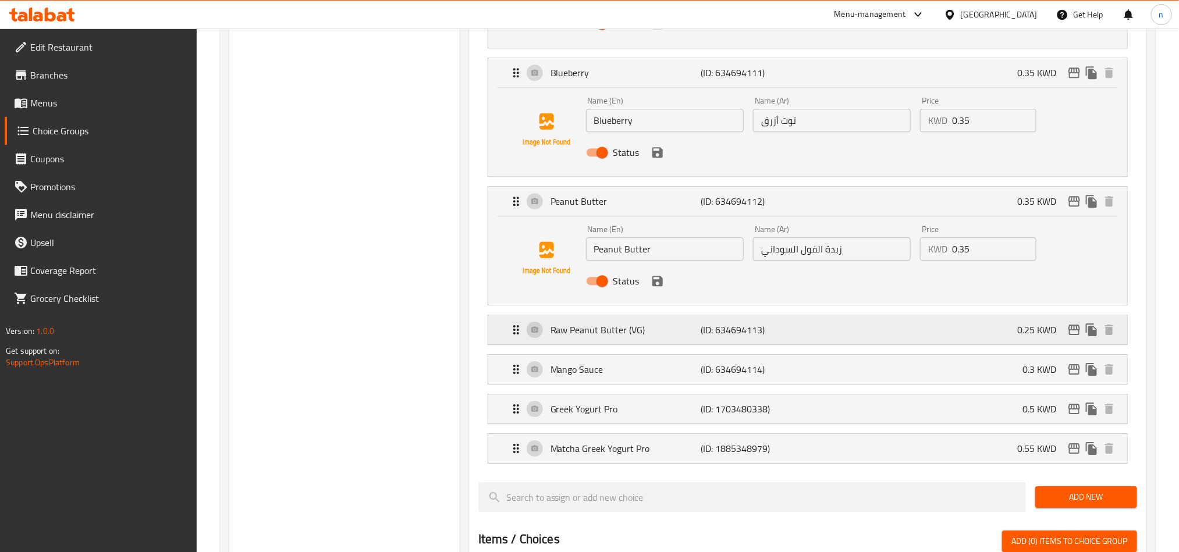
click at [590, 337] on p "Raw Peanut Butter (VG)" at bounding box center [625, 330] width 150 height 14
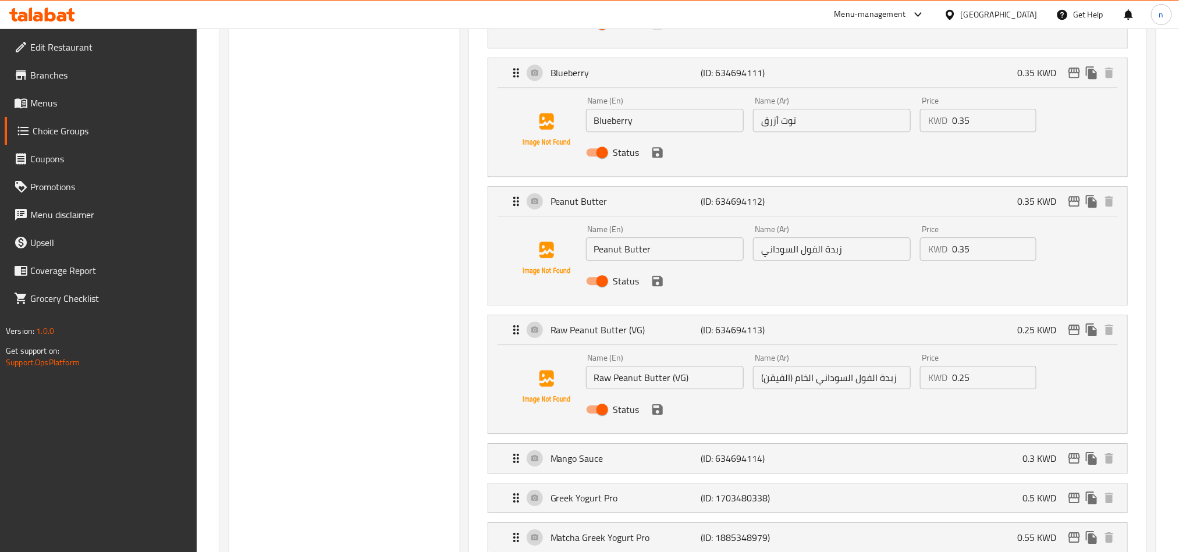
scroll to position [2007, 0]
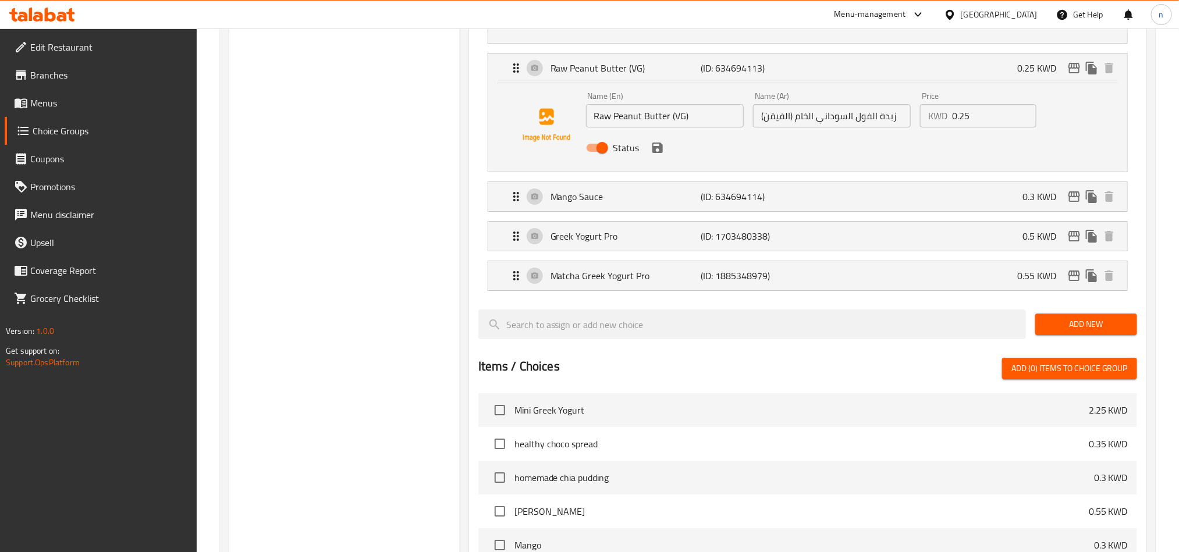
click at [608, 216] on li "Mango Sauce (ID: 634694114) 0.3 KWD Name (En) Mango Sauce Name (En) Name (Ar) ص…" at bounding box center [807, 197] width 658 height 40
click at [609, 211] on div "Mango Sauce (ID: 634694114) 0.3 KWD" at bounding box center [811, 196] width 604 height 29
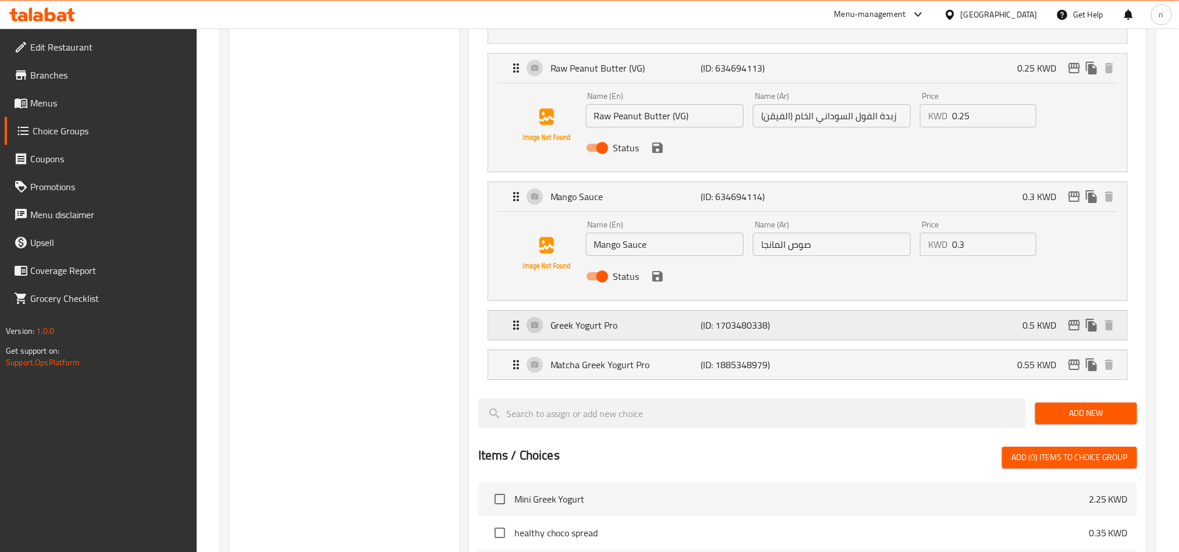
click at [614, 332] on p "Greek Yogurt Pro" at bounding box center [625, 325] width 150 height 14
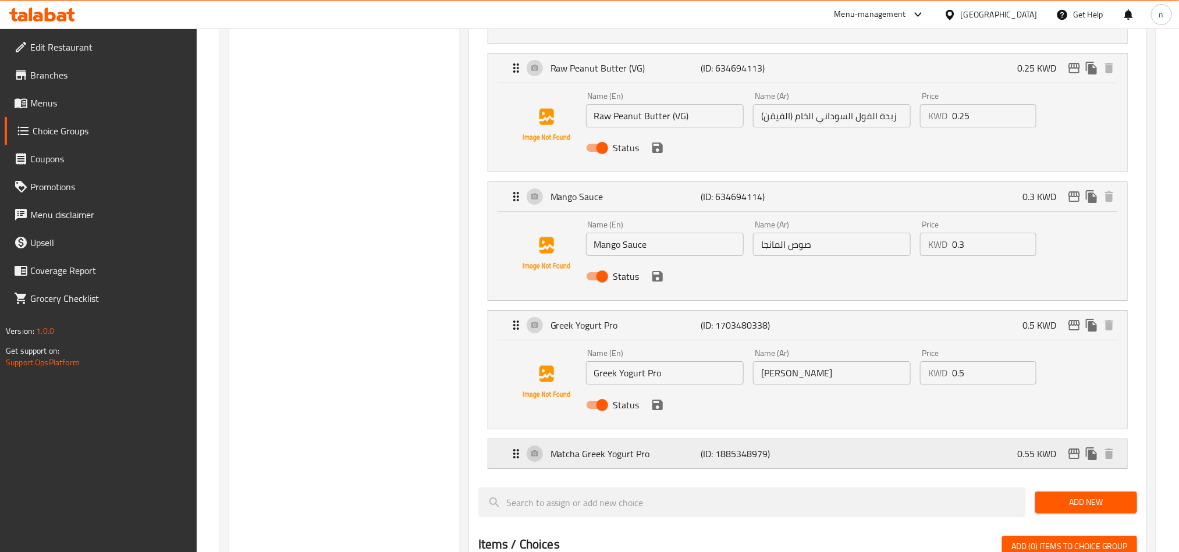
click at [606, 454] on p "Matcha Greek Yogurt Pro" at bounding box center [625, 454] width 150 height 14
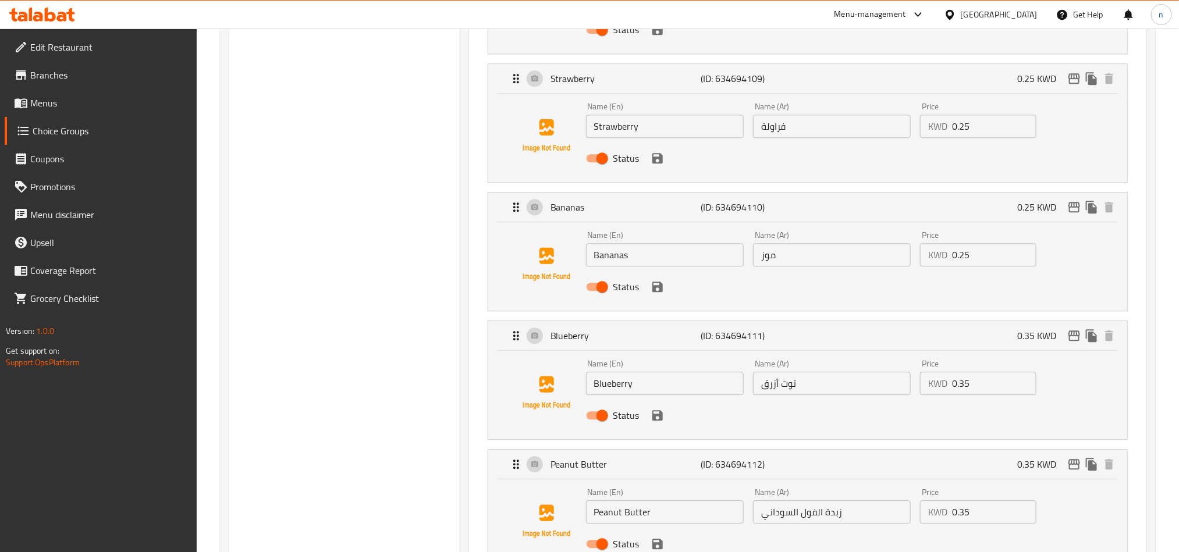
scroll to position [1134, 0]
